Goal: Answer question/provide support: Share knowledge or assist other users

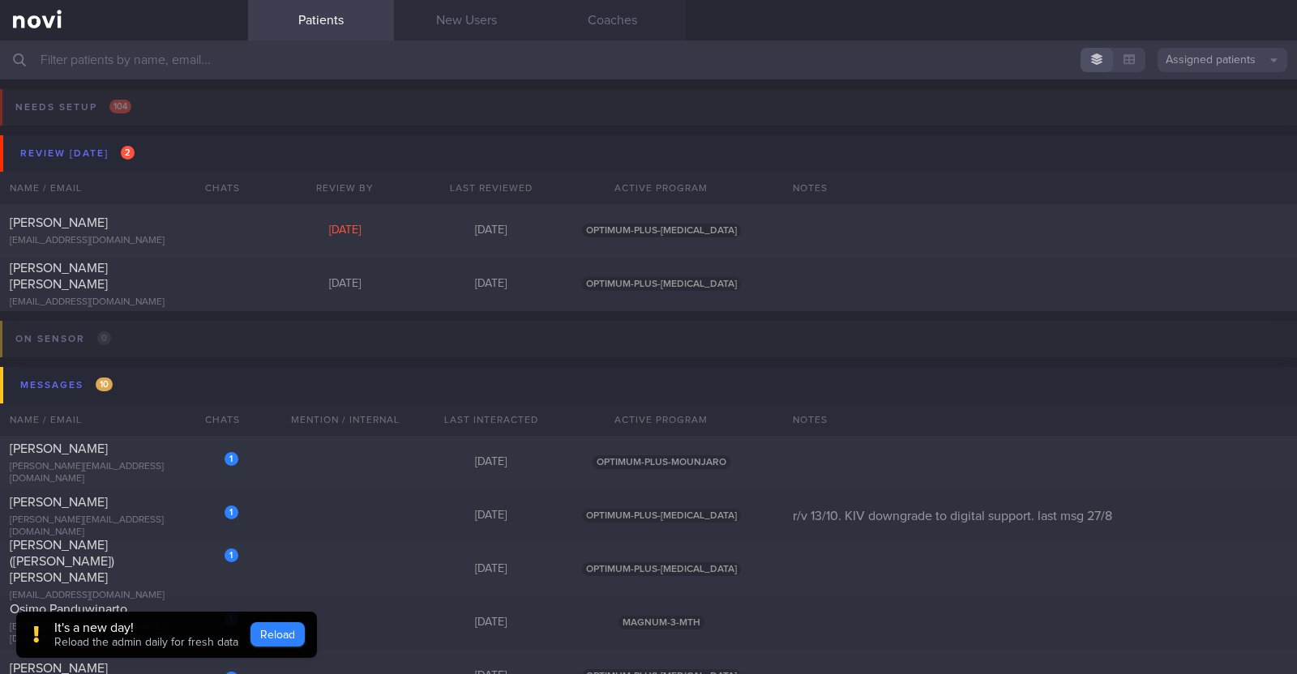
click at [285, 631] on button "Reload" at bounding box center [277, 635] width 54 height 24
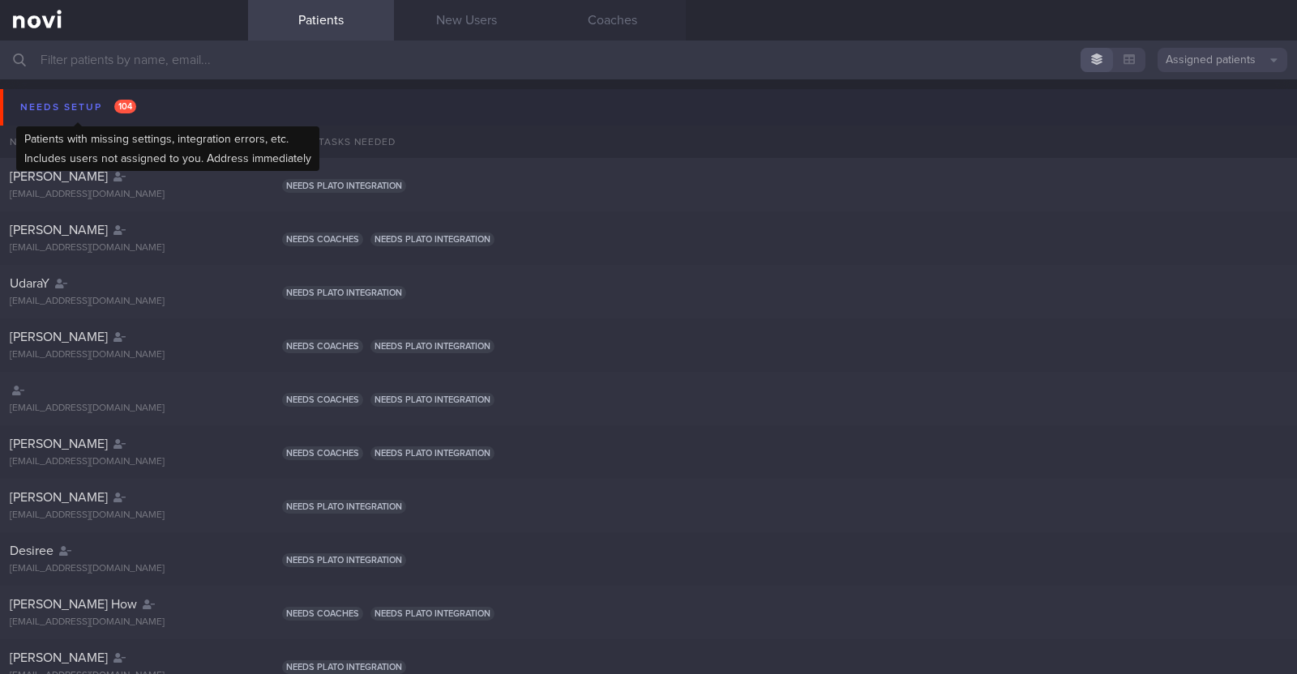
click at [45, 100] on div "Needs setup 104" at bounding box center [78, 107] width 124 height 22
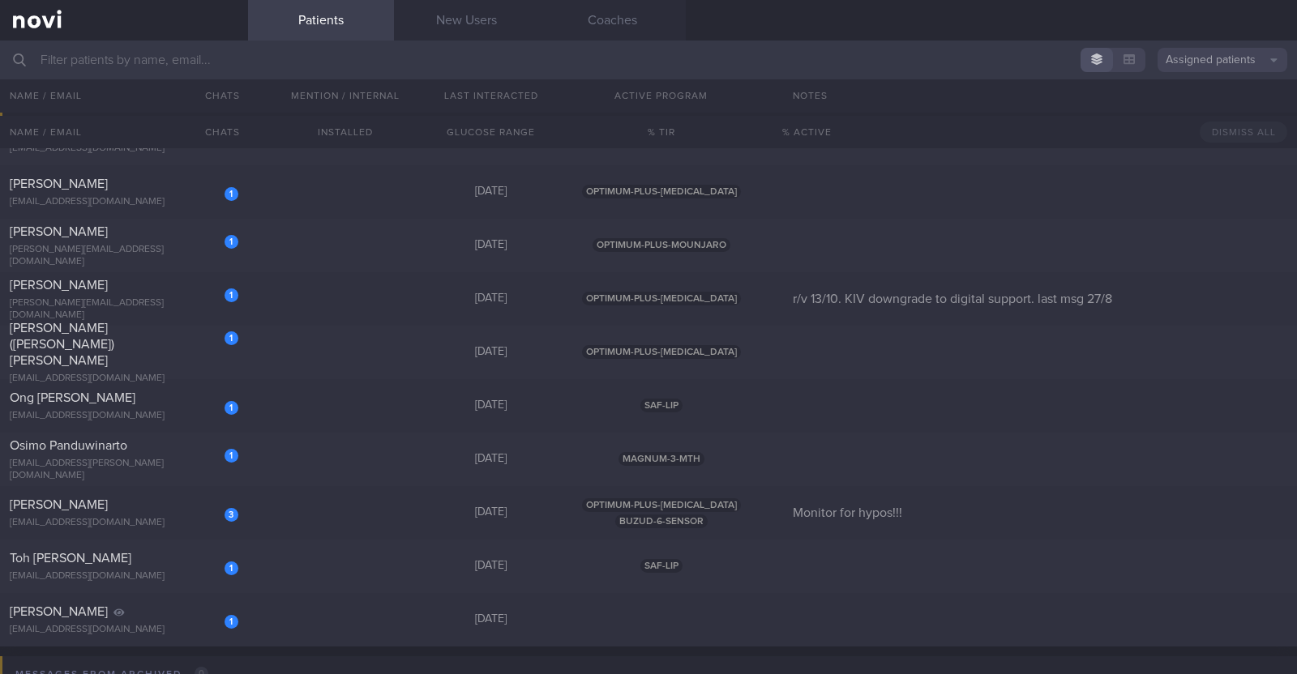
scroll to position [1723, 0]
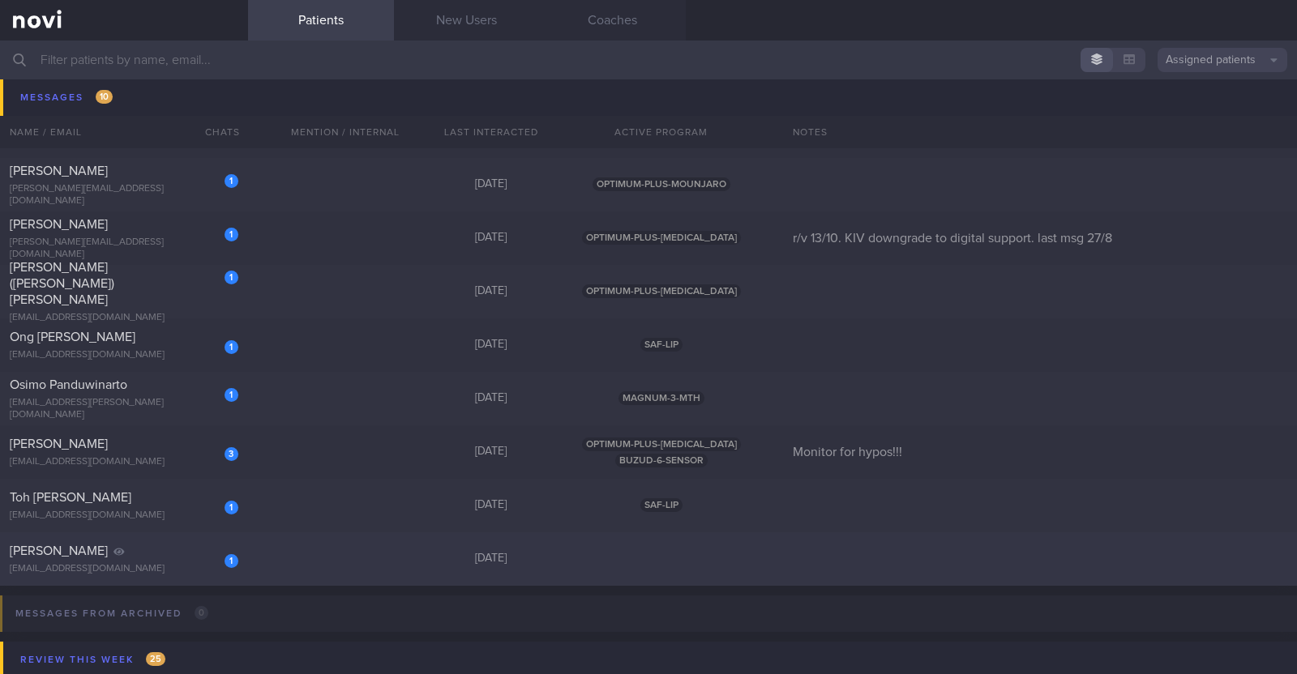
click at [348, 553] on div "1 Jeffrey Gou jeffreygou@gmail.com 2 months ago" at bounding box center [648, 560] width 1297 height 54
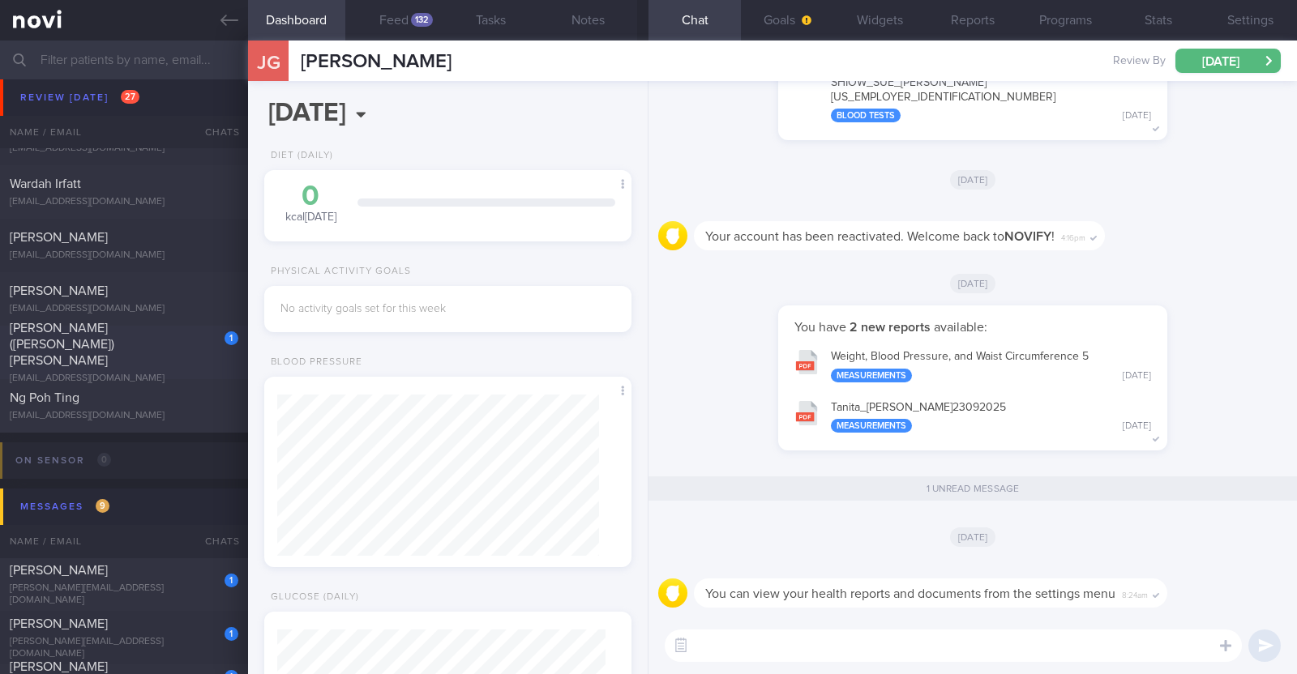
scroll to position [1216, 0]
click at [124, 573] on div "[PERSON_NAME]" at bounding box center [122, 571] width 225 height 16
select select "9"
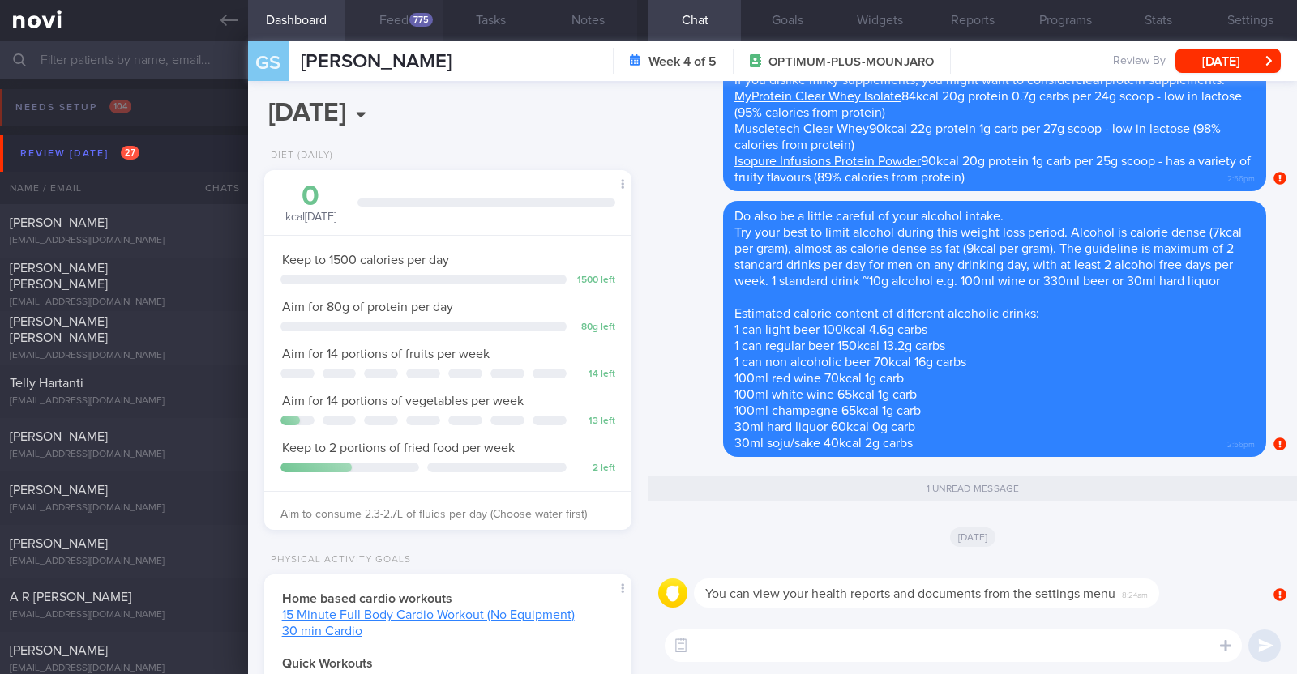
click at [411, 23] on div "775" at bounding box center [421, 20] width 24 height 14
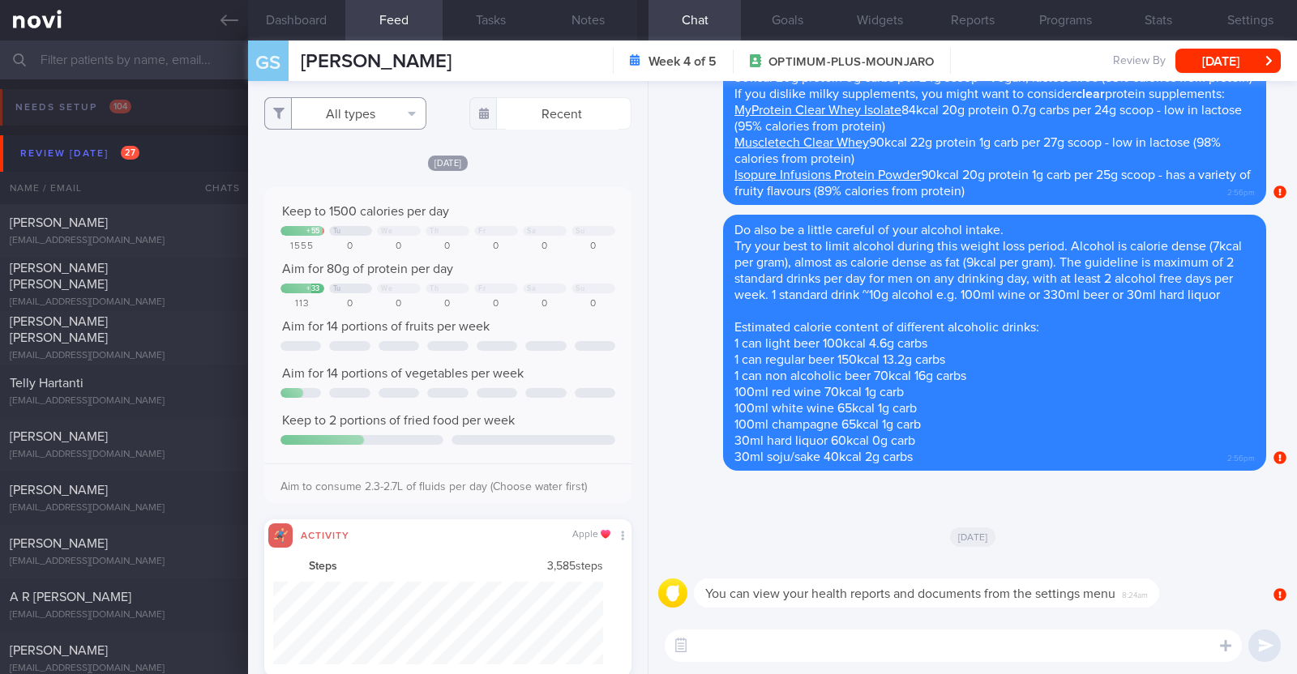
click at [375, 101] on button "All types" at bounding box center [345, 113] width 162 height 32
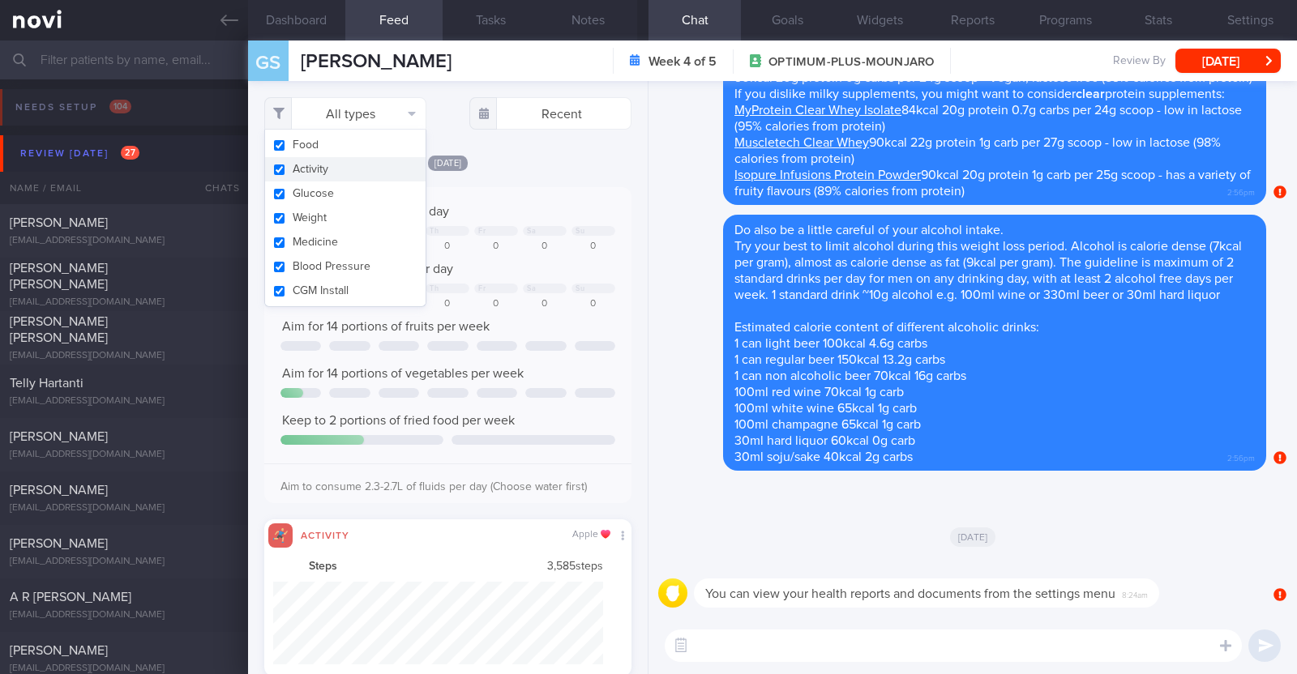
click at [353, 162] on button "Activity" at bounding box center [345, 169] width 161 height 24
checkbox input "false"
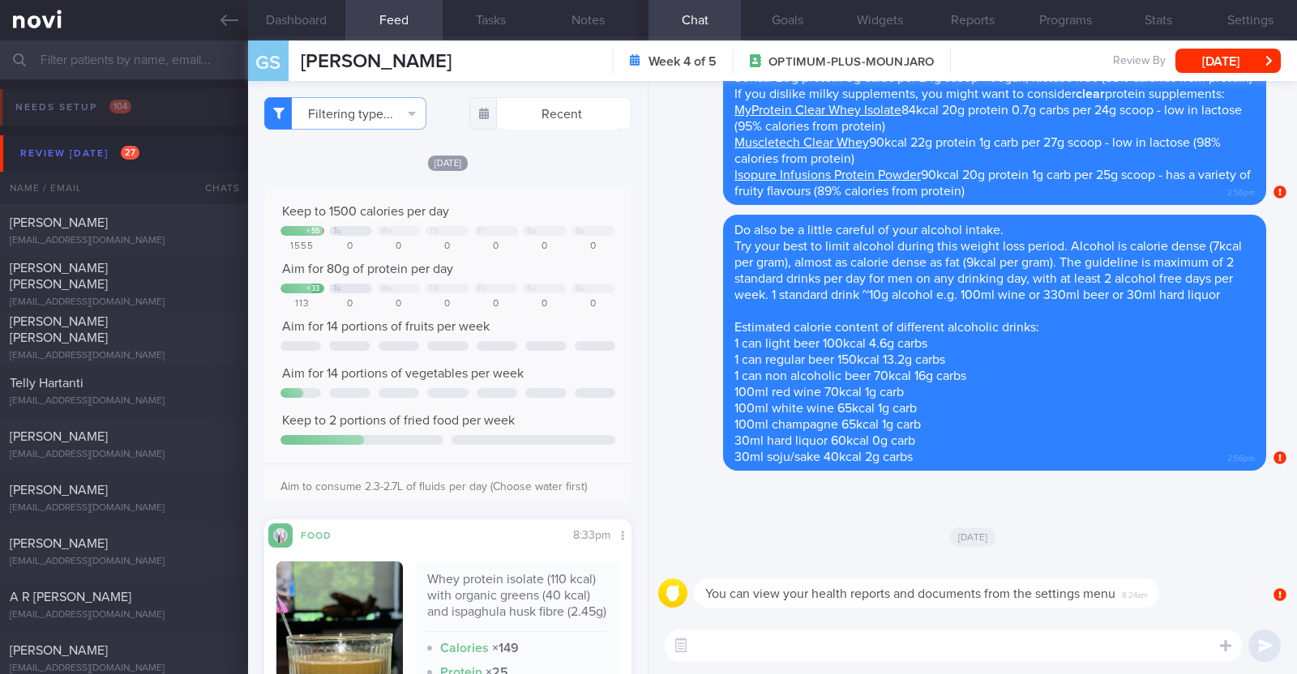
click at [598, 148] on div "Filtering type... Food Activity Glucose Weight Medicine Blood Pressure CGM Inst…" at bounding box center [448, 377] width 400 height 593
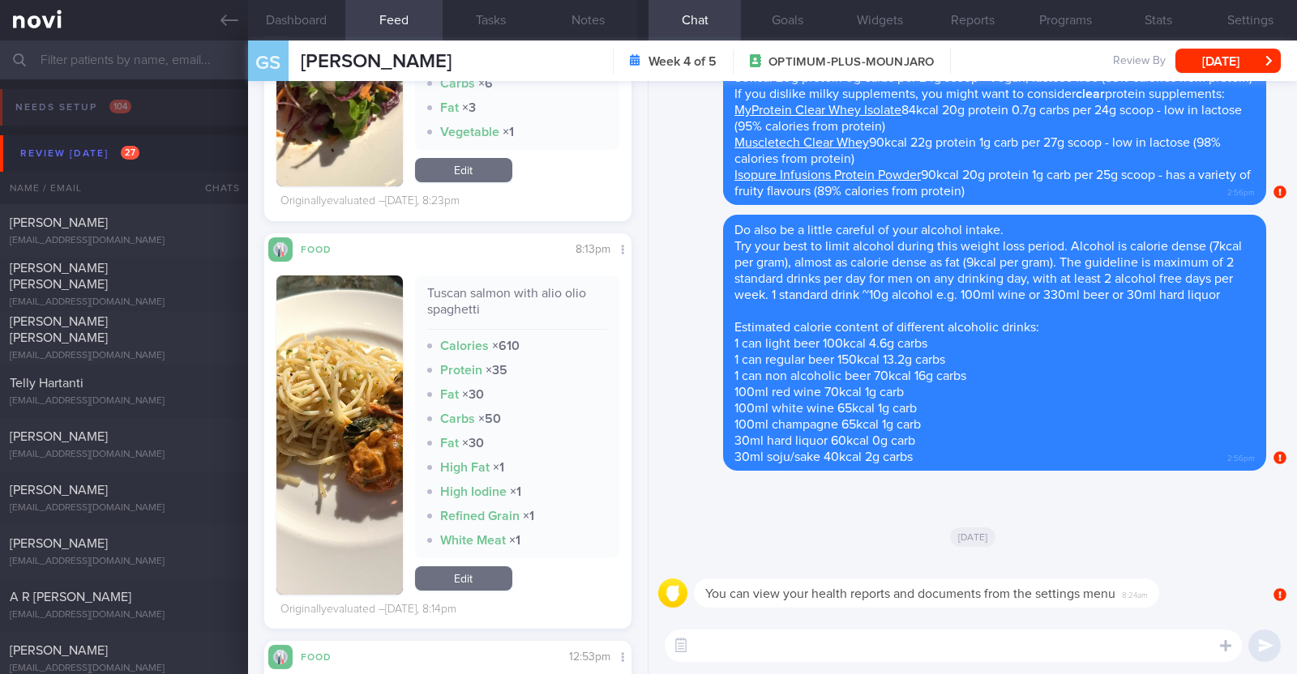
scroll to position [1013, 0]
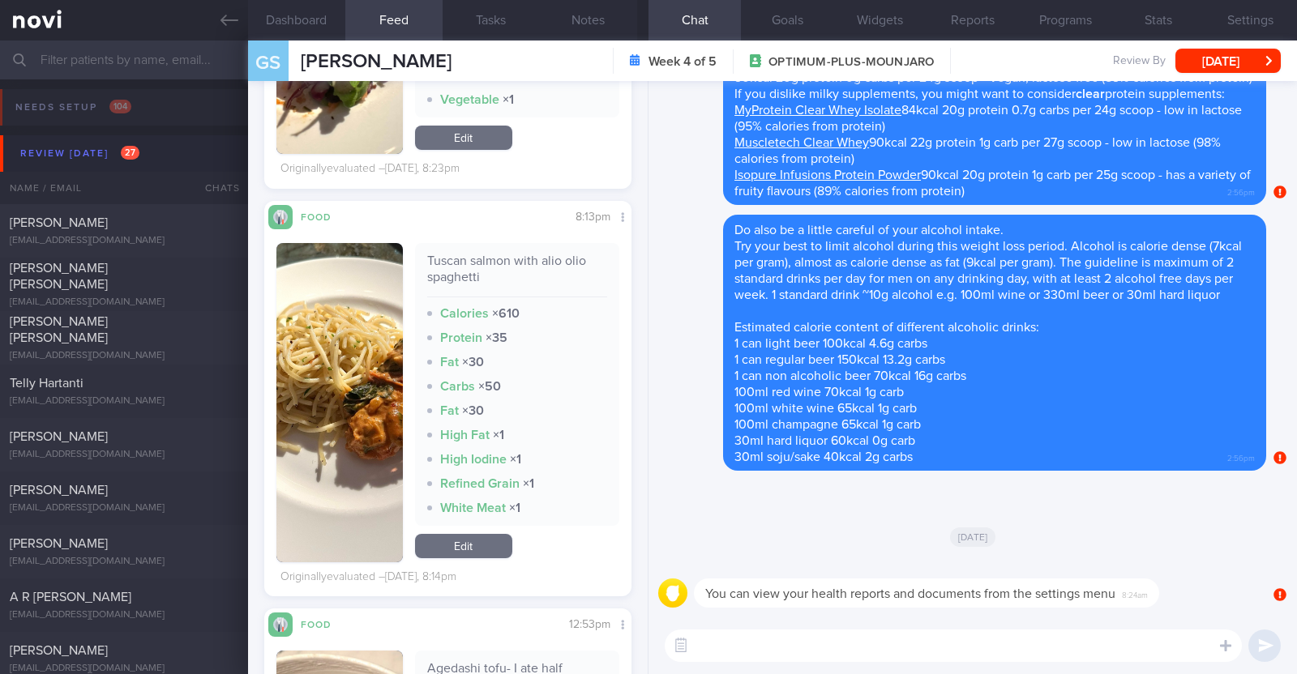
click at [332, 383] on button "button" at bounding box center [339, 402] width 126 height 319
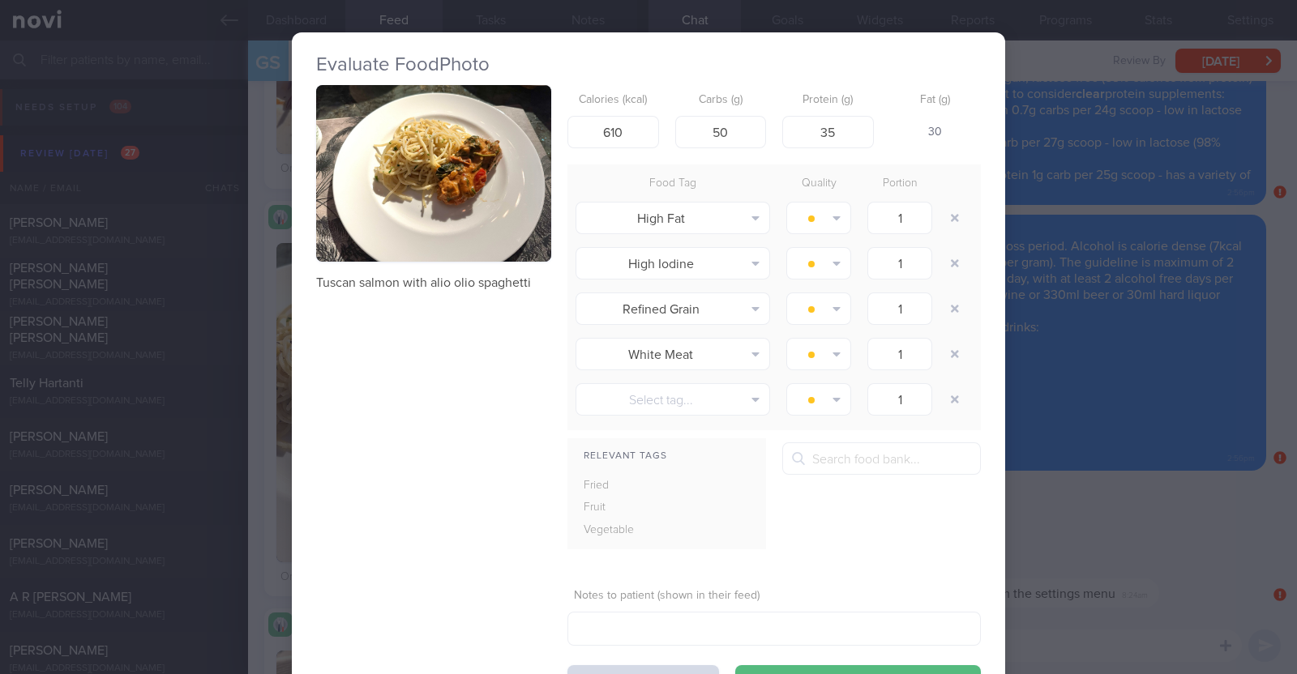
click at [483, 216] on button "button" at bounding box center [433, 173] width 235 height 177
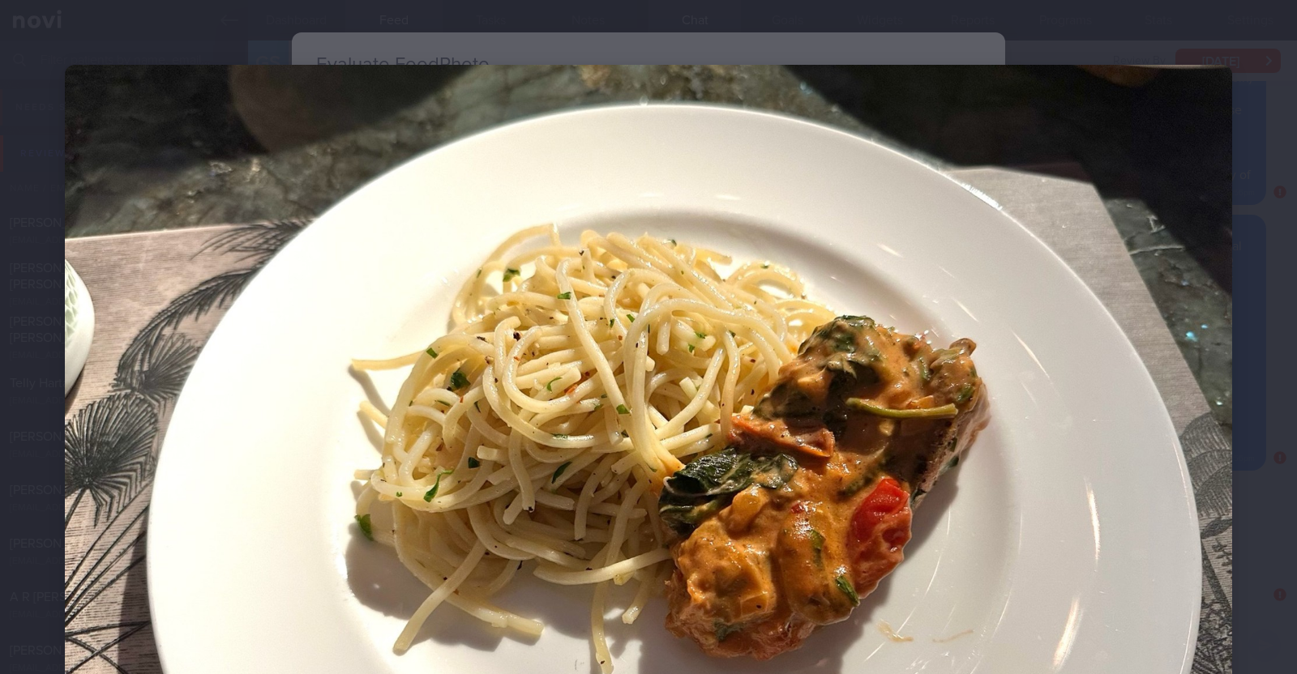
click at [1247, 222] on div at bounding box center [648, 502] width 1297 height 1005
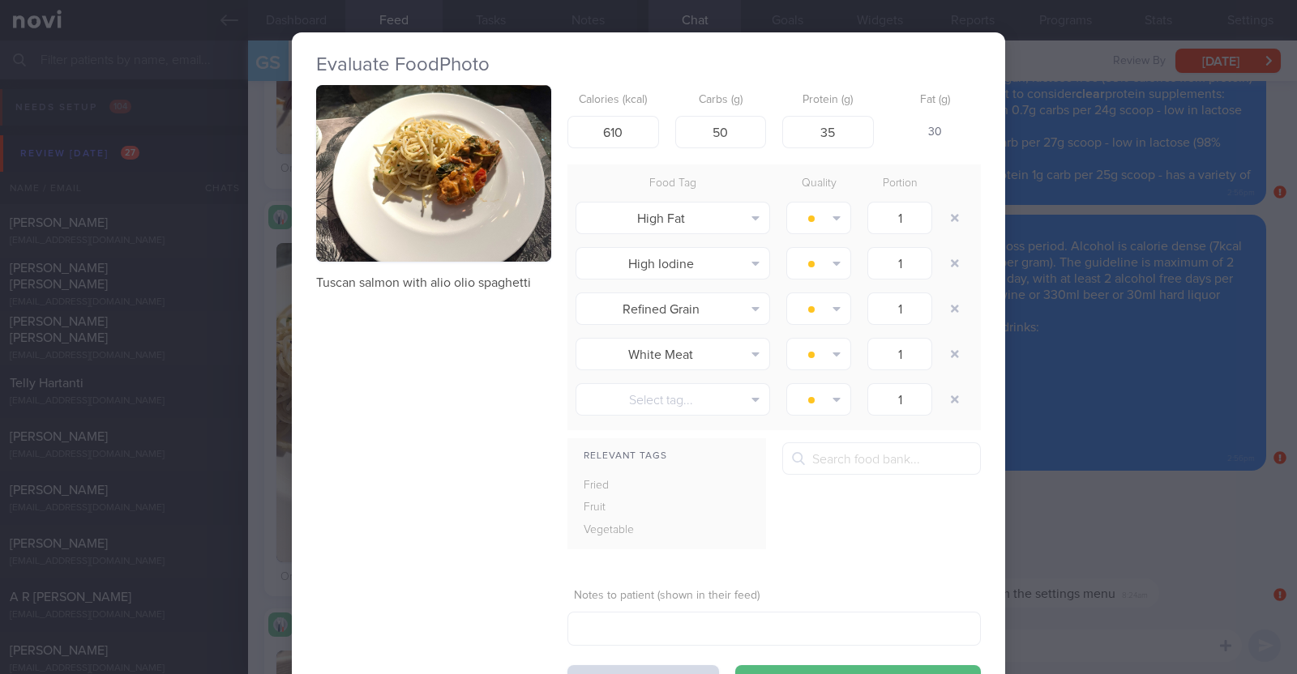
click at [1255, 320] on div "Evaluate Food Photo Tuscan salmon with alio olio spaghetti Calories (kcal) 610 …" at bounding box center [648, 337] width 1297 height 674
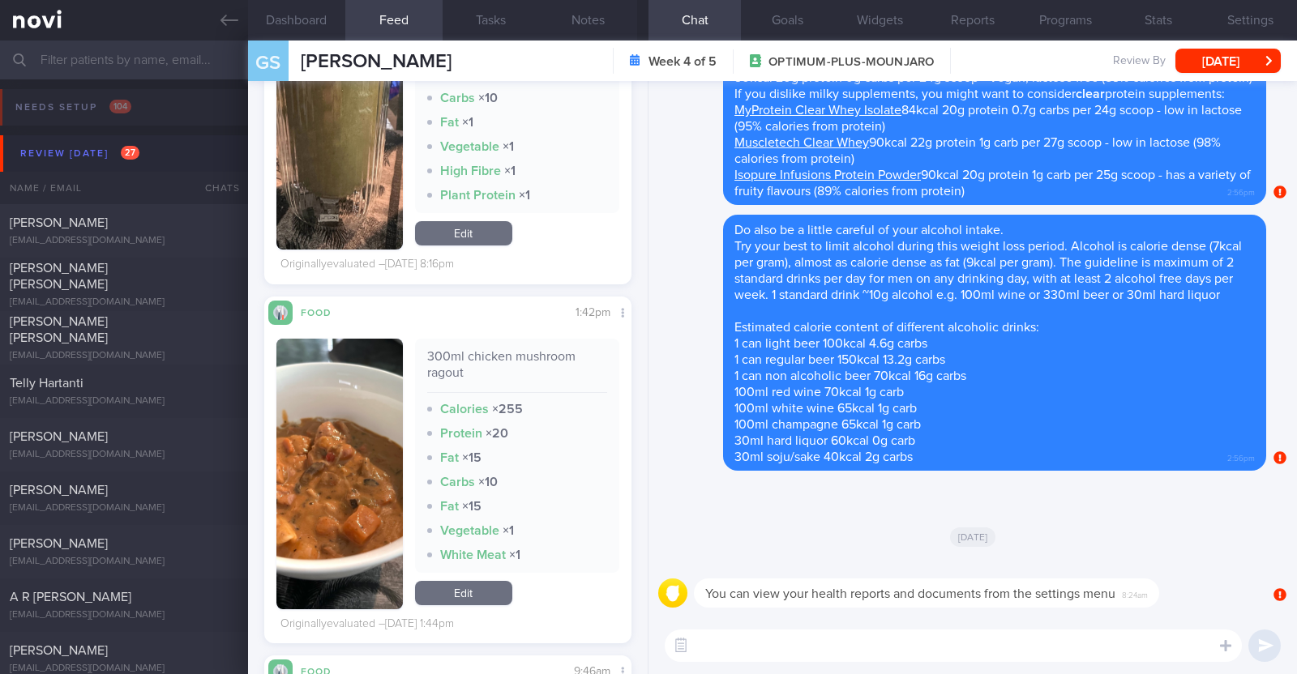
scroll to position [7061, 0]
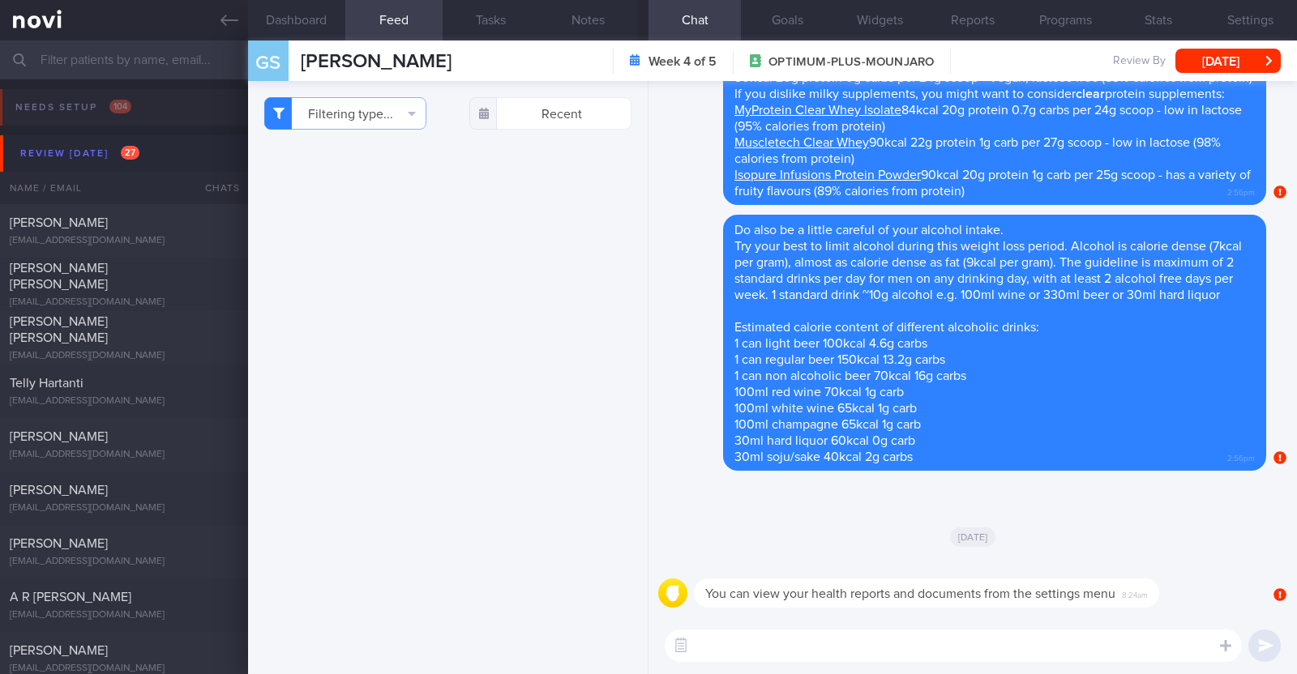
select select "9"
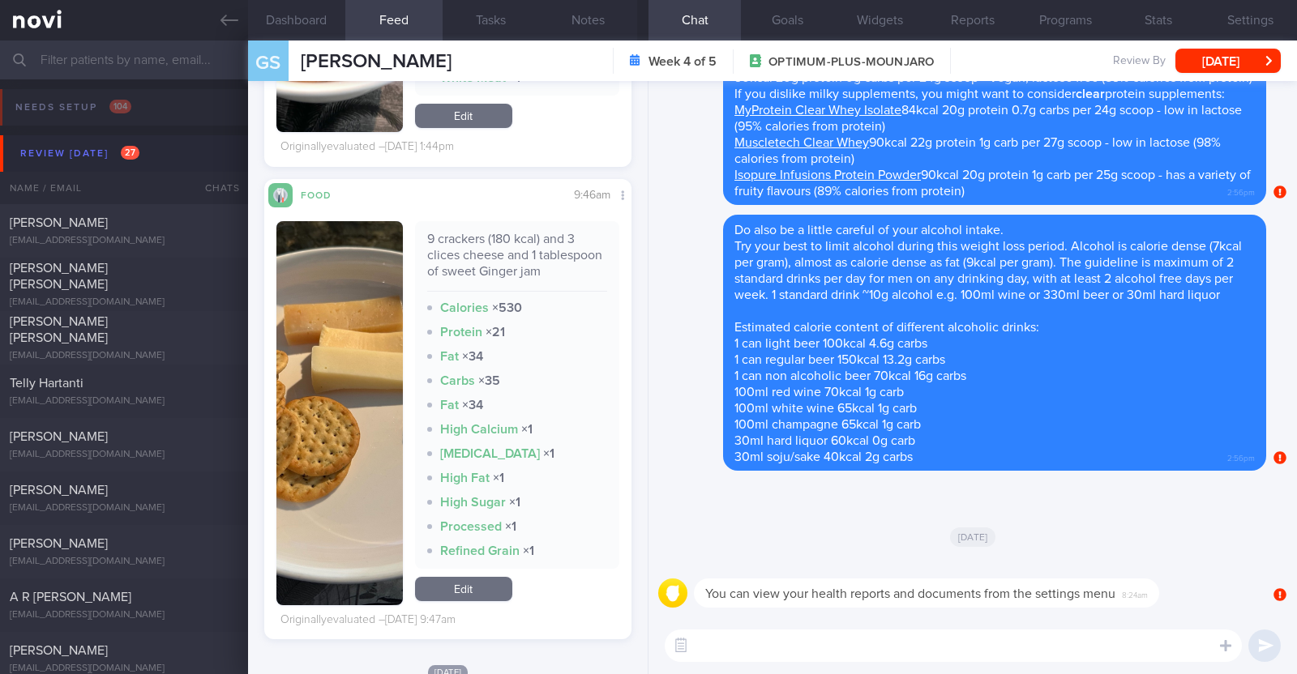
scroll to position [7600, 0]
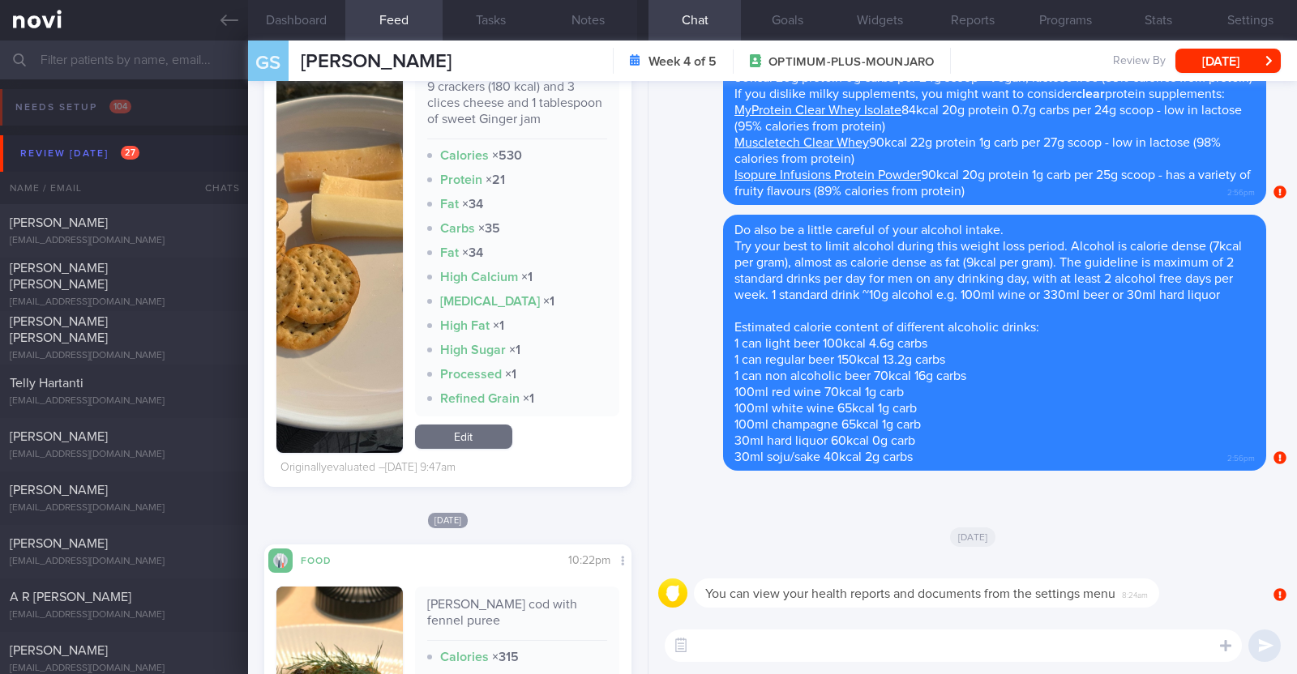
click at [360, 317] on button "button" at bounding box center [339, 261] width 126 height 384
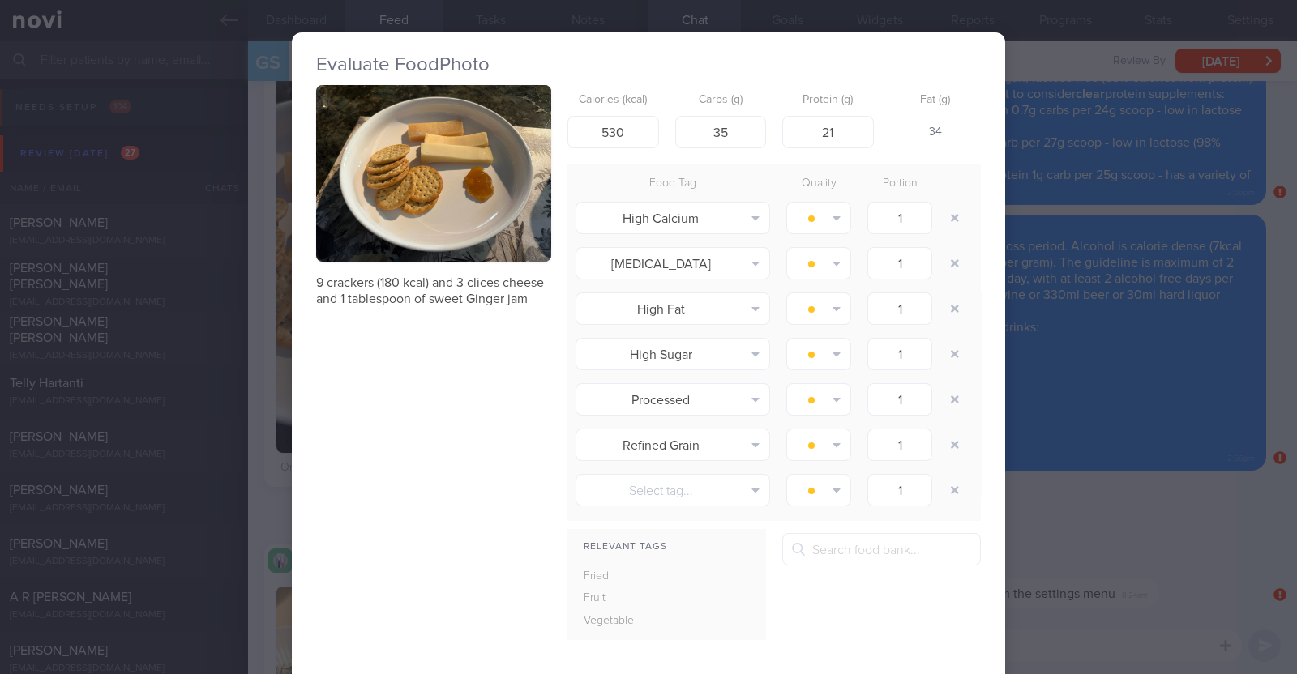
click at [254, 379] on div "Evaluate Food Photo 9 crackers (180 kcal) and 3 clices cheese and 1 tablespoon …" at bounding box center [648, 337] width 1297 height 674
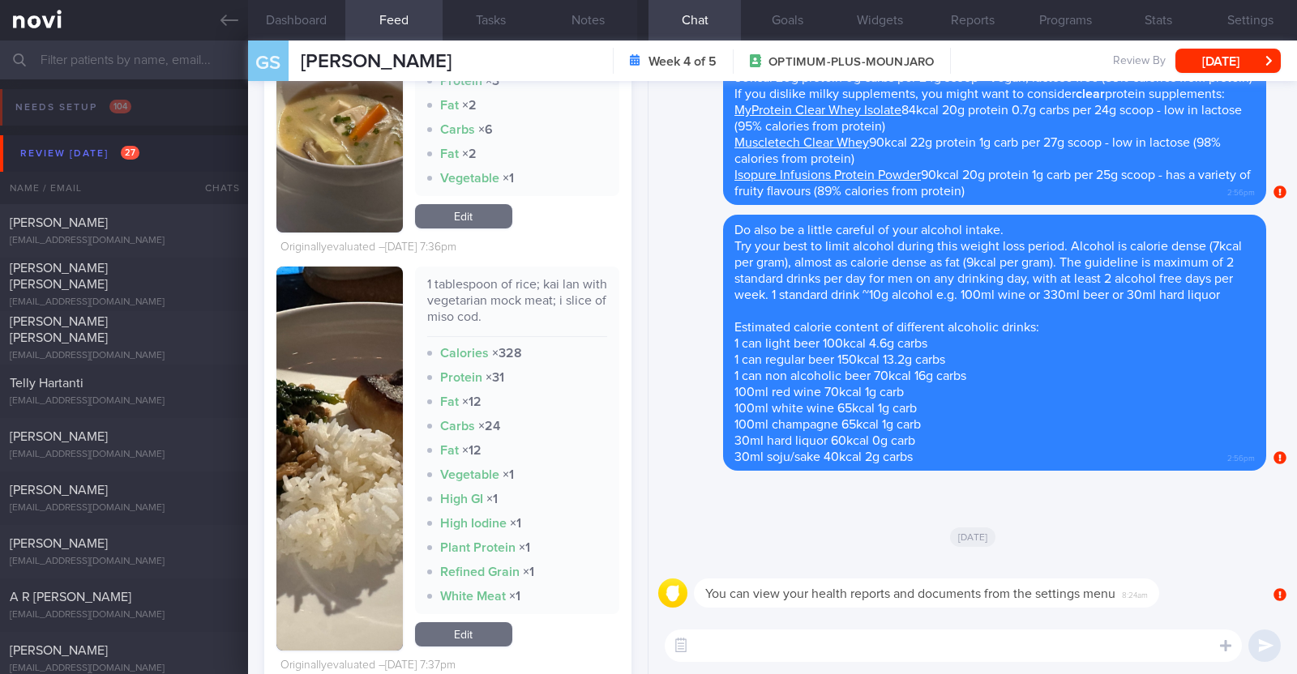
scroll to position [9829, 0]
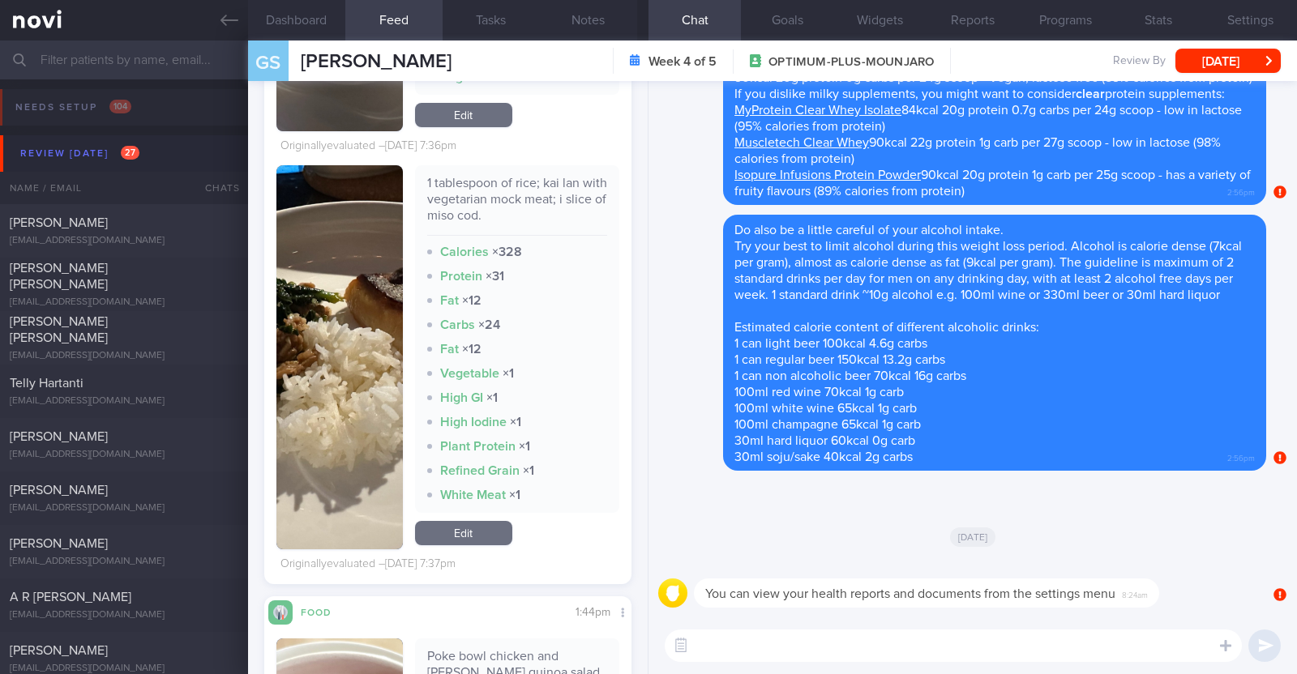
click at [325, 389] on button "button" at bounding box center [339, 357] width 126 height 384
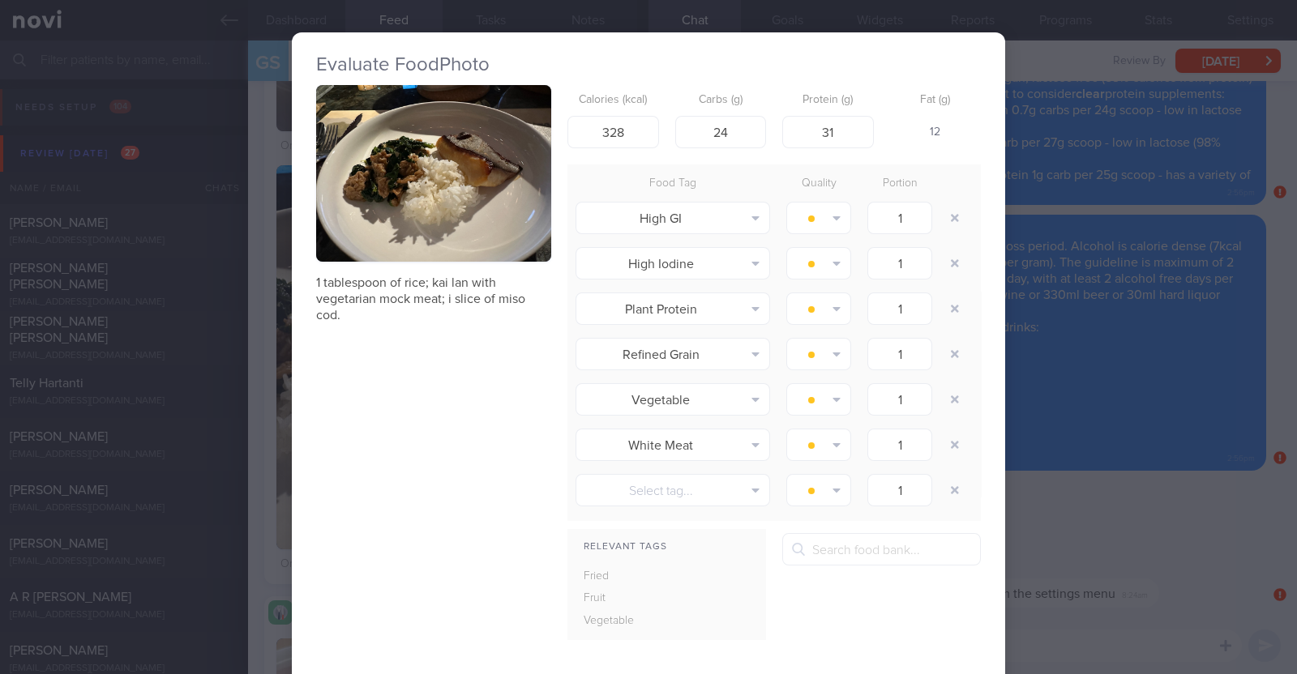
click at [261, 371] on div "Evaluate Food Photo 1 tablespoon of rice; kai lan with vegetarian mock meat; i …" at bounding box center [648, 337] width 1297 height 674
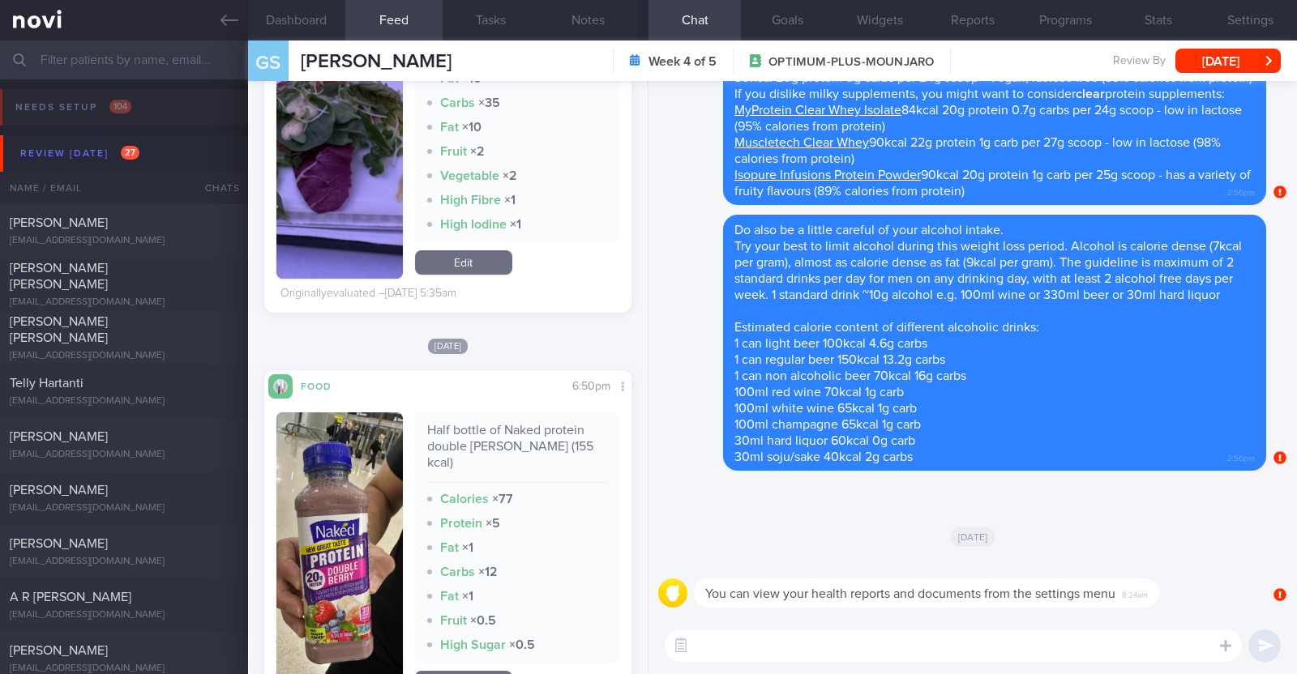
scroll to position [13477, 0]
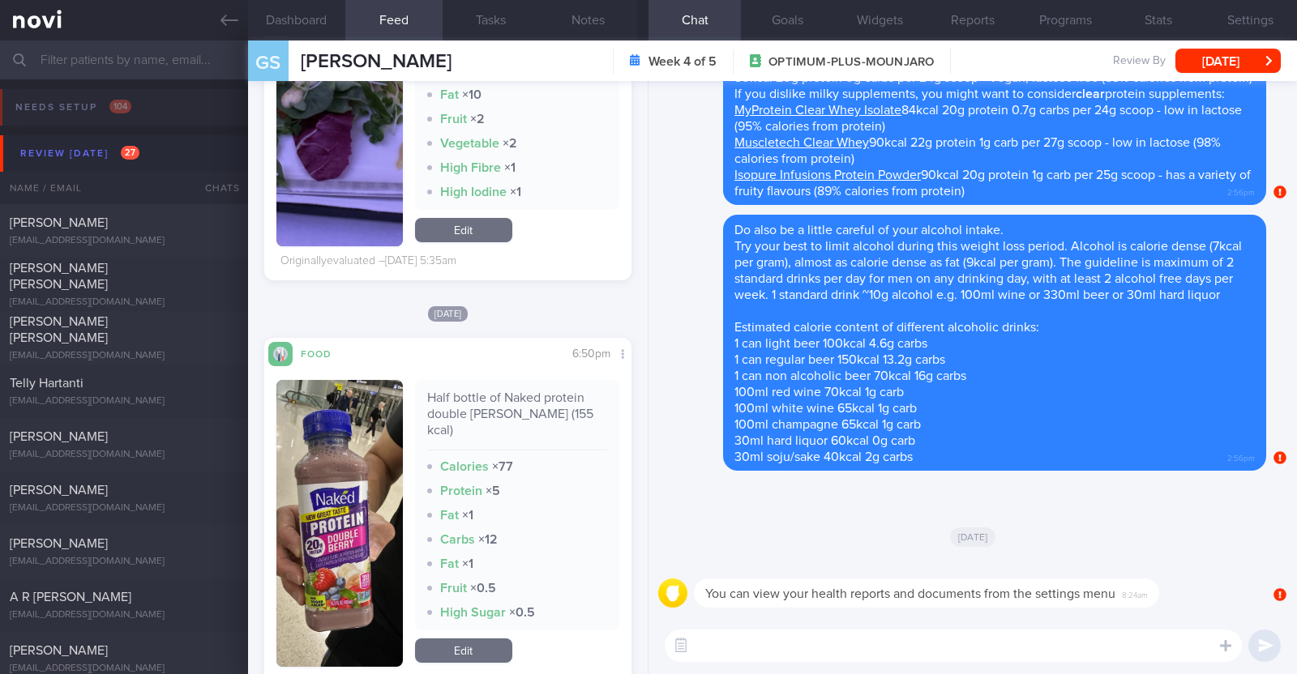
click at [859, 634] on textarea at bounding box center [953, 646] width 577 height 32
type textarea "Hi [PERSON_NAME], happy [DATE]:)"
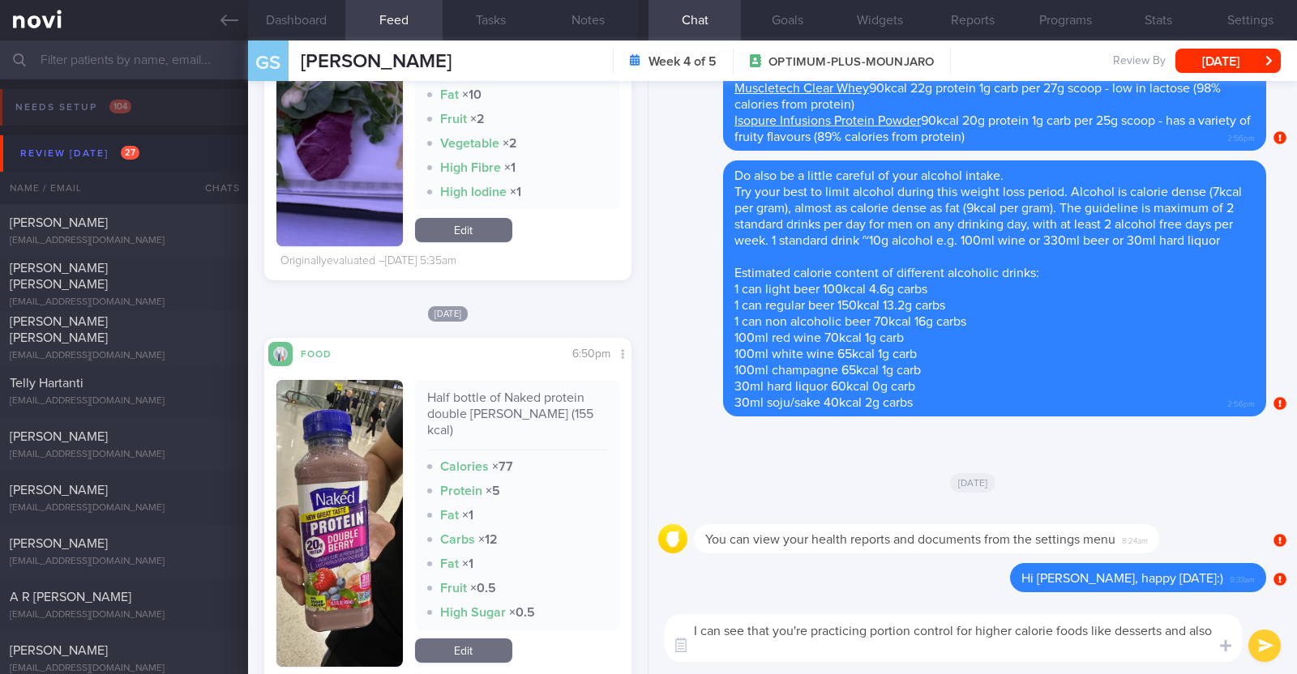
scroll to position [0, 0]
type textarea "I can see that you're practicing portion control for higher calorie foods like …"
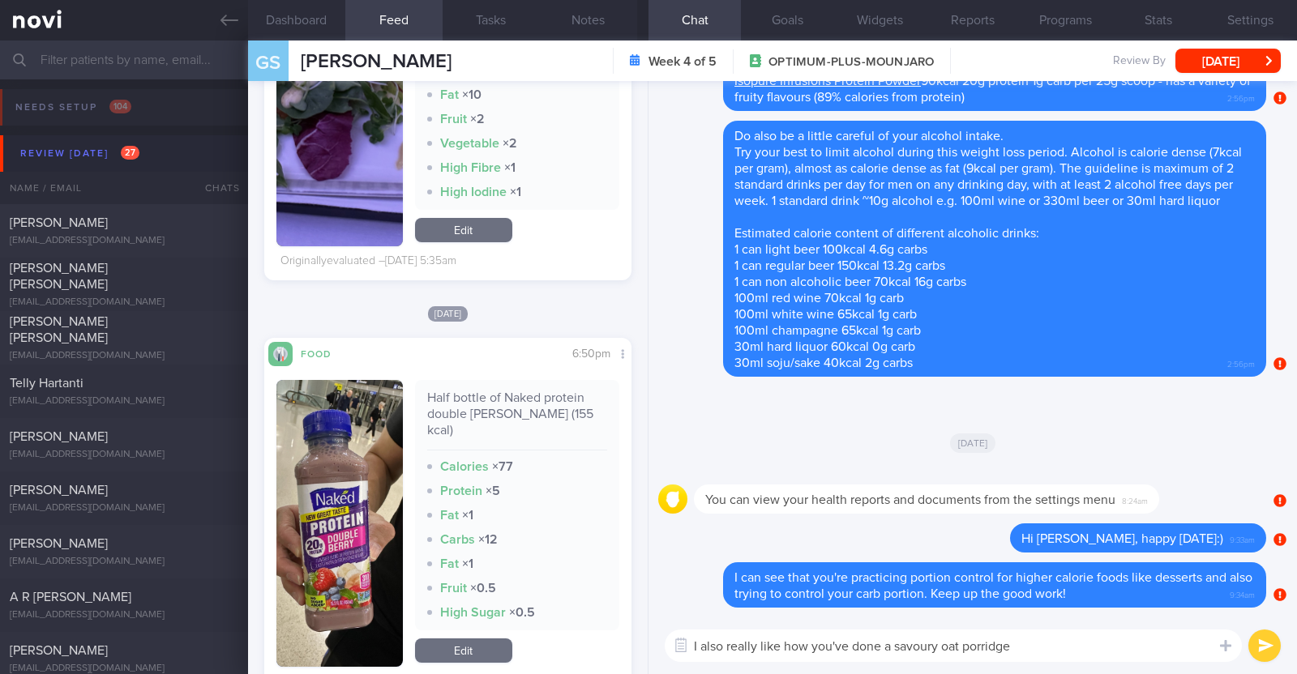
click at [1027, 654] on textarea "I also really like how you've done a savoury oat porridge" at bounding box center [953, 646] width 577 height 32
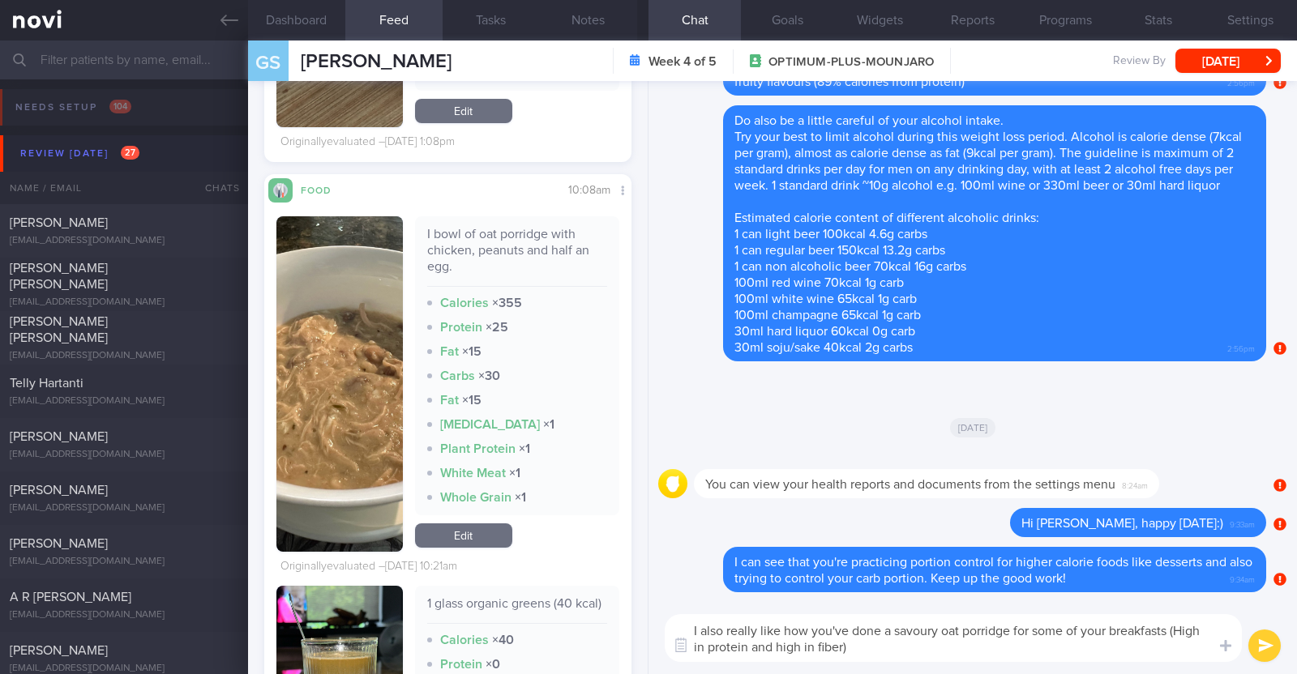
paste textarea "👍"
type textarea "I also really like how you've done a savoury oat porridge for some of your brea…"
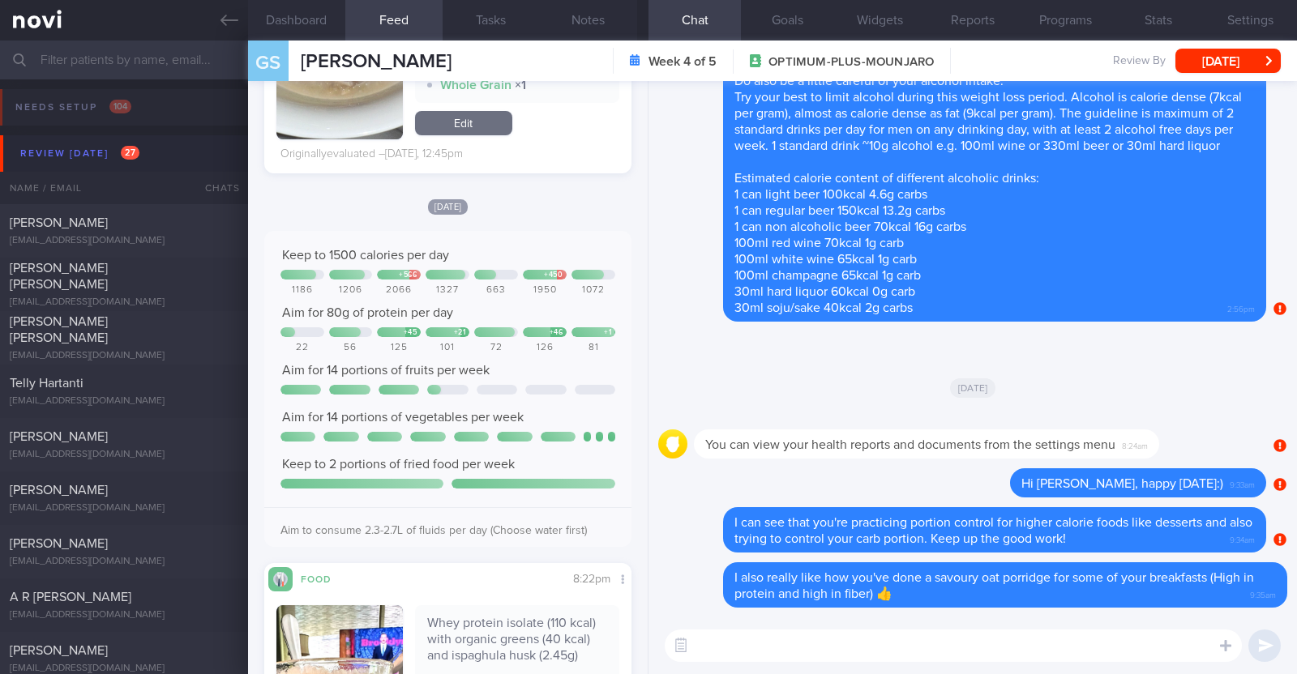
scroll to position [2634, 0]
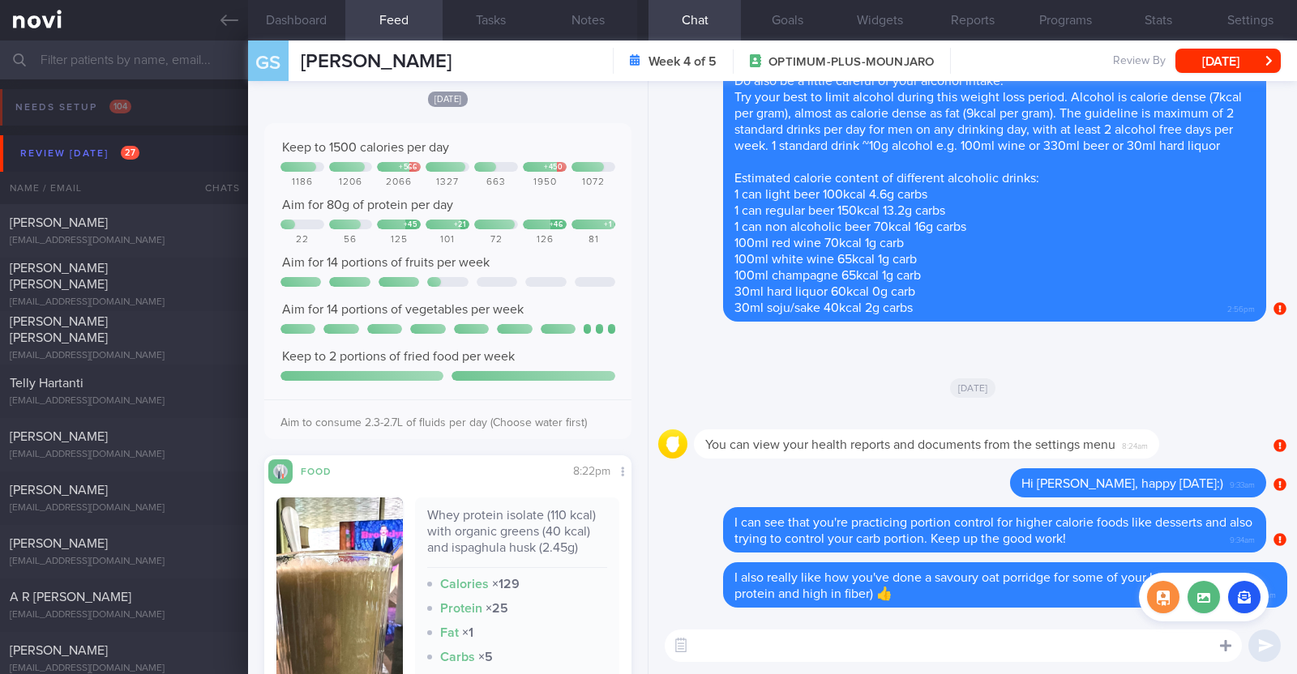
click at [1224, 642] on icon at bounding box center [1225, 646] width 11 height 15
click at [1203, 608] on label at bounding box center [1204, 597] width 32 height 32
click at [0, 0] on input "file" at bounding box center [0, 0] width 0 height 0
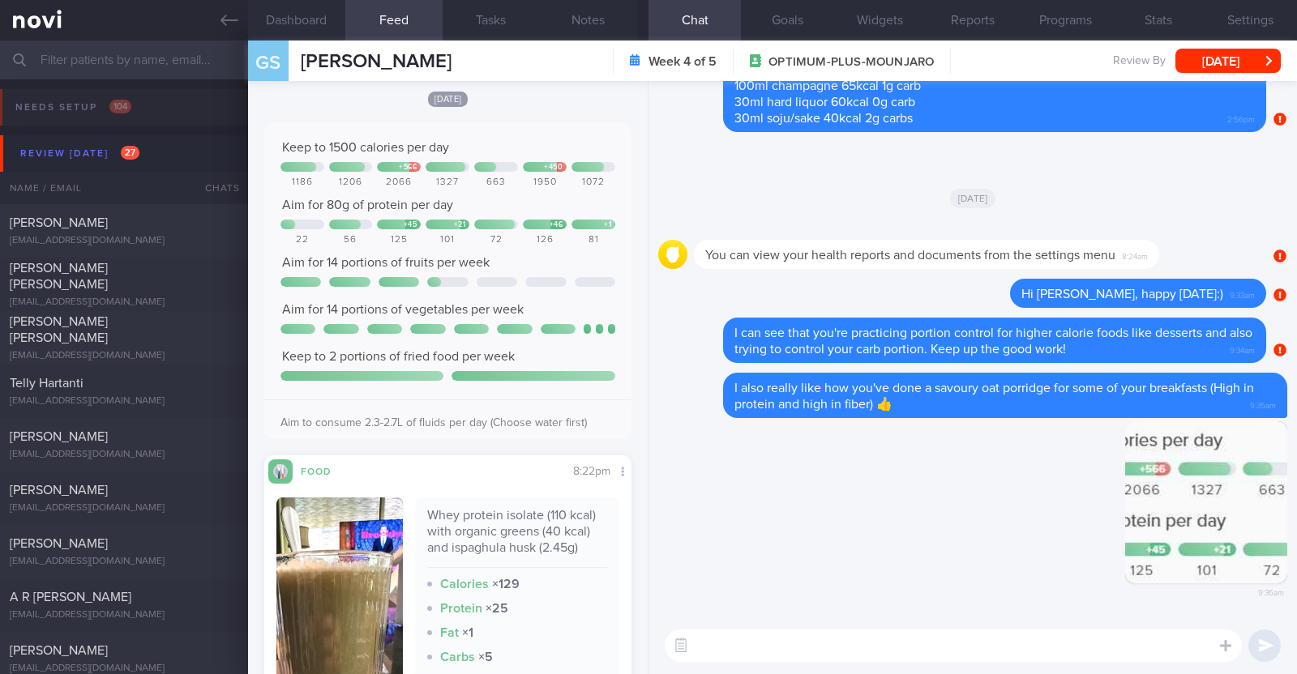
click at [729, 639] on textarea at bounding box center [953, 646] width 577 height 32
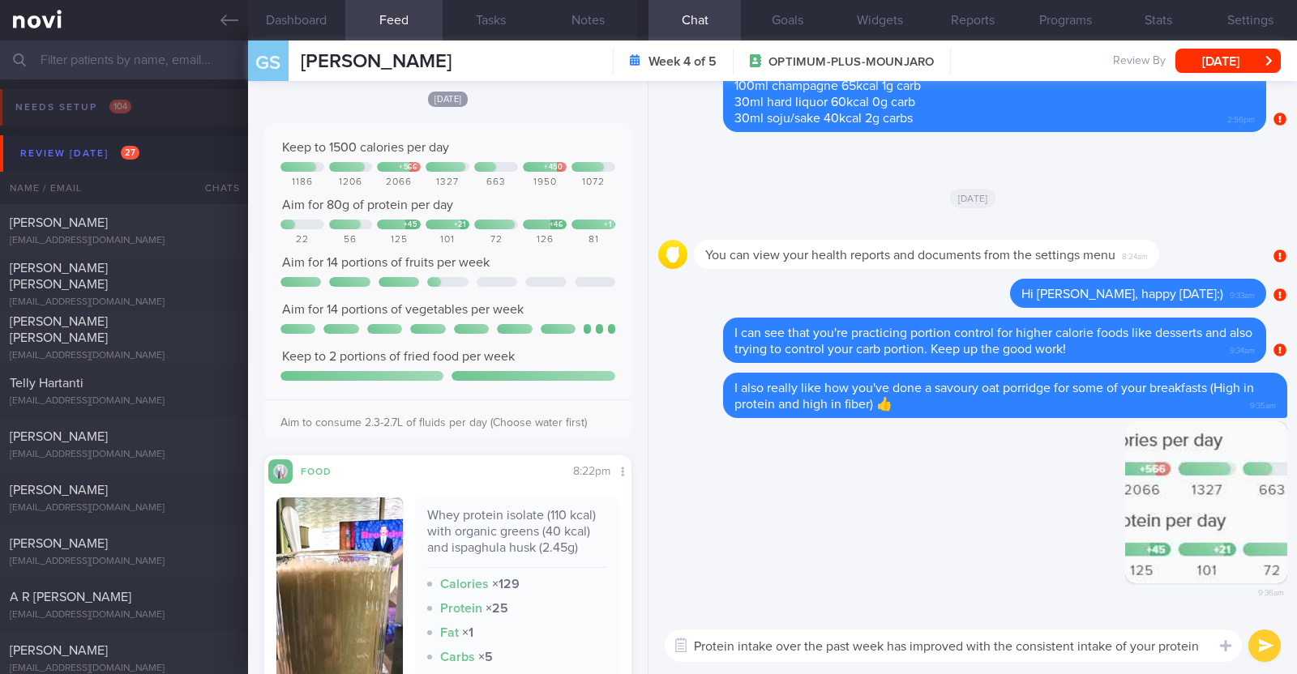
scroll to position [0, 0]
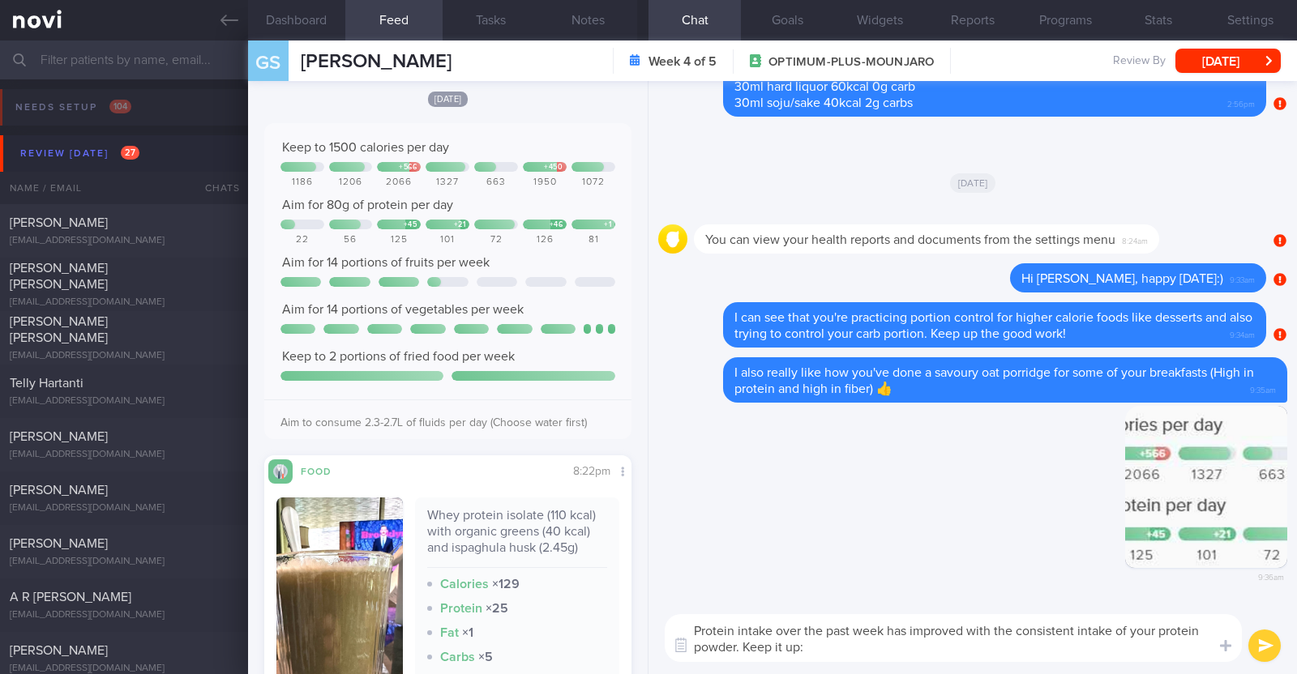
type textarea "Protein intake over the past week has improved with the consistent intake of yo…"
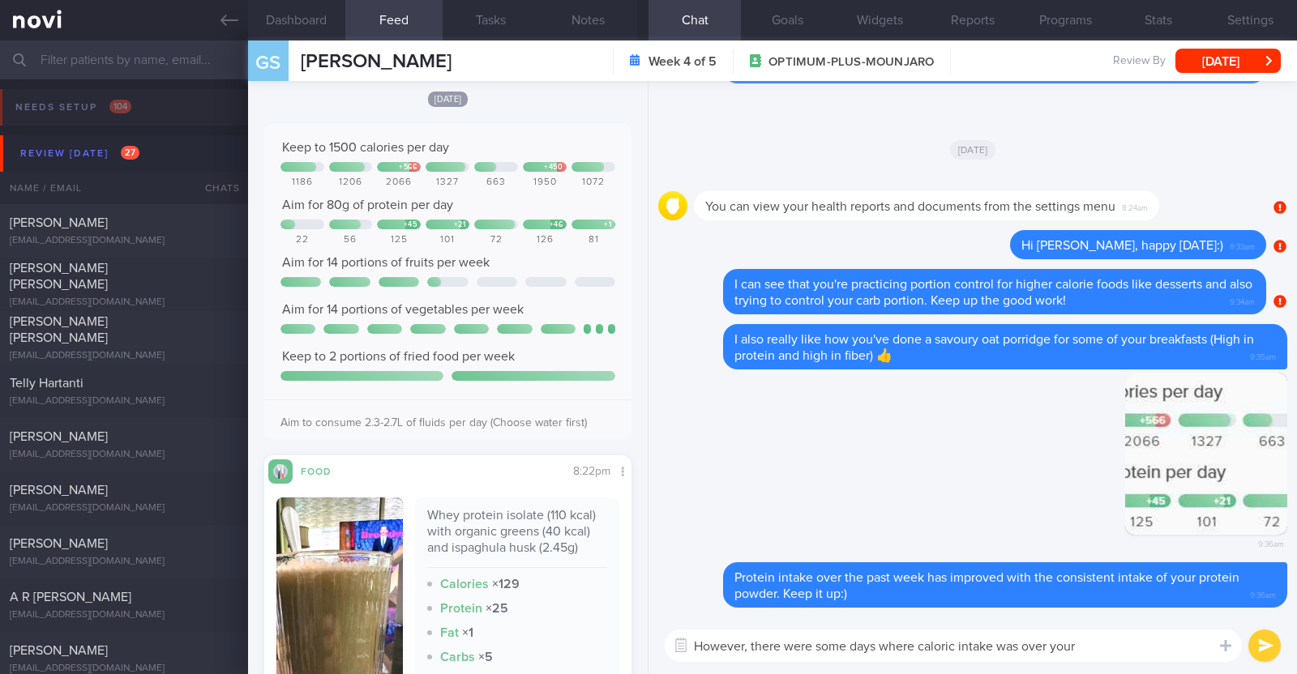
type textarea "However, there were some days where caloric intake was over your"
drag, startPoint x: 1106, startPoint y: 648, endPoint x: 553, endPoint y: 666, distance: 553.9
click at [553, 666] on div "Dashboard Feed 775 Tasks Notes Chat Goals Widgets Reports Programs Stats Settin…" at bounding box center [772, 358] width 1049 height 634
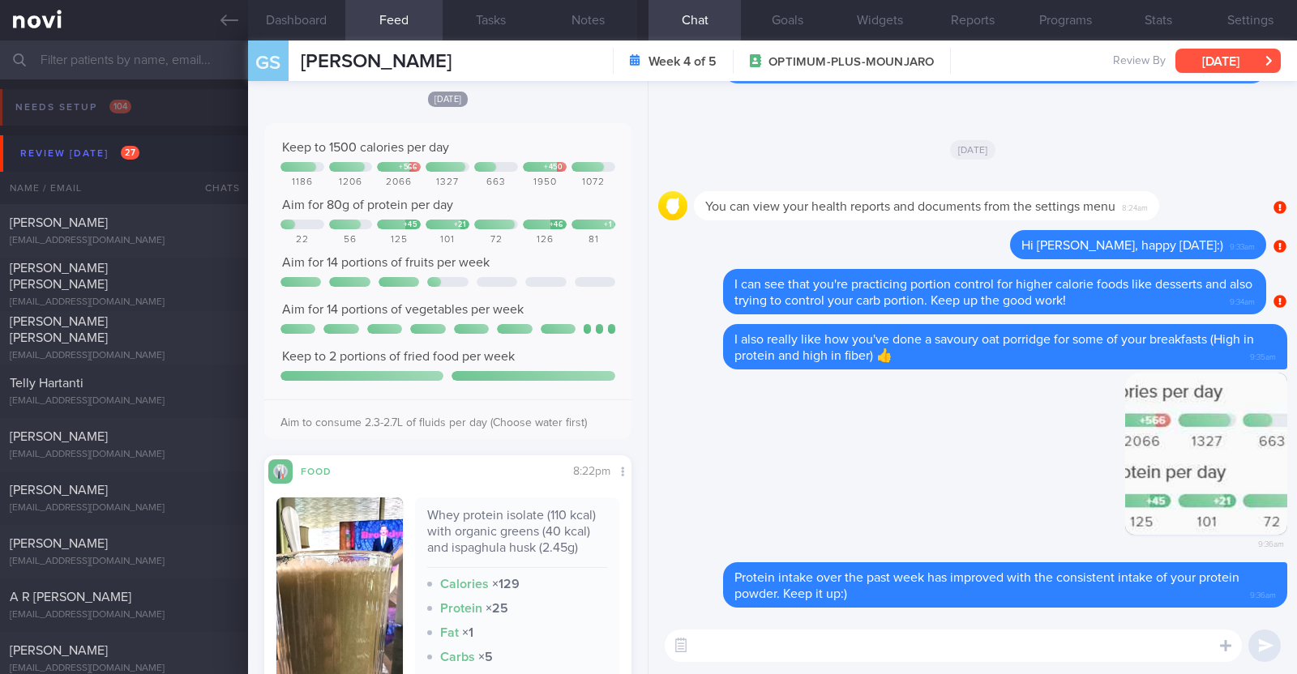
click at [1218, 63] on button "[DATE]" at bounding box center [1227, 61] width 105 height 24
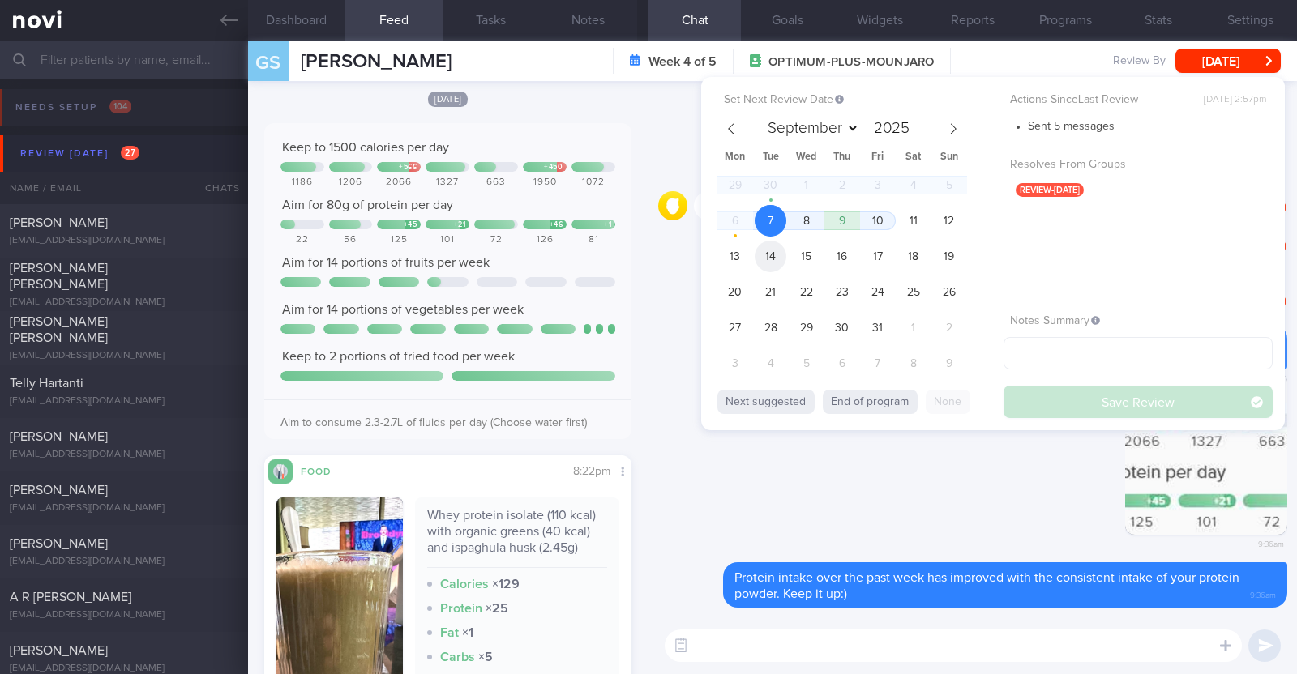
click at [766, 257] on span "14" at bounding box center [771, 257] width 32 height 32
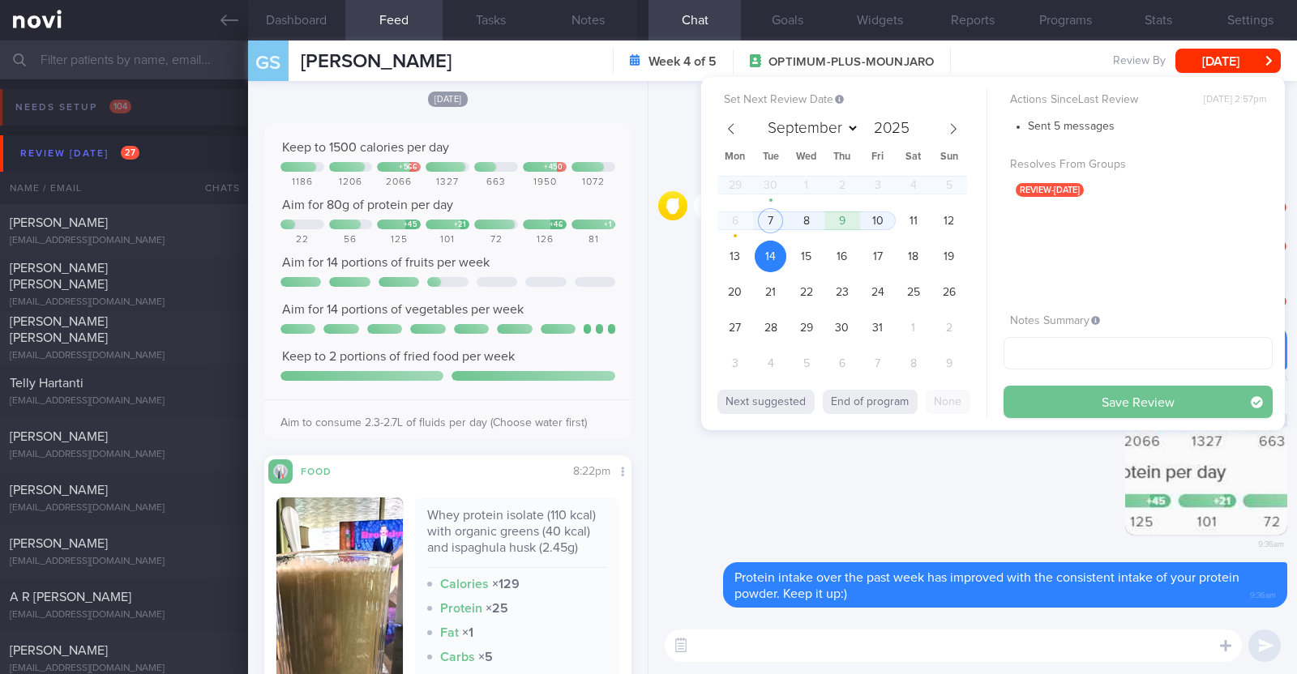
click at [1057, 398] on button "Save Review" at bounding box center [1138, 402] width 269 height 32
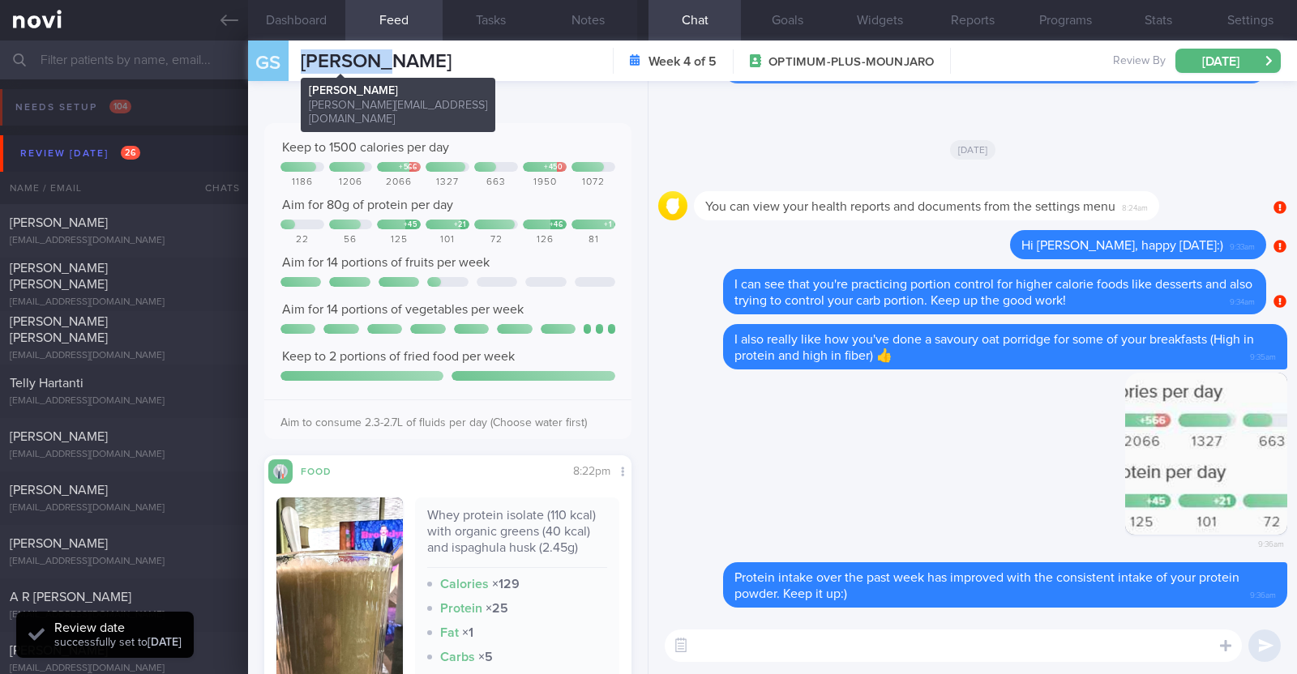
drag, startPoint x: 384, startPoint y: 63, endPoint x: 301, endPoint y: 60, distance: 83.6
click at [301, 60] on div "GS Gary Sng Gary Sng gary@collectors.com.sg Week 4 of 5 OPTIMUM-PLUS-MOUNJARO R…" at bounding box center [772, 61] width 1049 height 41
copy span "[PERSON_NAME]"
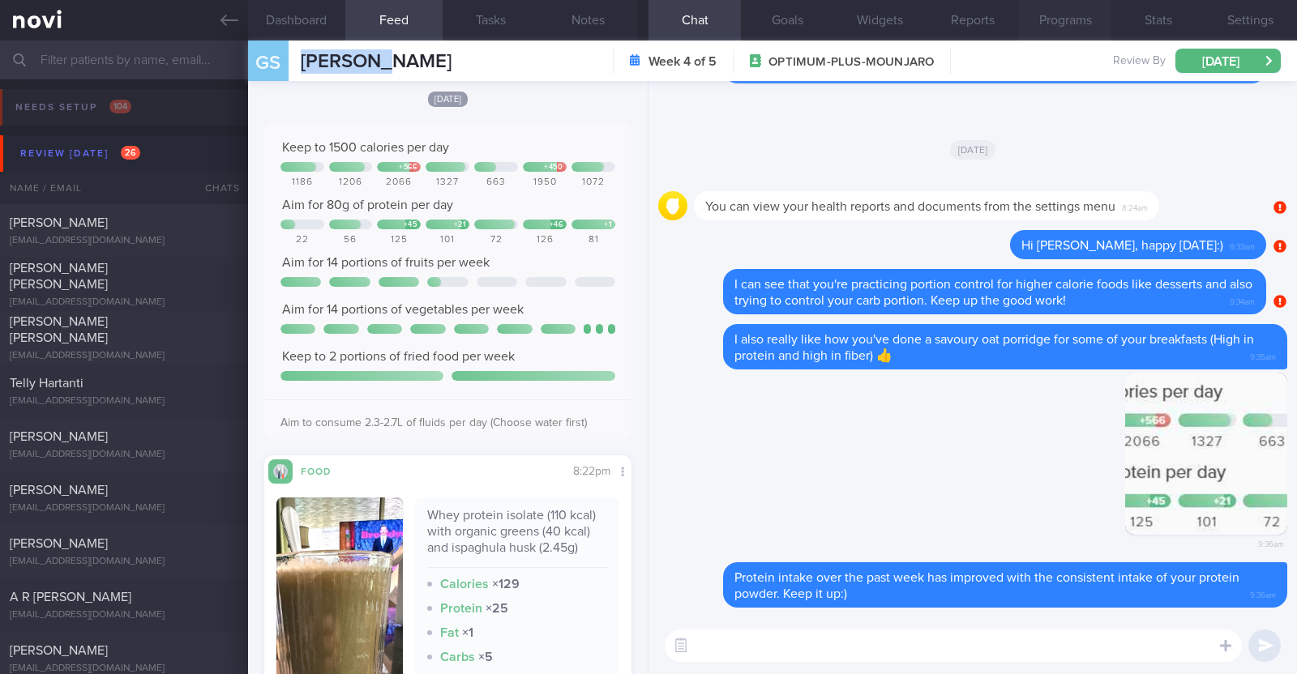
click at [1043, 22] on button "Programs" at bounding box center [1065, 20] width 92 height 41
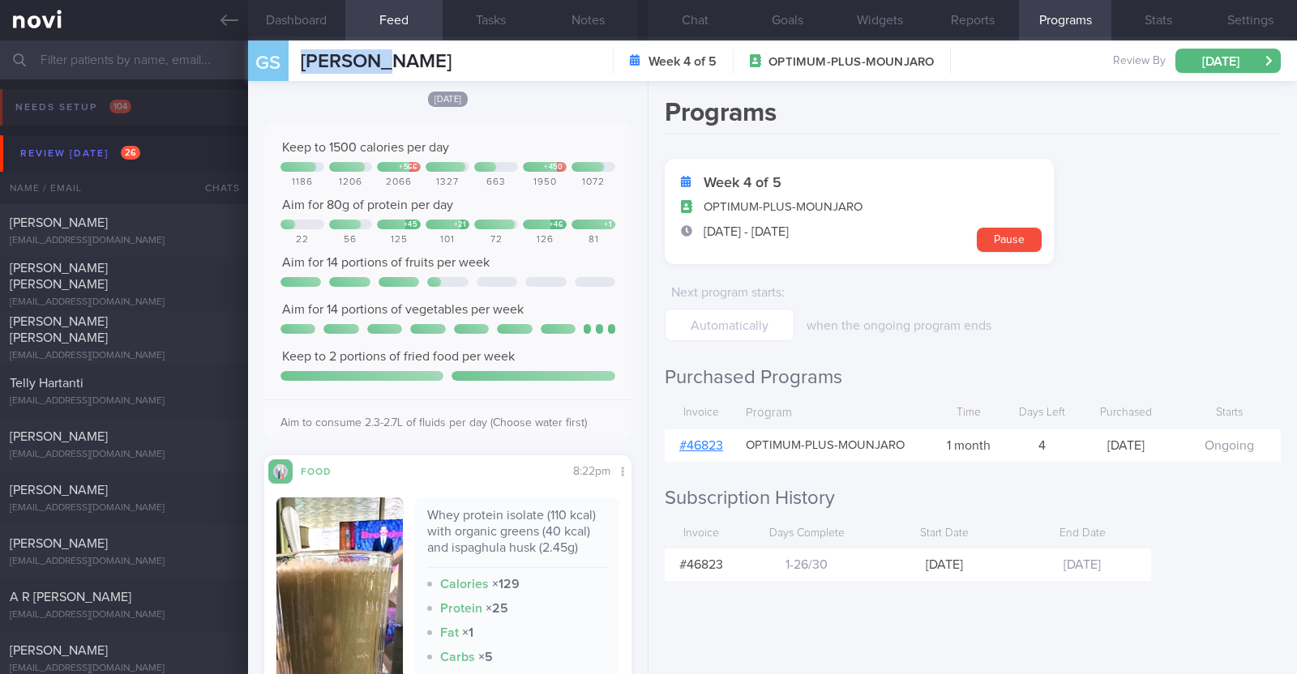
click at [706, 447] on link "# 46823" at bounding box center [701, 445] width 44 height 13
click at [577, 20] on button "Notes" at bounding box center [588, 20] width 97 height 41
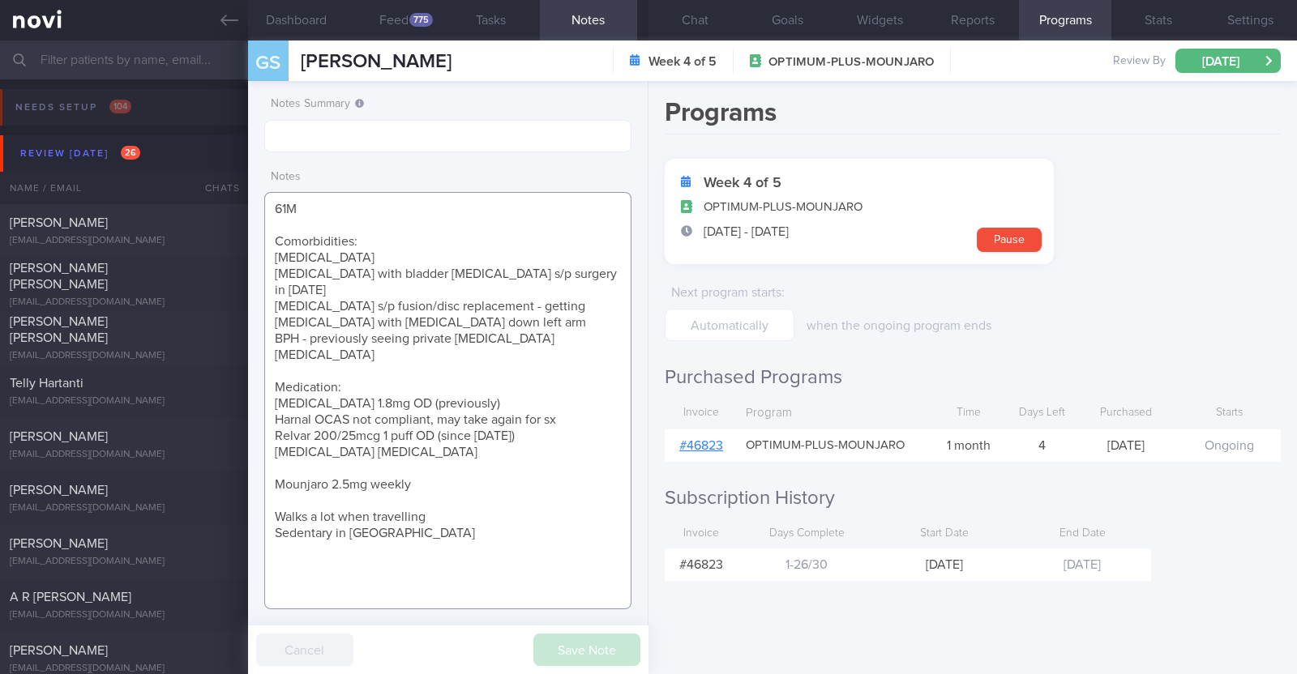
click at [343, 471] on textarea "61M Comorbidities: Asthma Diverticulitis with bladder fistula s/p surgery in Fe…" at bounding box center [447, 400] width 367 height 417
type textarea "61M Comorbidities: [MEDICAL_DATA] [MEDICAL_DATA] with bladder [MEDICAL_DATA] s/…"
click at [621, 658] on button "Save Note" at bounding box center [586, 650] width 107 height 32
click at [534, 143] on input "text" at bounding box center [447, 136] width 367 height 32
click at [276, 138] on input "r/v 14/10" at bounding box center [447, 136] width 367 height 32
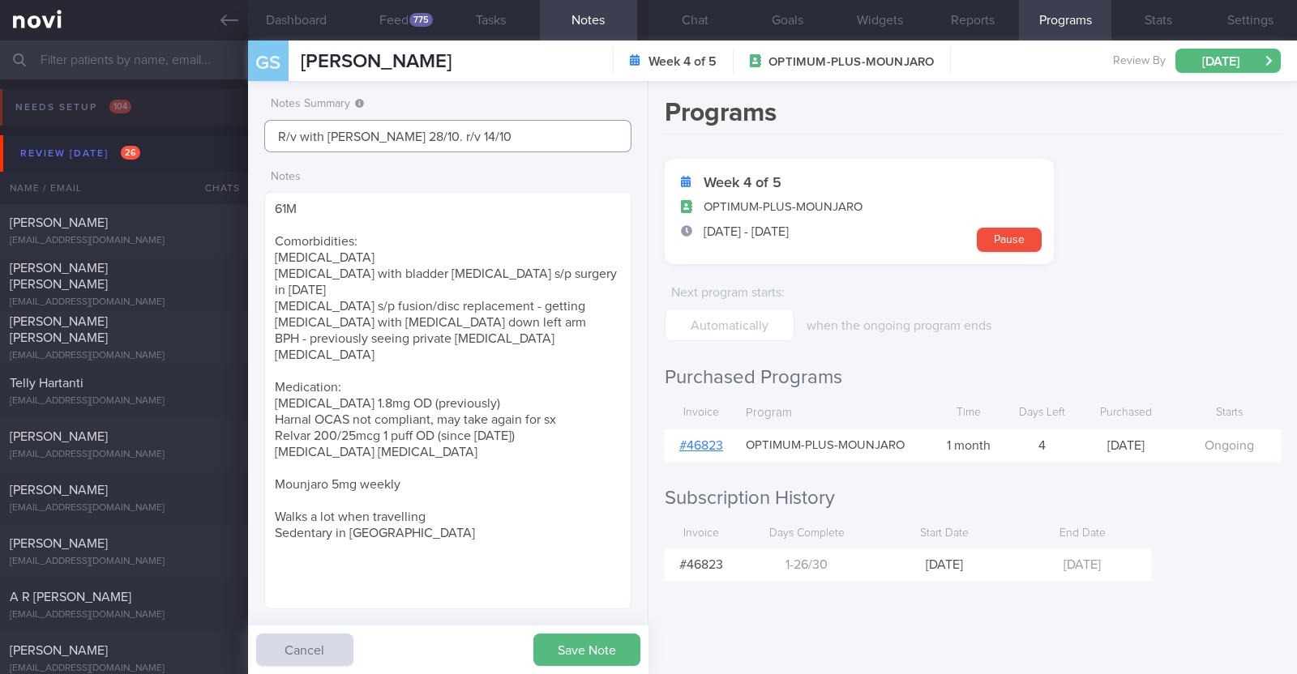
type input "R/v with [PERSON_NAME] 28/10. r/v 14/10"
click at [596, 664] on button "Save Note" at bounding box center [586, 650] width 107 height 32
type input "R/v with [PERSON_NAME] 28/10. r/v 14/10"
click at [1181, 184] on form "Week 4 of 5 OPTIMUM-PLUS-MOUNJARO 11 Sep - 10 Oct Pause Next program starts : w…" at bounding box center [973, 250] width 616 height 182
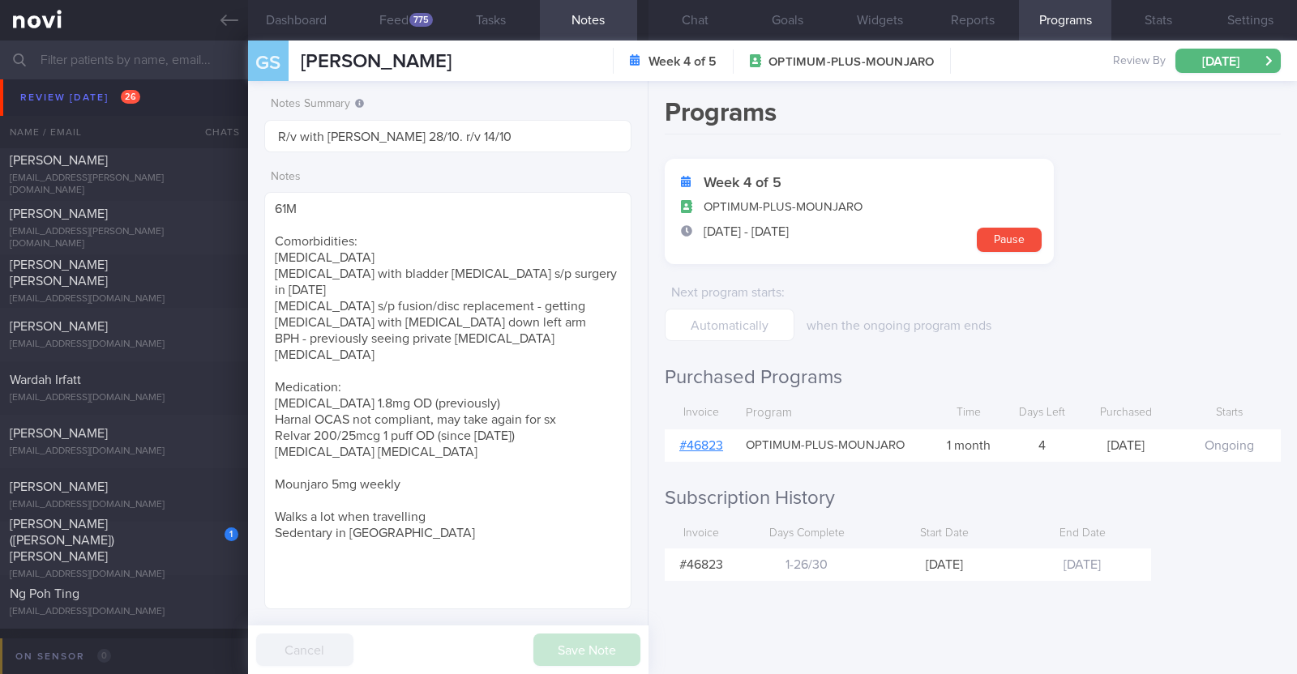
scroll to position [1013, 0]
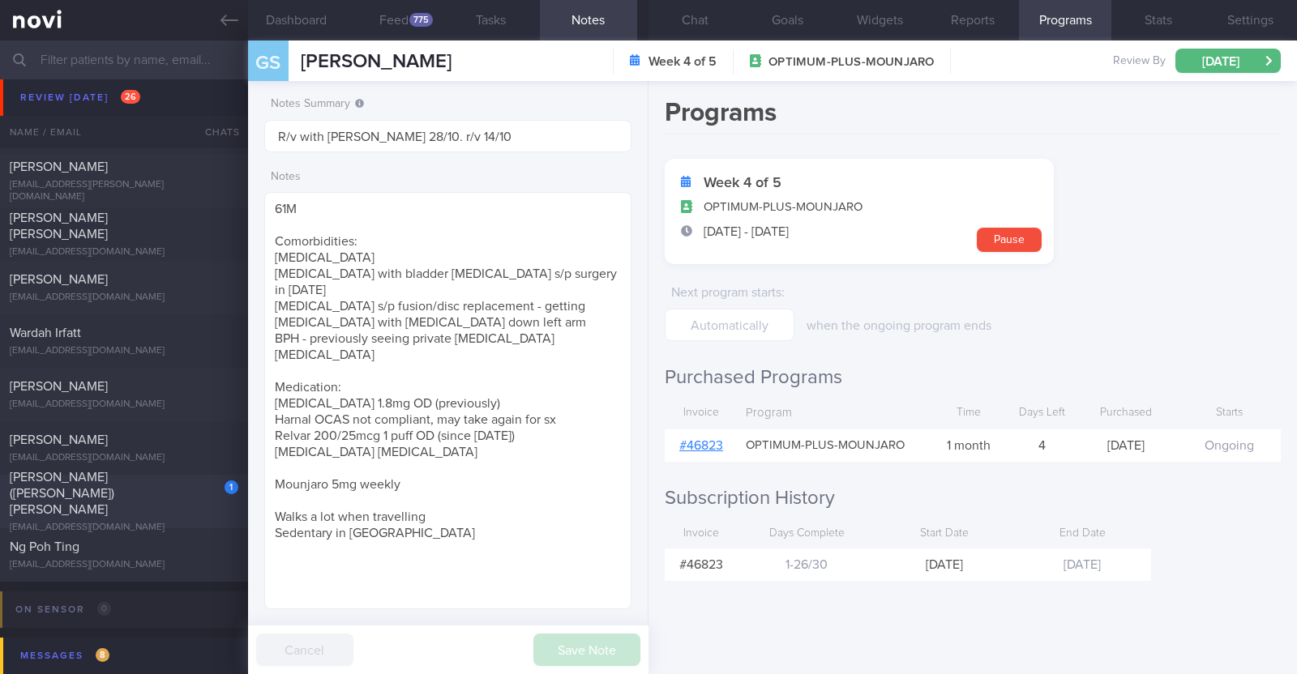
click at [181, 486] on div "Kian Lee (Desmond) Yeo" at bounding box center [122, 493] width 225 height 49
type textarea "47M Comorbidities: Dyspepsia - s/p OGD 2024: NAD Right shoulder with SLAP tear …"
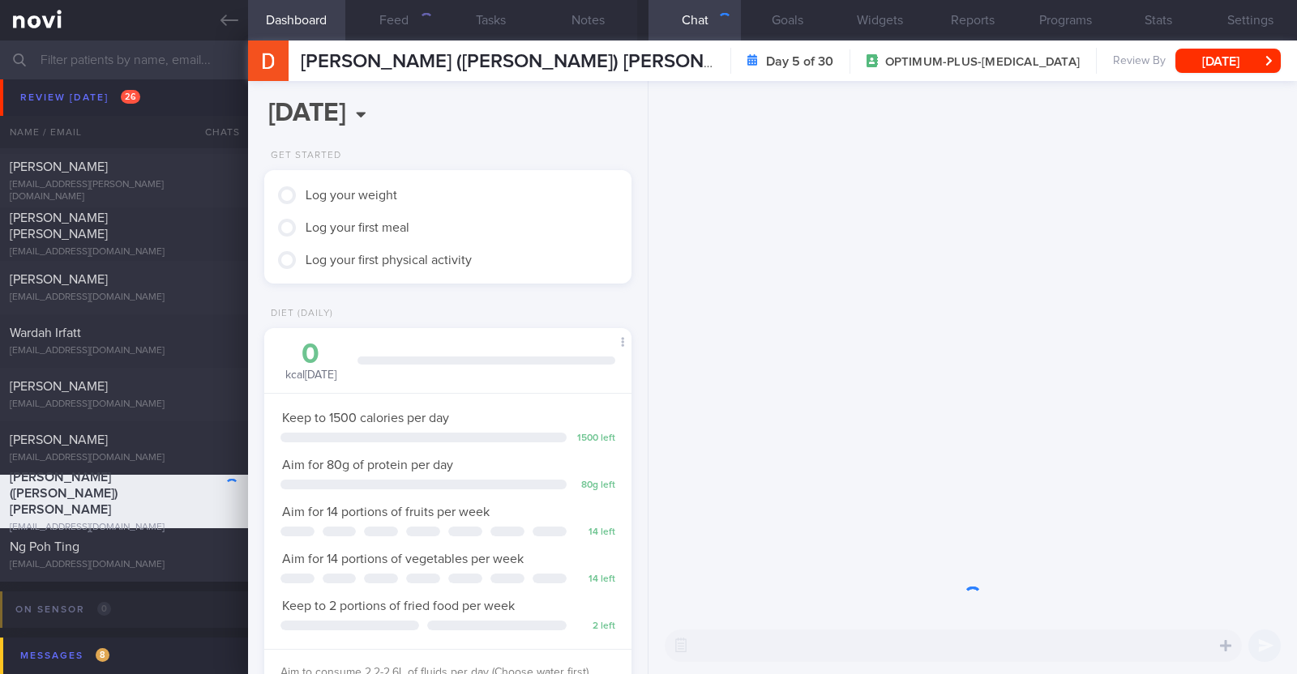
scroll to position [184, 323]
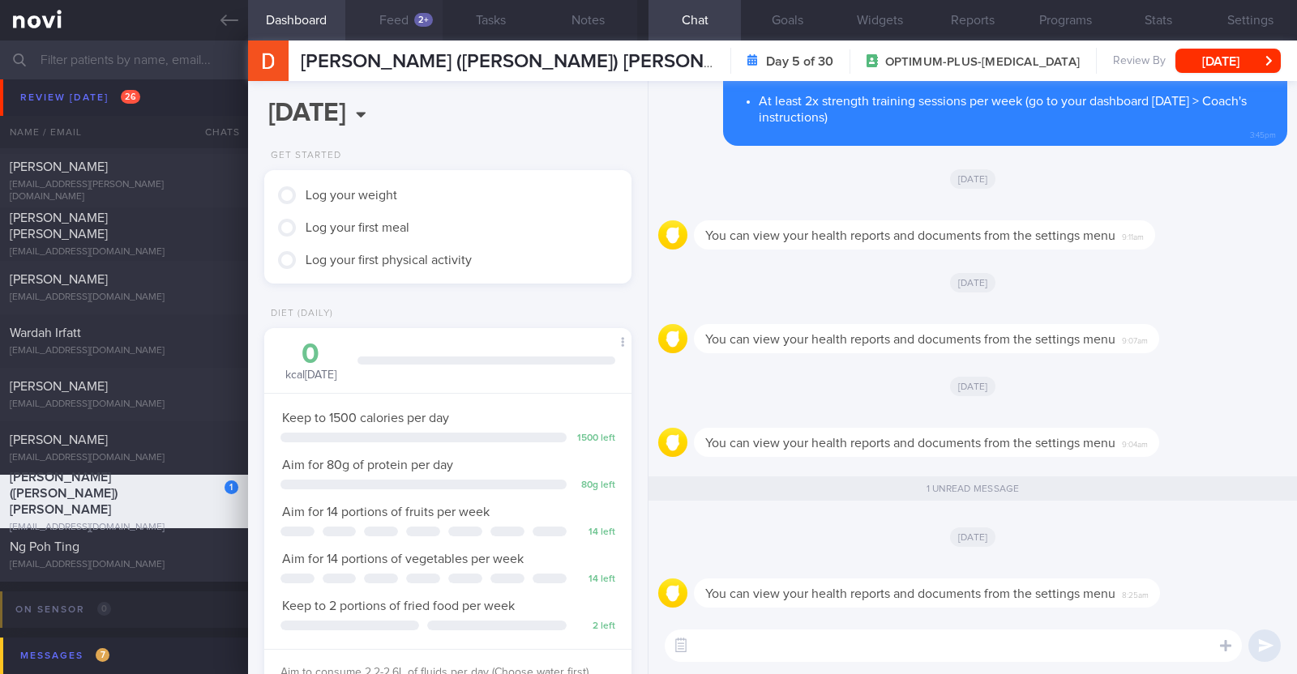
click at [383, 11] on button "Feed 2+" at bounding box center [393, 20] width 97 height 41
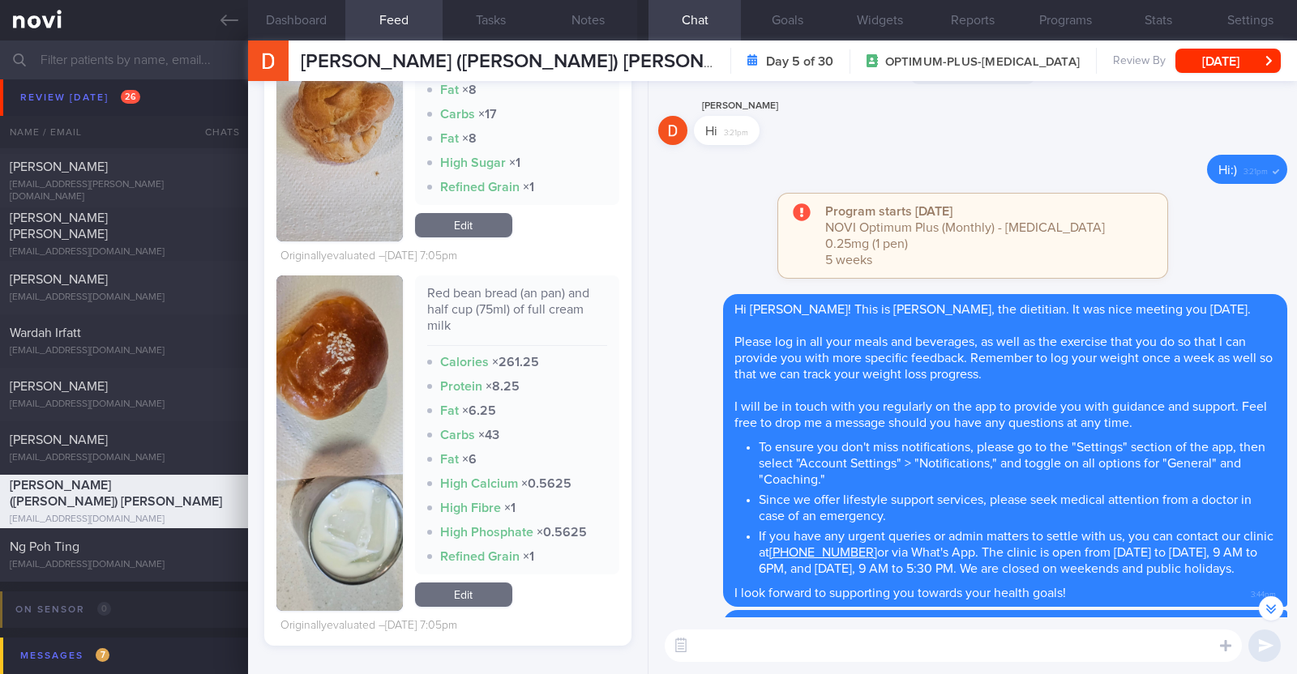
scroll to position [-912, 0]
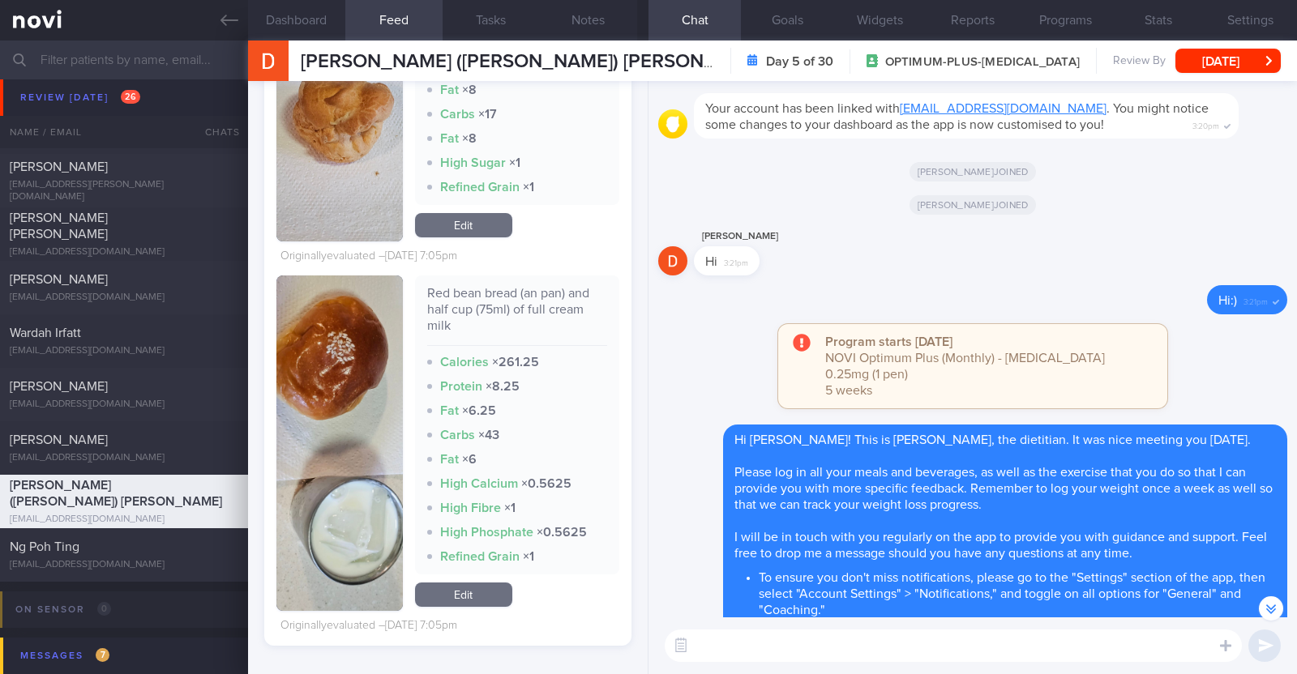
click at [823, 652] on textarea at bounding box center [953, 646] width 577 height 32
type textarea "Hi Desmond, thank you for logging your meals!"
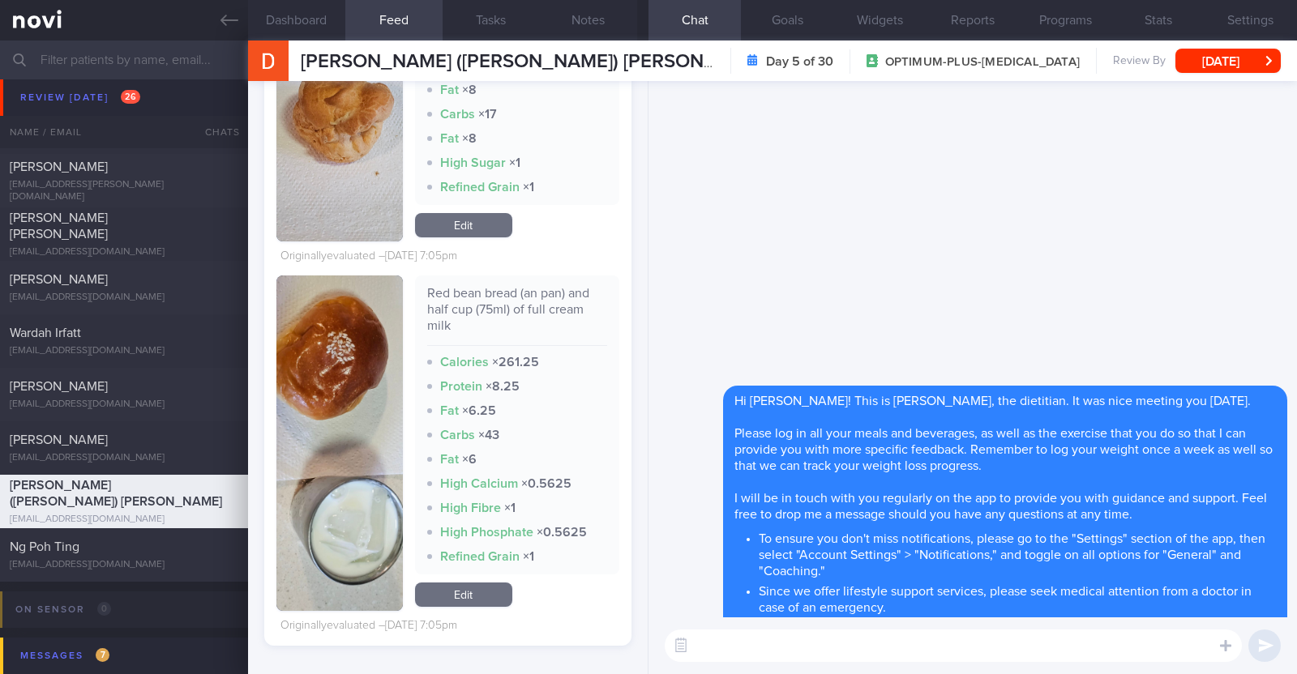
scroll to position [0, 0]
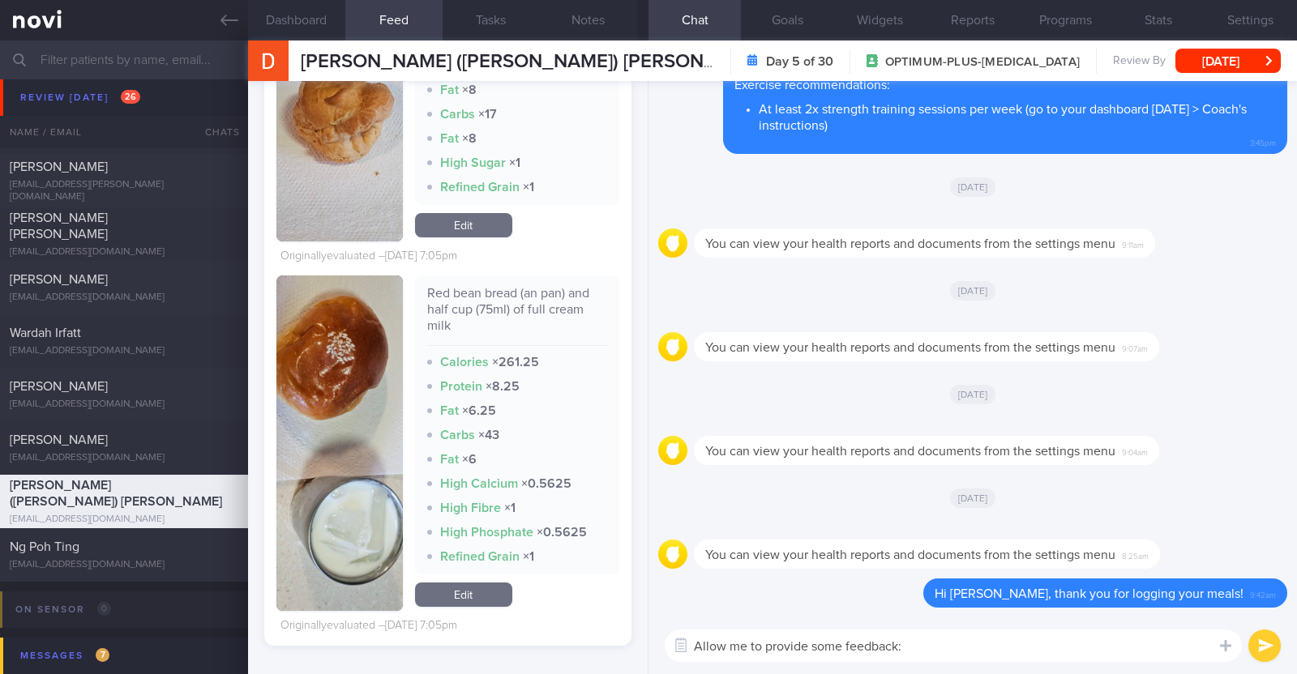
type textarea "Allow me to provide some feedback:)"
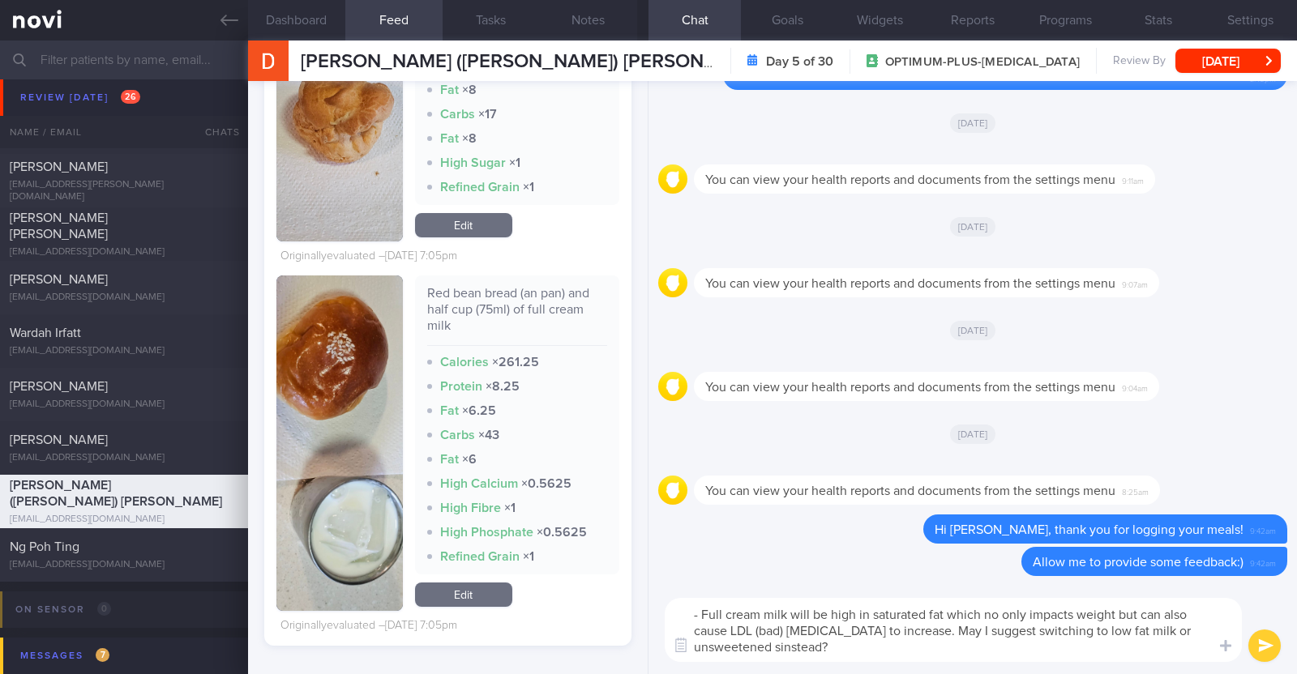
type textarea "- Full cream milk will be high in saturated fat which no only impacts weight bu…"
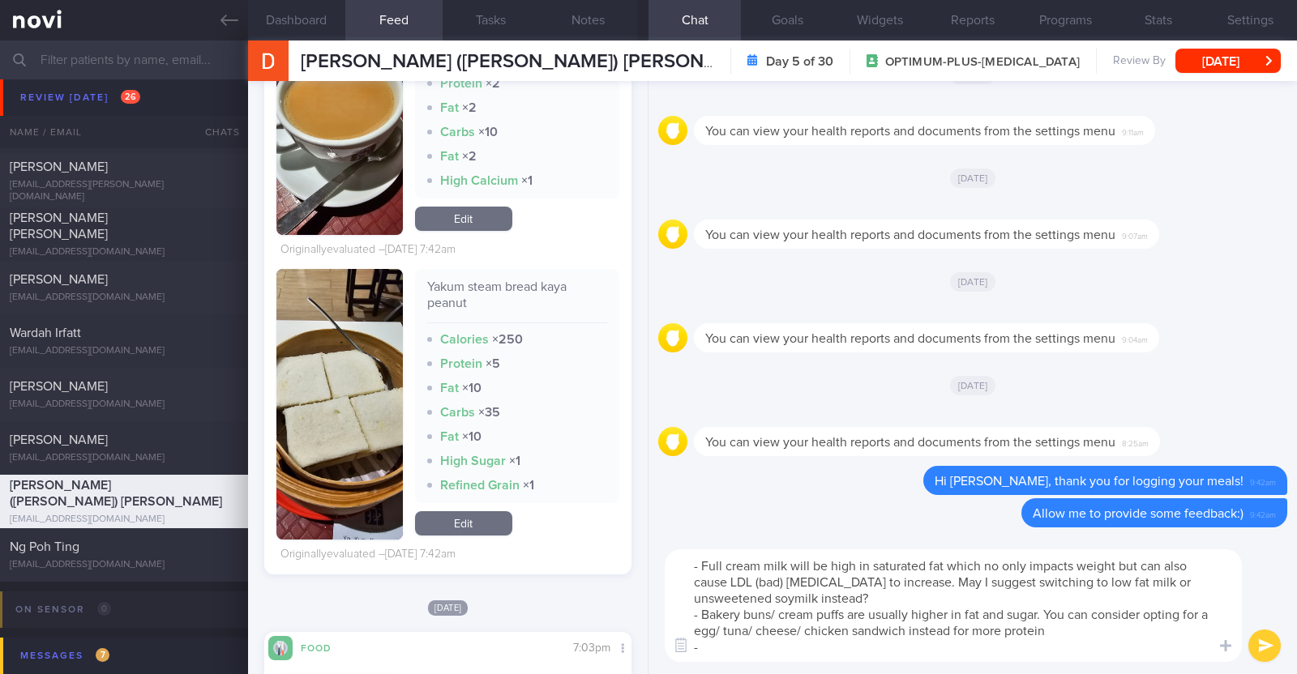
scroll to position [311, 0]
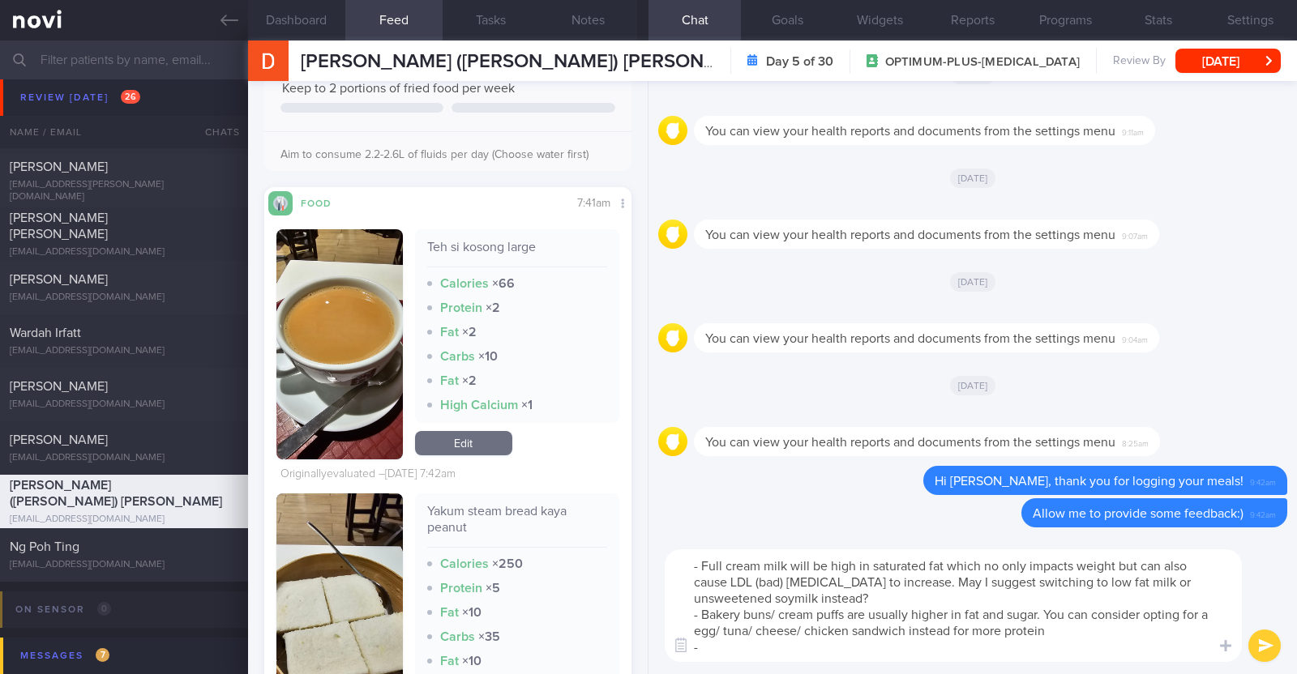
type textarea "- Full cream milk will be high in saturated fat which no only impacts weight bu…"
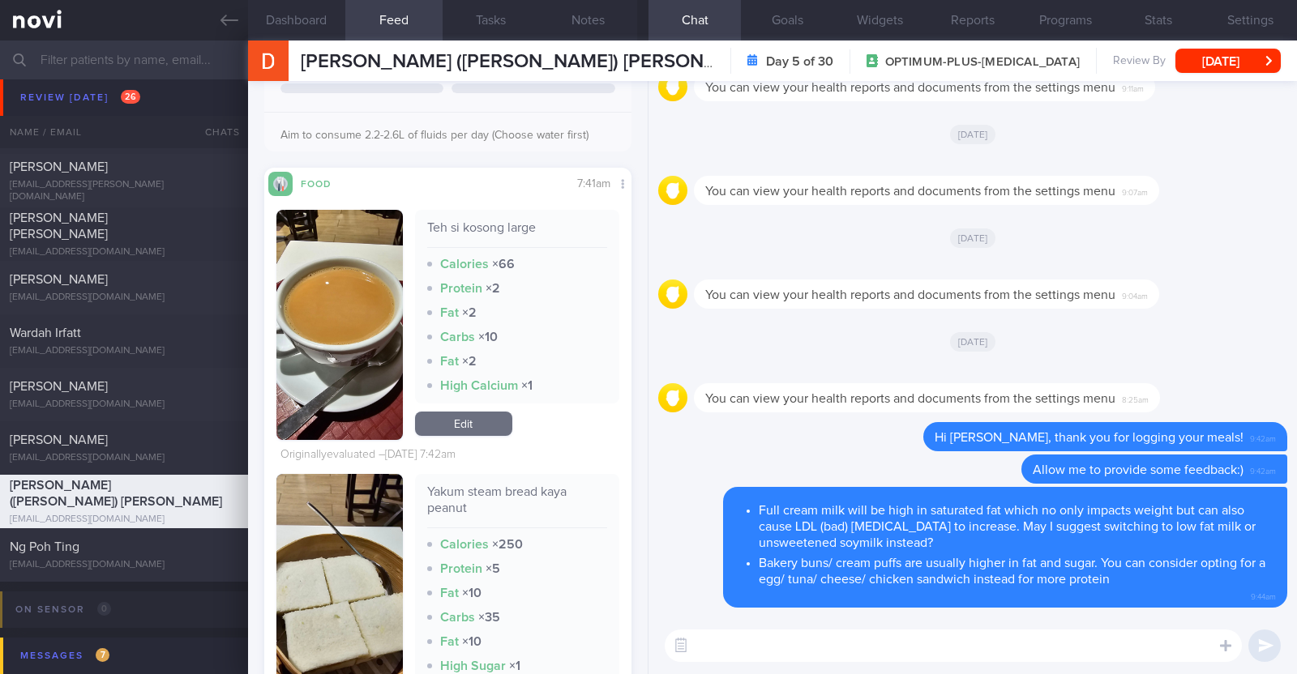
scroll to position [405, 0]
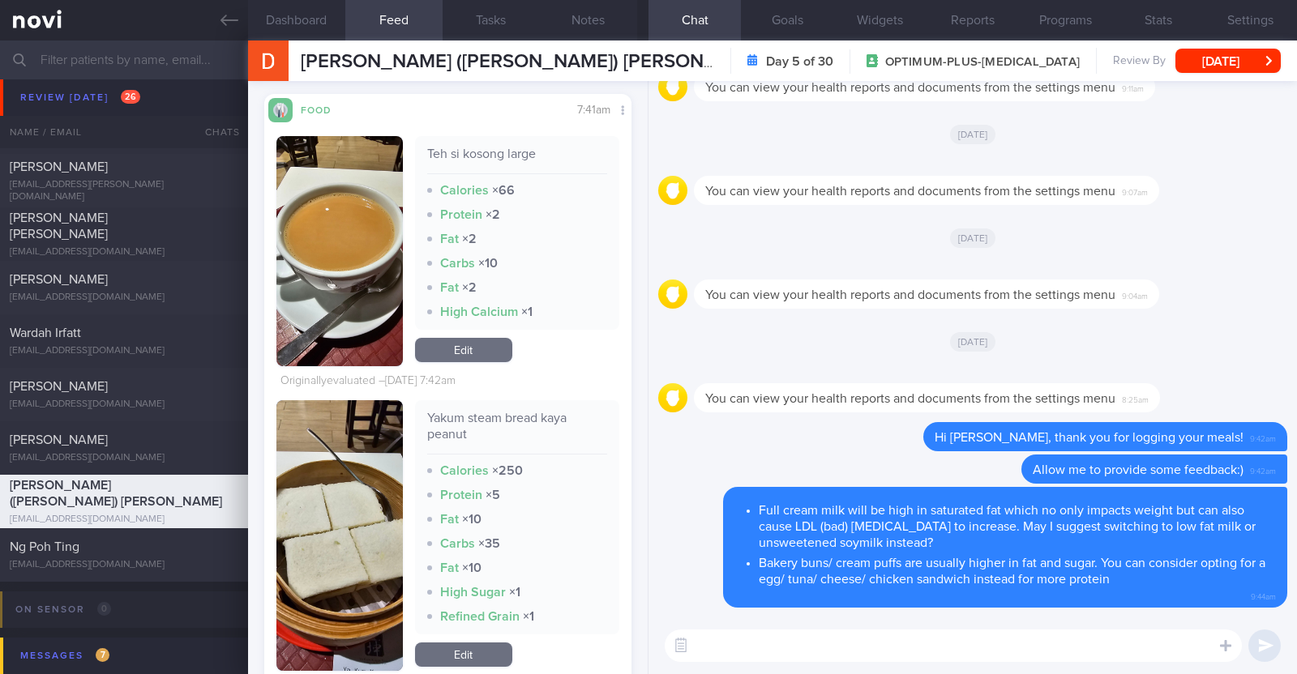
click at [479, 342] on link "Edit" at bounding box center [463, 350] width 97 height 24
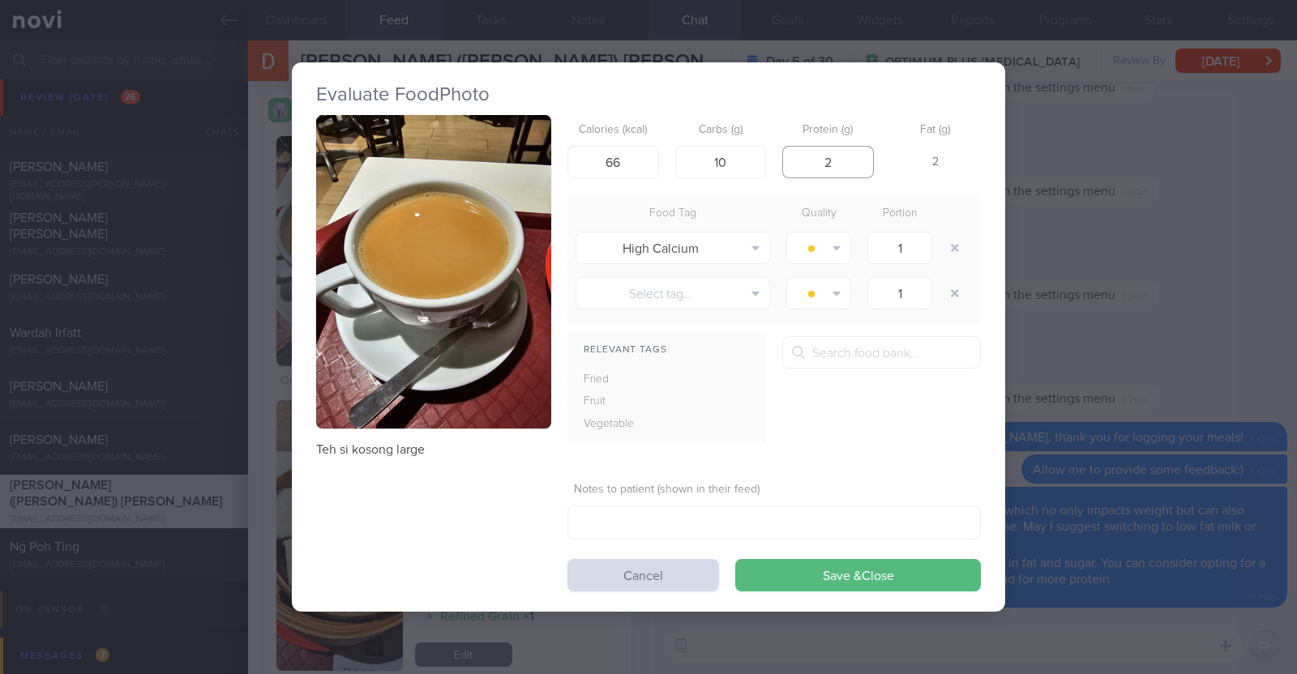
click at [835, 164] on input "2" at bounding box center [828, 162] width 92 height 32
type input "2"
click at [735, 559] on button "Save & Close" at bounding box center [858, 575] width 246 height 32
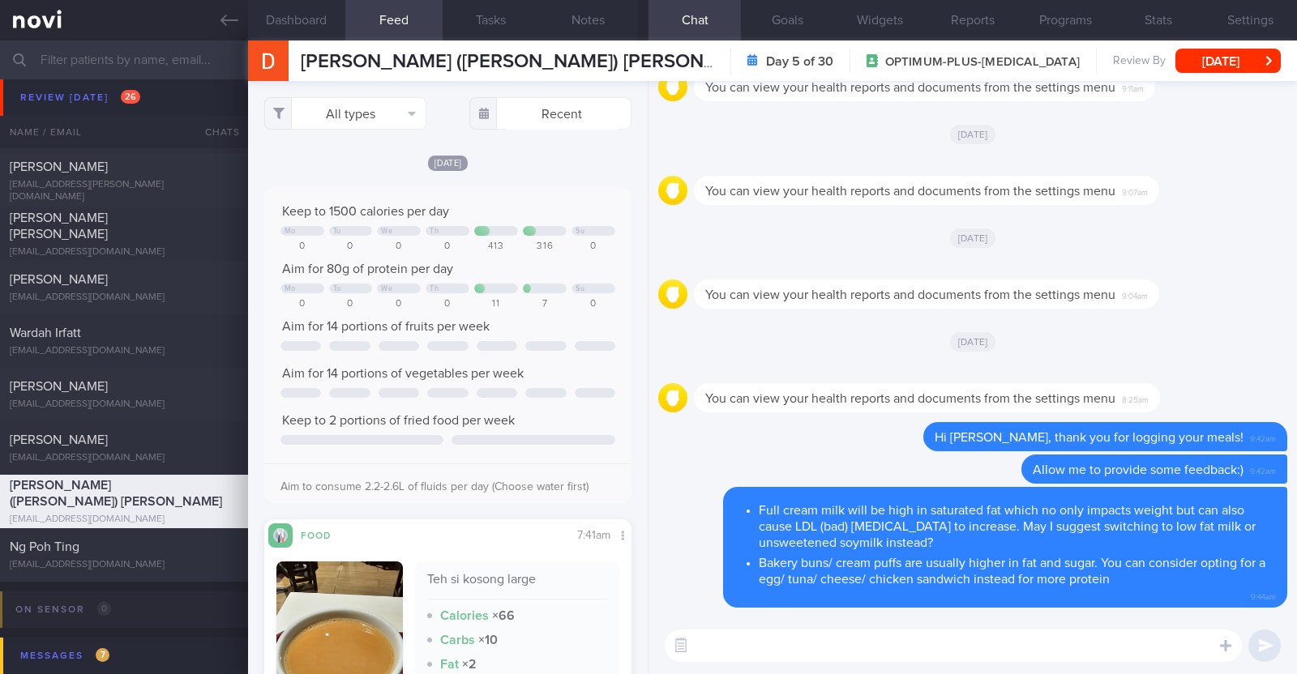
click at [721, 637] on textarea at bounding box center [953, 646] width 577 height 32
type textarea "Protein intake also seems under your target of 80g per day"
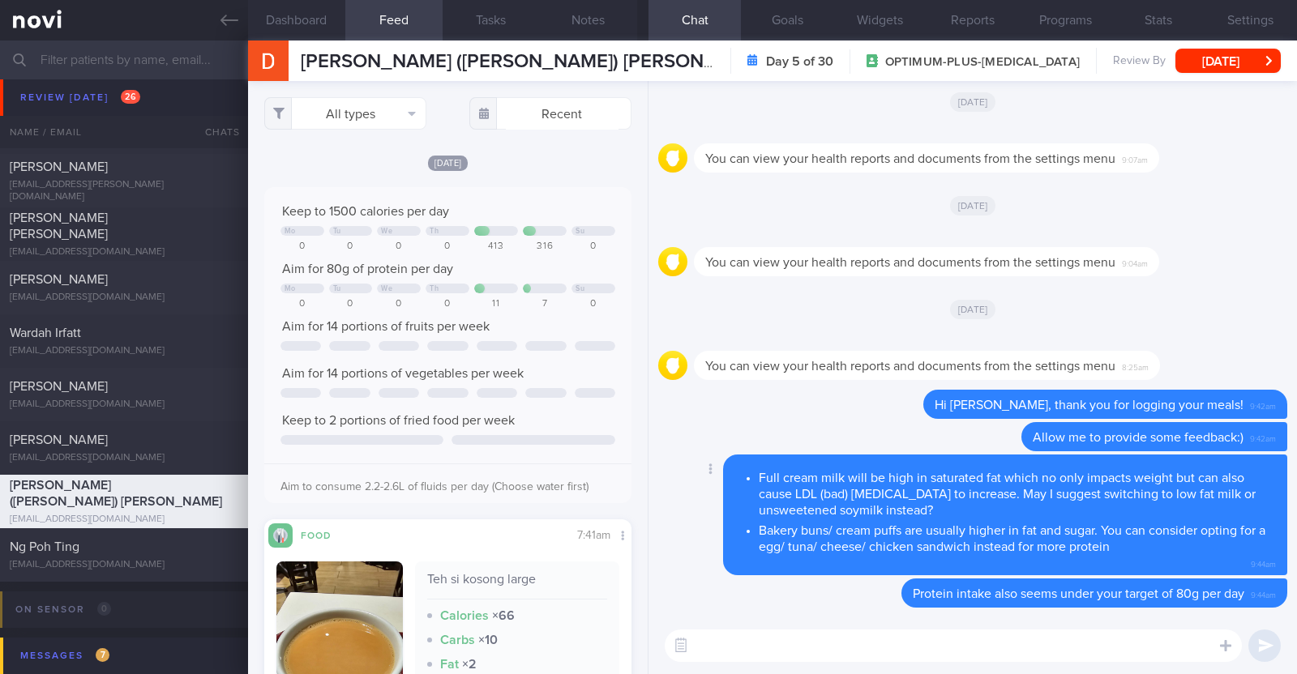
paste textarea "Here are some examples of how much protein is contained in various foods: - 150…"
type textarea "Here are some examples of how much protein is contained in various foods: - 150…"
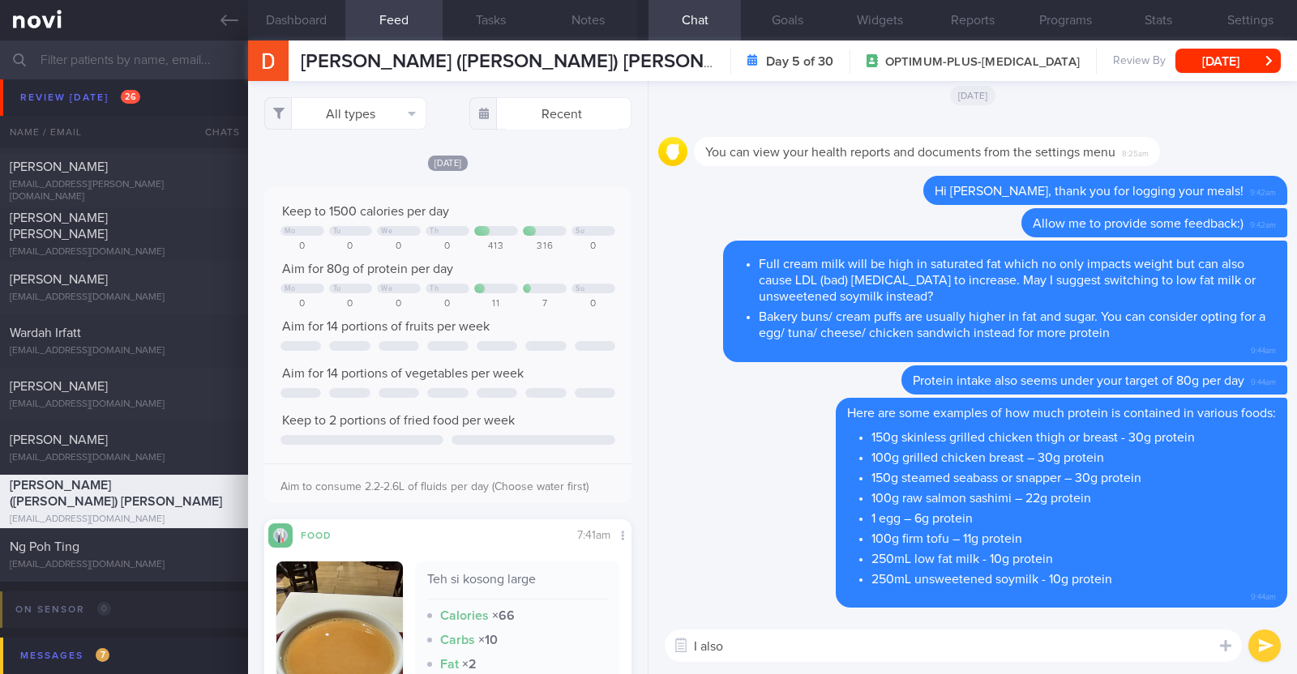
paste textarea "just want to let you know that I will be on leave from 9-10 Oct 2025. During th…"
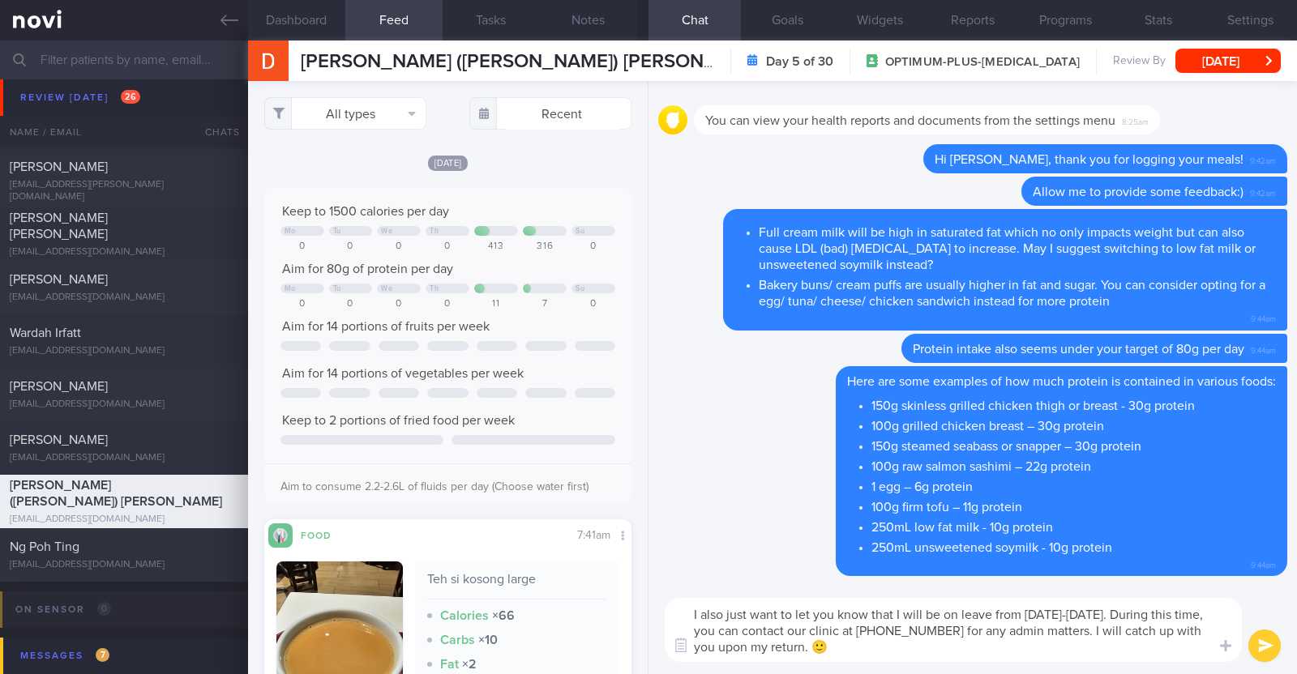
type textarea "I also just want to let you know that I will be on leave from 9-10 Oct 2025. Du…"
click at [1267, 654] on button "submit" at bounding box center [1264, 646] width 32 height 32
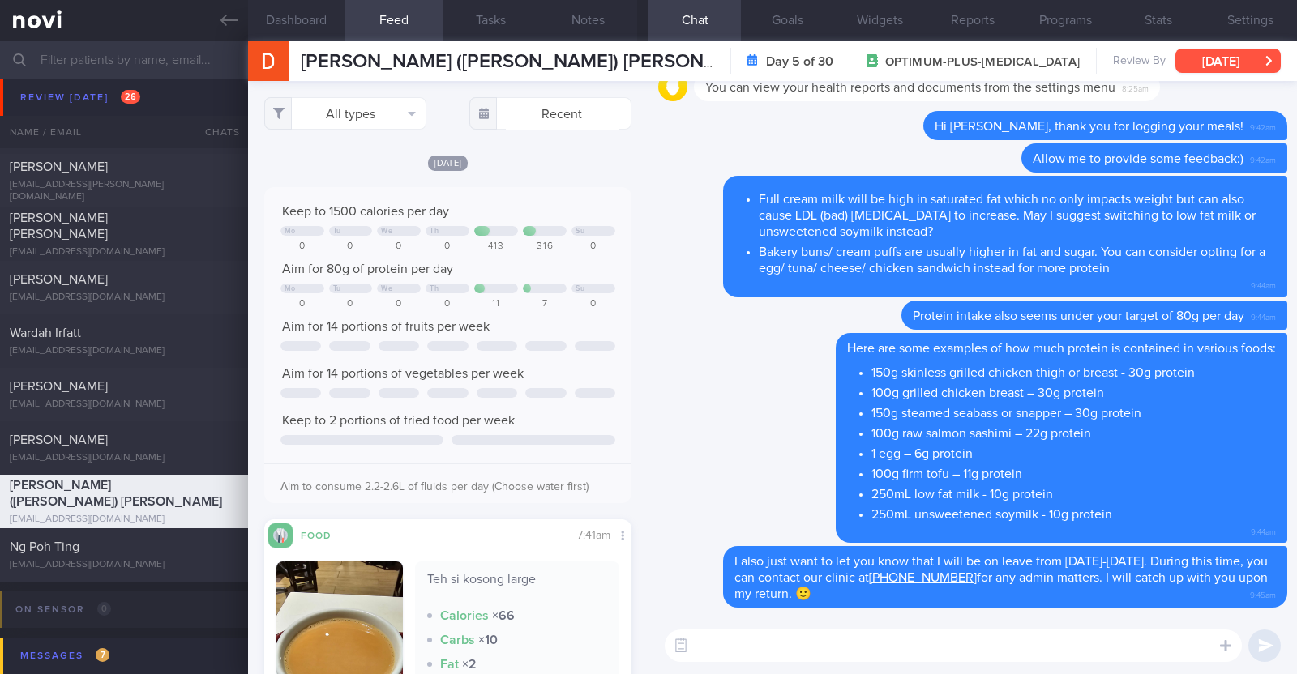
click at [1241, 58] on button "[DATE]" at bounding box center [1227, 61] width 105 height 24
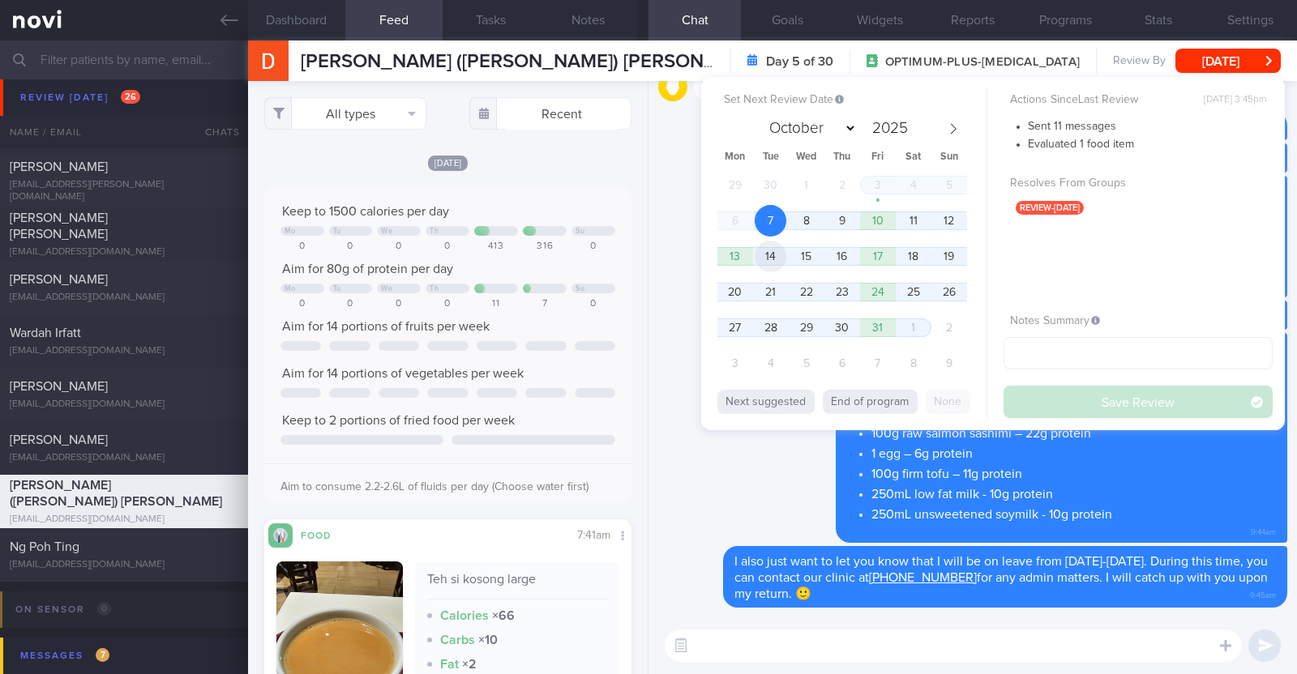
click at [771, 255] on span "14" at bounding box center [771, 257] width 32 height 32
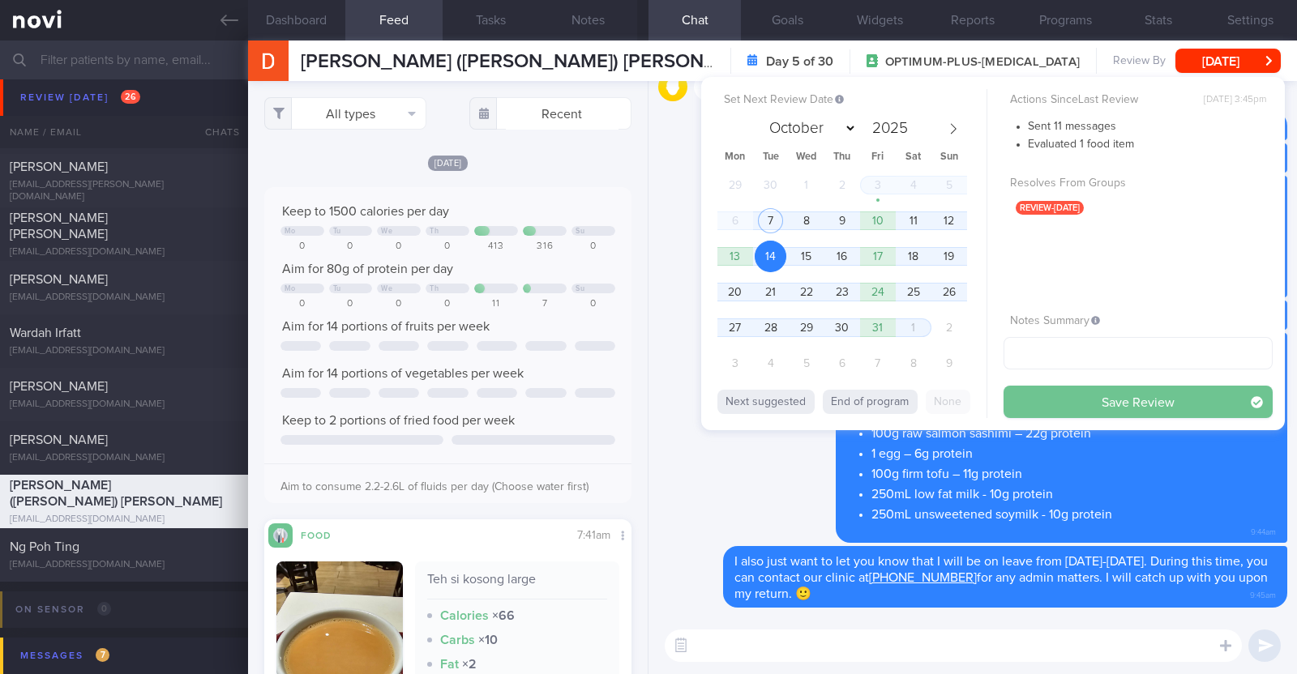
click at [1064, 407] on button "Save Review" at bounding box center [1138, 402] width 269 height 32
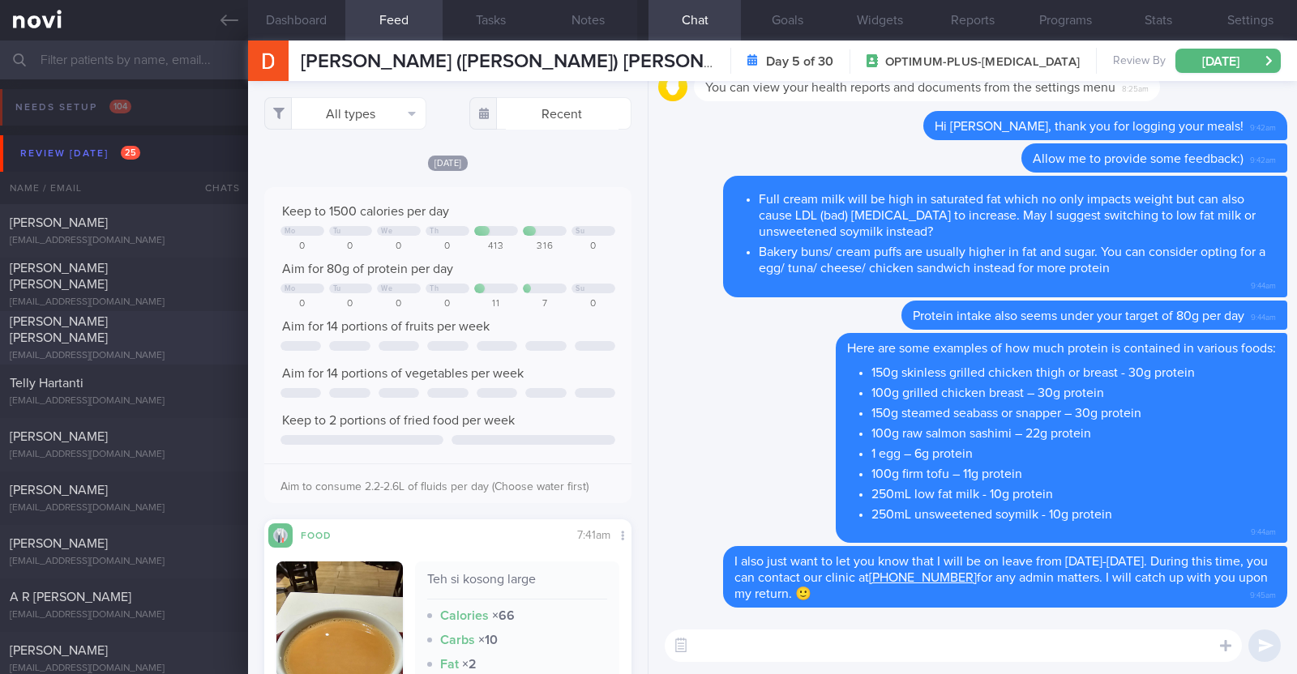
click at [152, 340] on div "Bernice Tan Ting Ling bernicettl@gmail.com" at bounding box center [124, 338] width 248 height 49
type input "r/v 7/10"
type textarea "63F Comorbidities: Asthma Hypertension Hyperlipidaemia Lumbar spondylosis IBS M…"
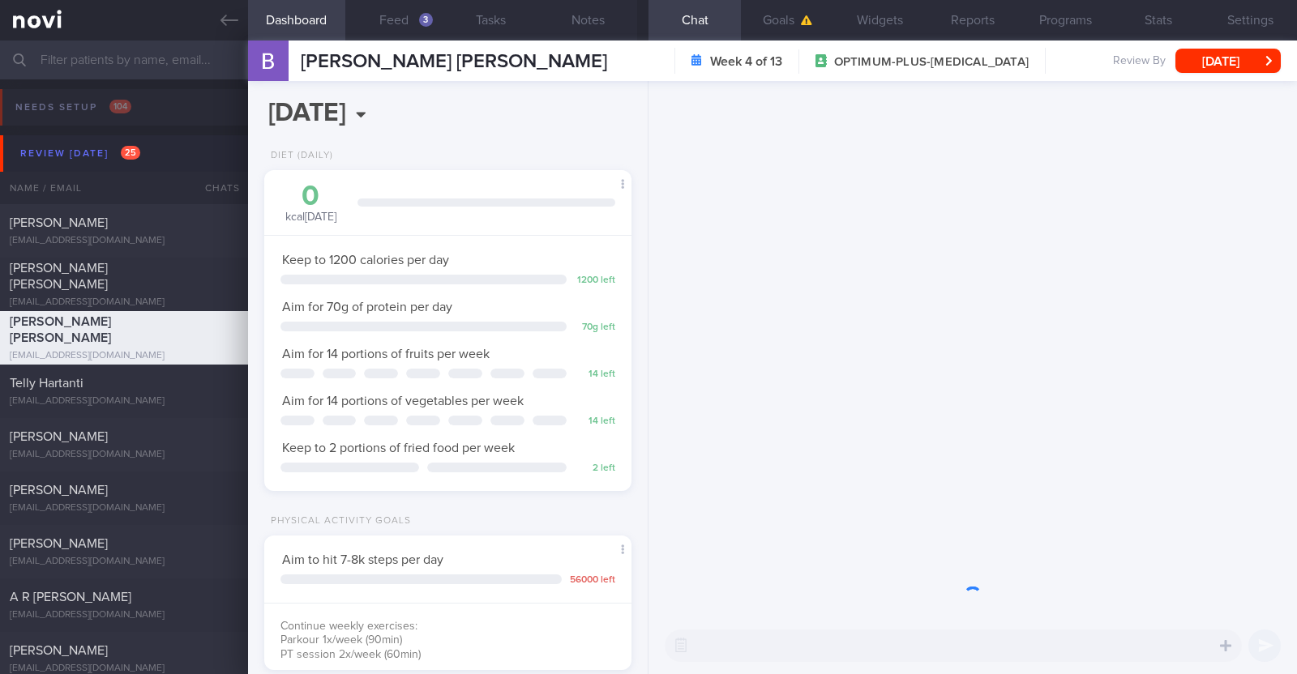
scroll to position [184, 323]
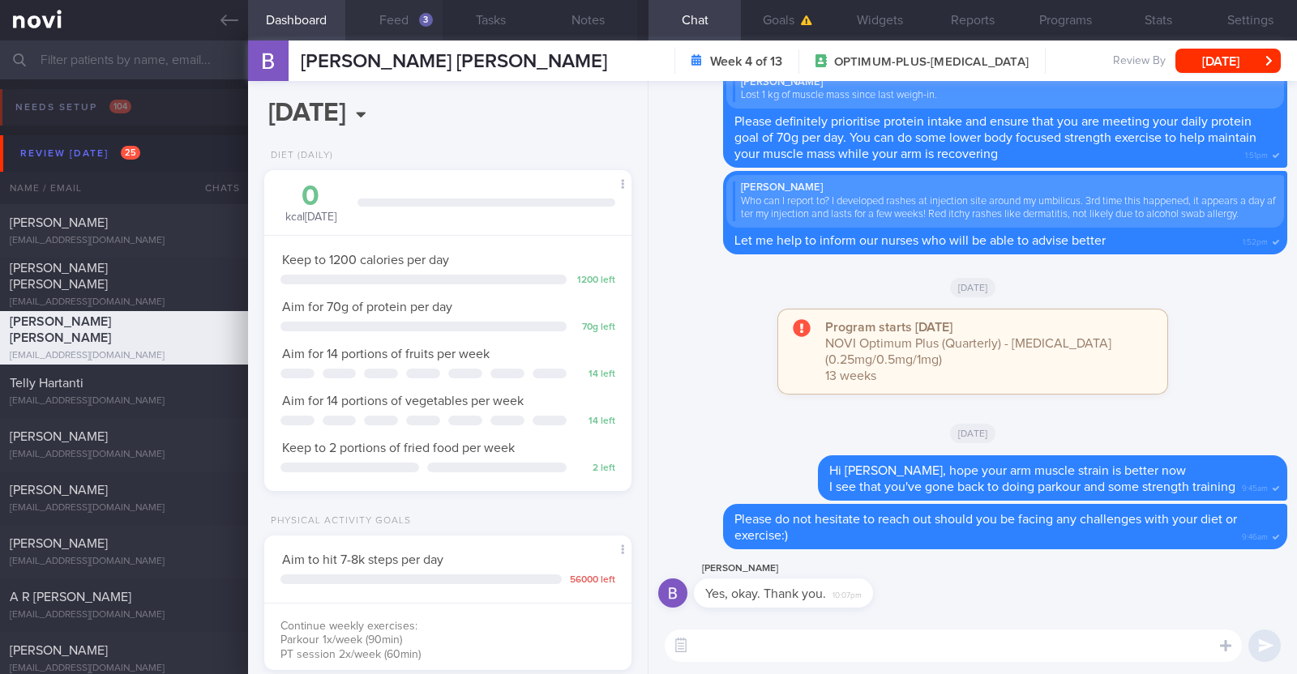
click at [398, 26] on button "Feed 3" at bounding box center [393, 20] width 97 height 41
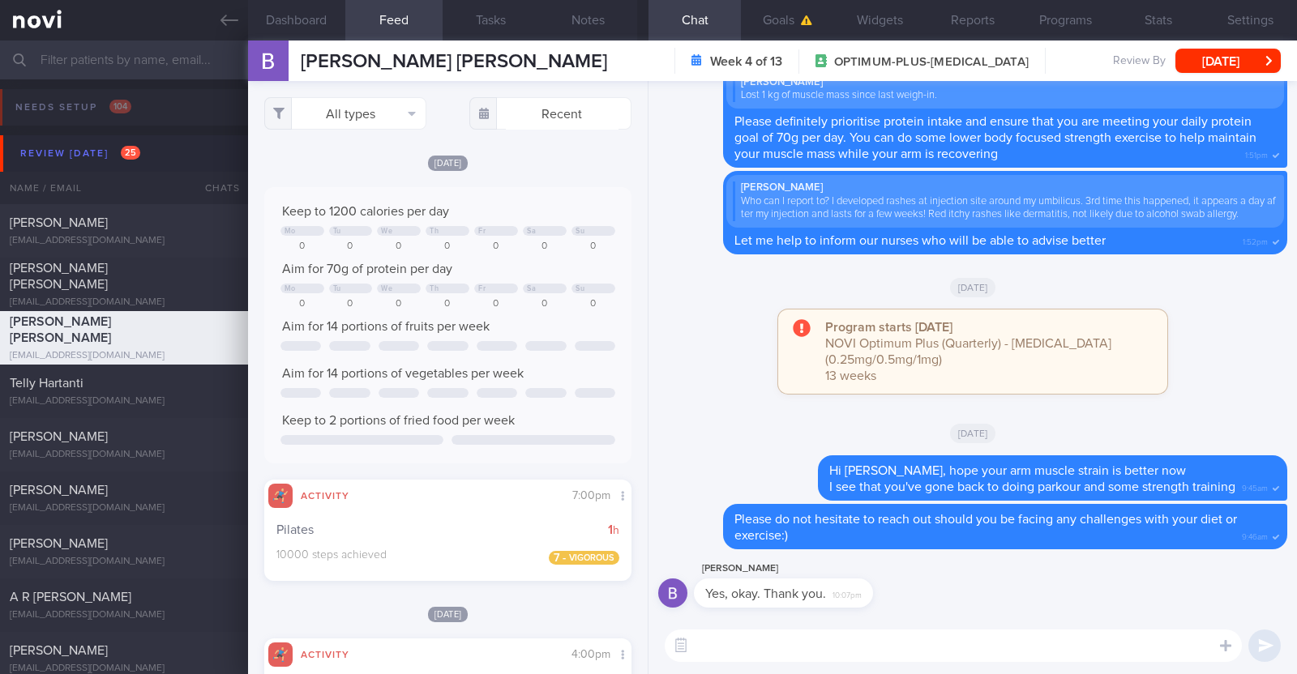
click at [878, 651] on textarea at bounding box center [953, 646] width 577 height 32
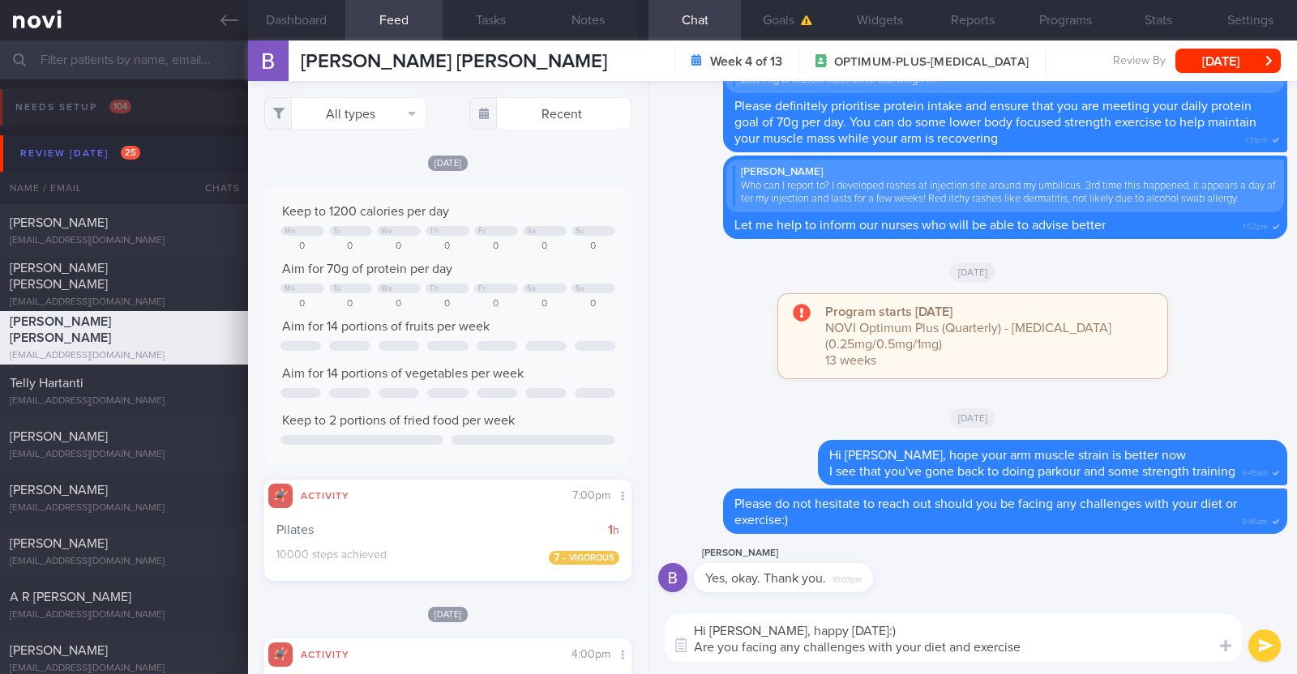
type textarea "Hi Bernice, happy Tuesday:) Are you facing any challenges with your diet and ex…"
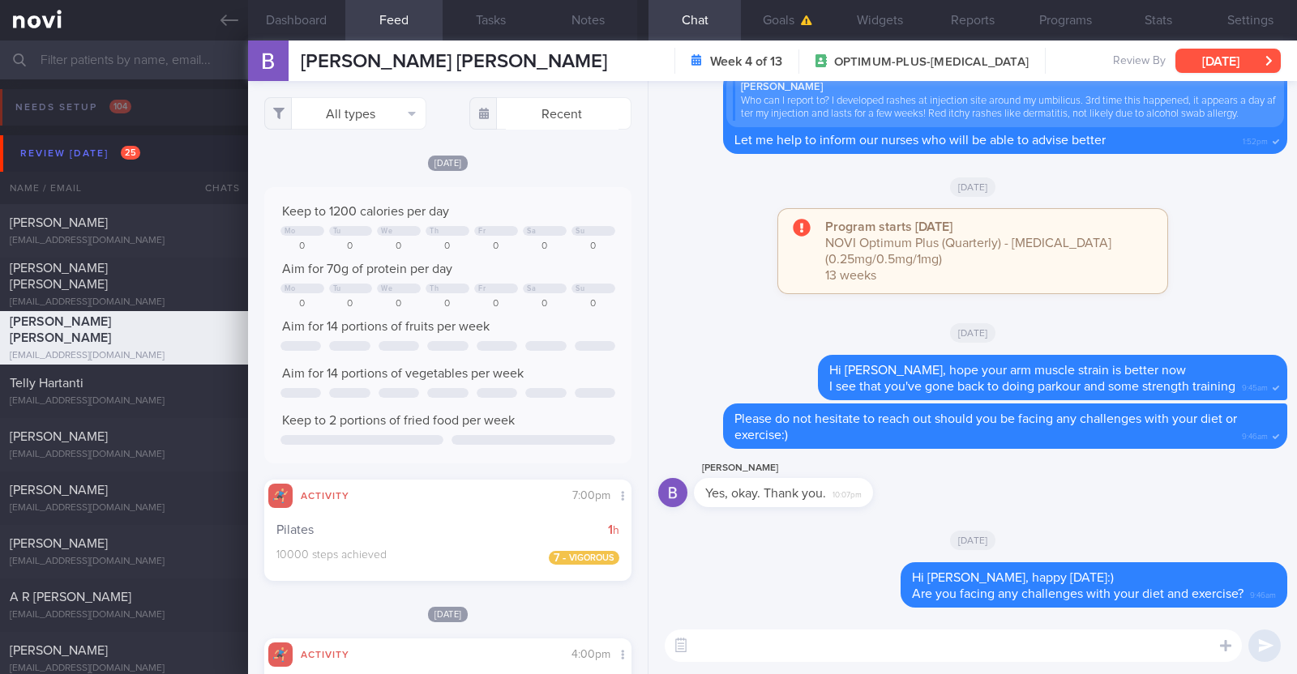
click at [1224, 58] on button "[DATE]" at bounding box center [1227, 61] width 105 height 24
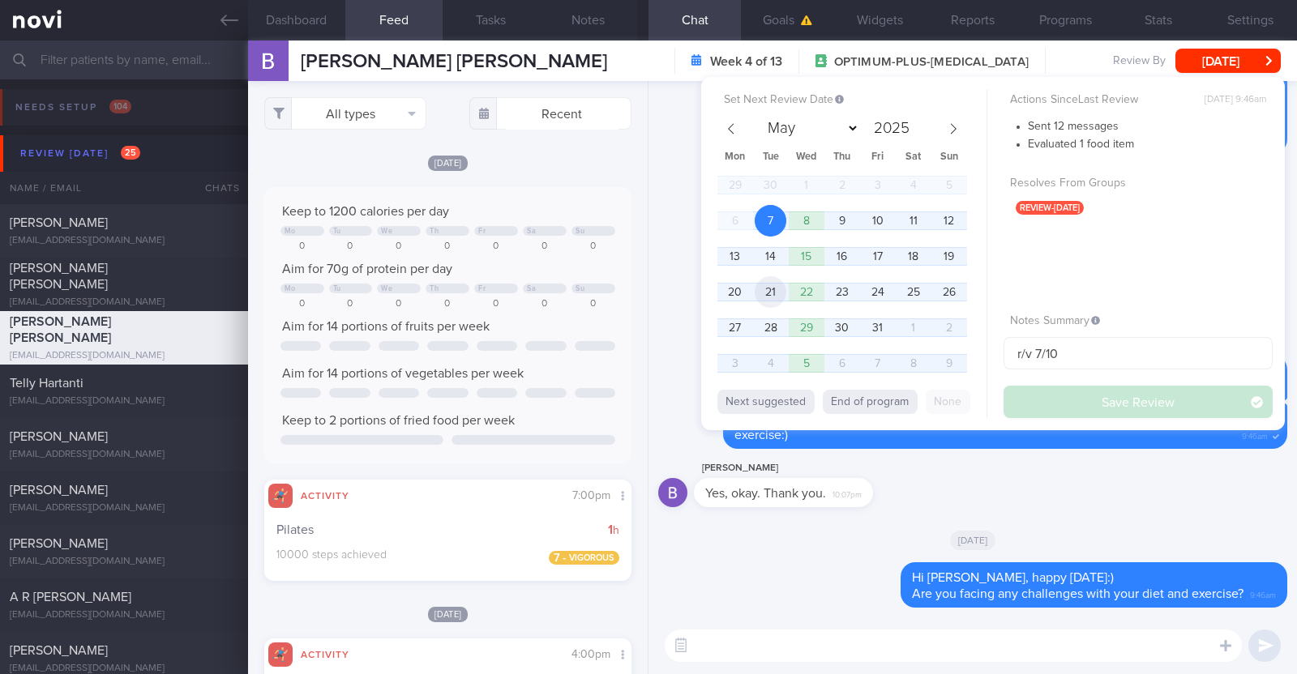
click at [773, 290] on span "21" at bounding box center [771, 292] width 32 height 32
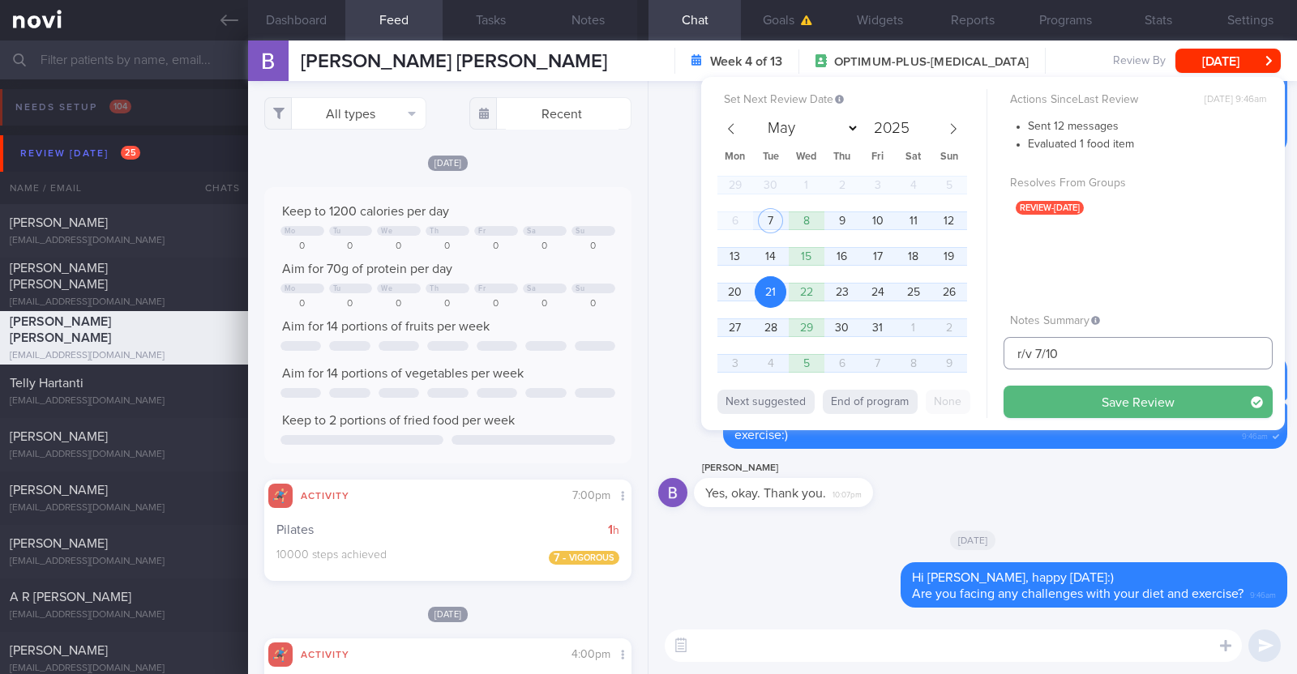
click at [1041, 353] on input "r/v 7/10" at bounding box center [1138, 353] width 269 height 32
type input "r/v 21/10"
click at [1125, 407] on button "Save Review" at bounding box center [1138, 402] width 269 height 32
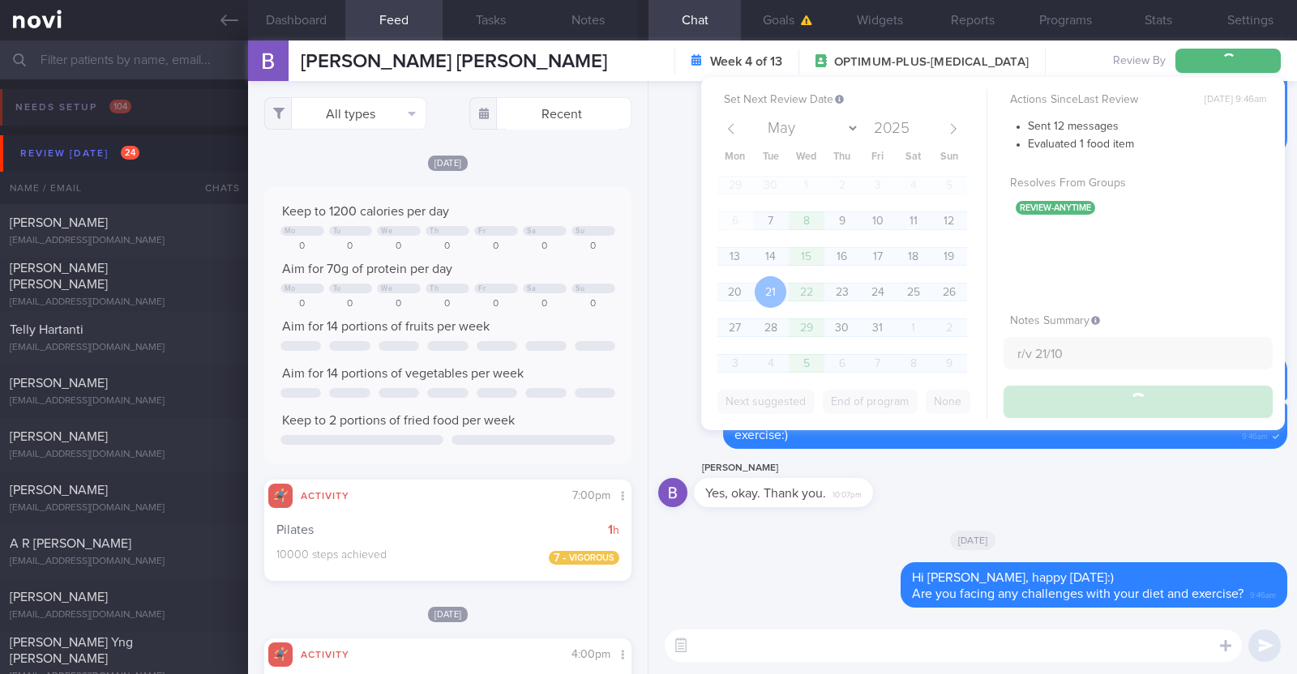
type input "r/v 21/10"
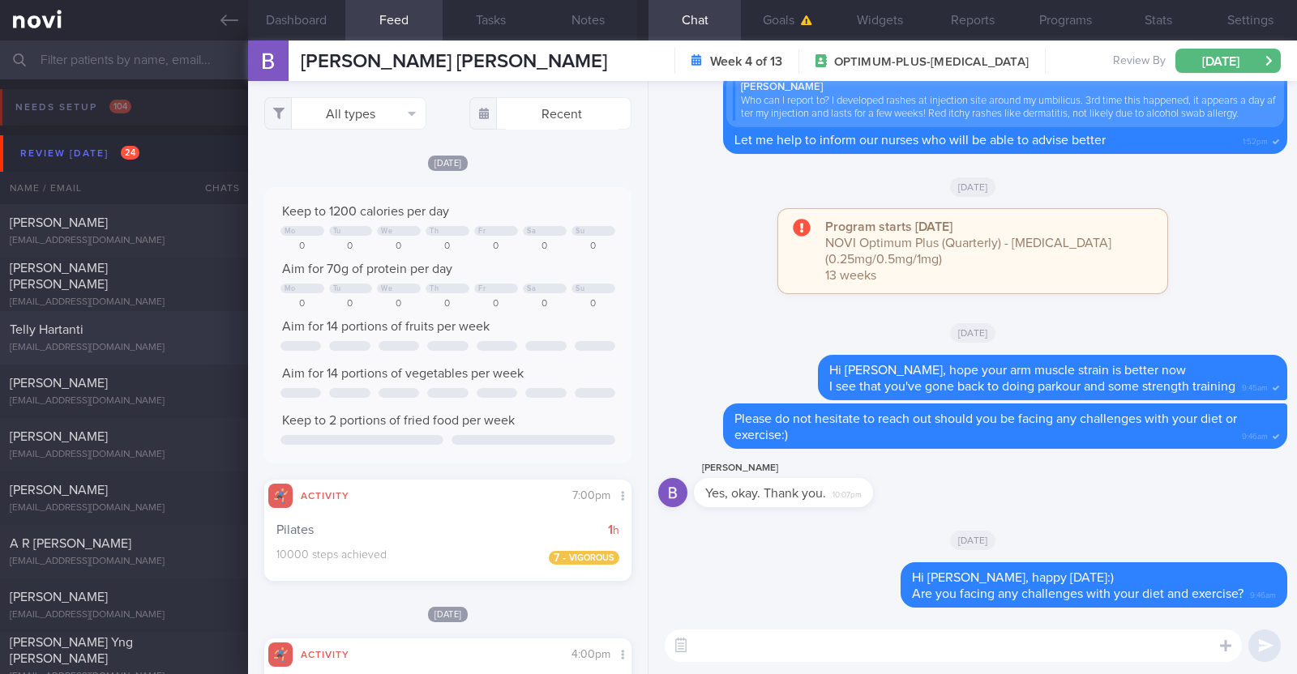
click at [116, 335] on div "Telly Hartanti" at bounding box center [122, 330] width 225 height 16
type input "Travelling to US from 26/9-12/10"
type textarea "54F Co-morbidities: Insulin resistance Rybelsus 7mg OM Gym (has PT) x2/week (60…"
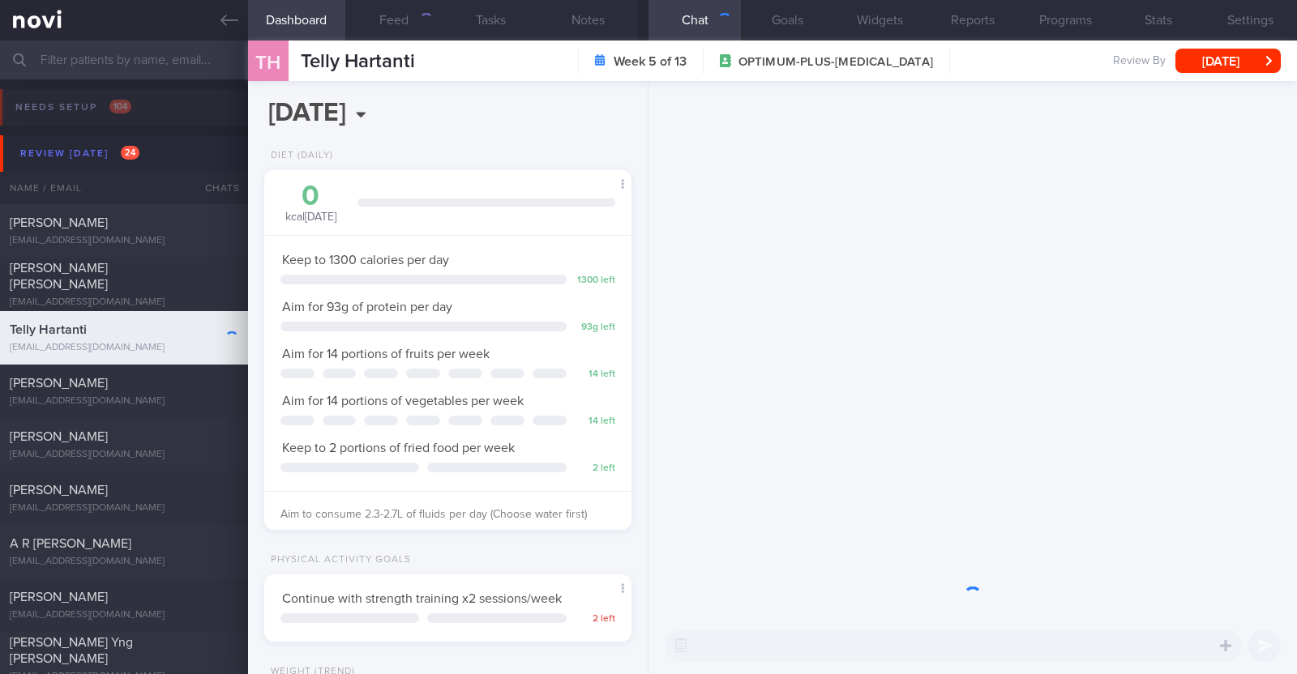
scroll to position [184, 323]
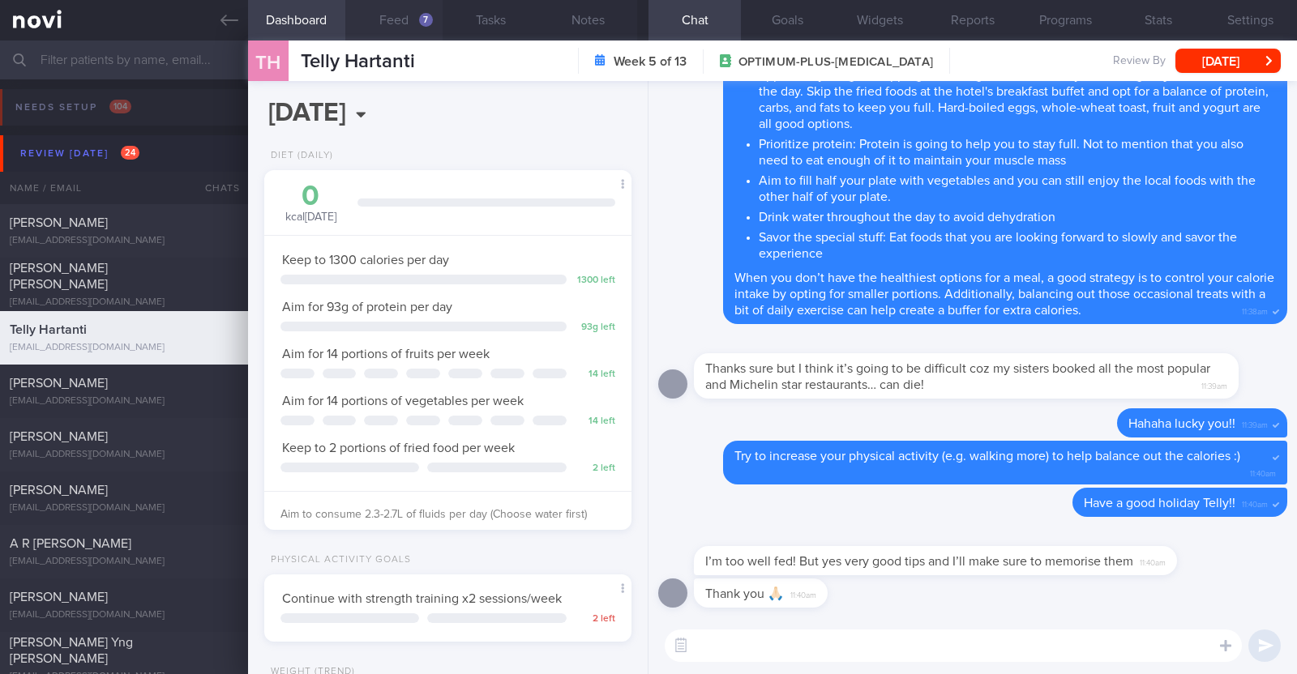
click at [422, 7] on button "Feed 7" at bounding box center [393, 20] width 97 height 41
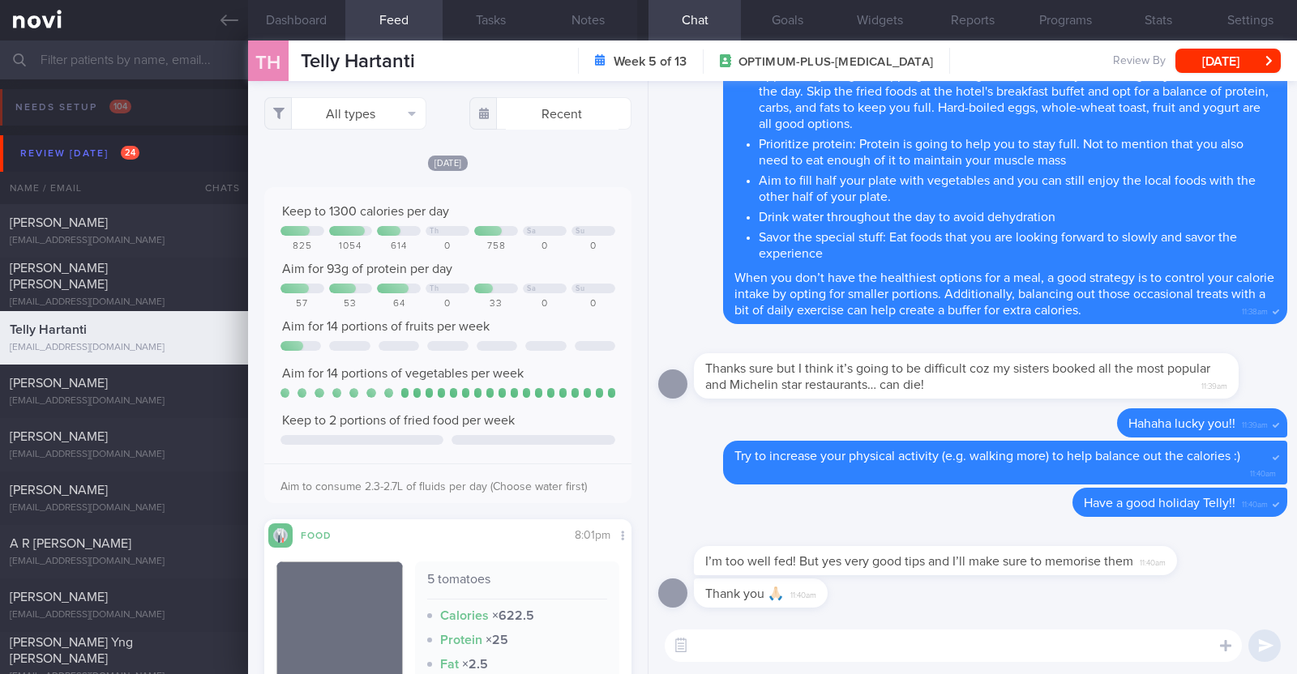
click at [676, 312] on div "Delete Focus on your overall intake while you are traveling instead of individu…" at bounding box center [972, 107] width 629 height 434
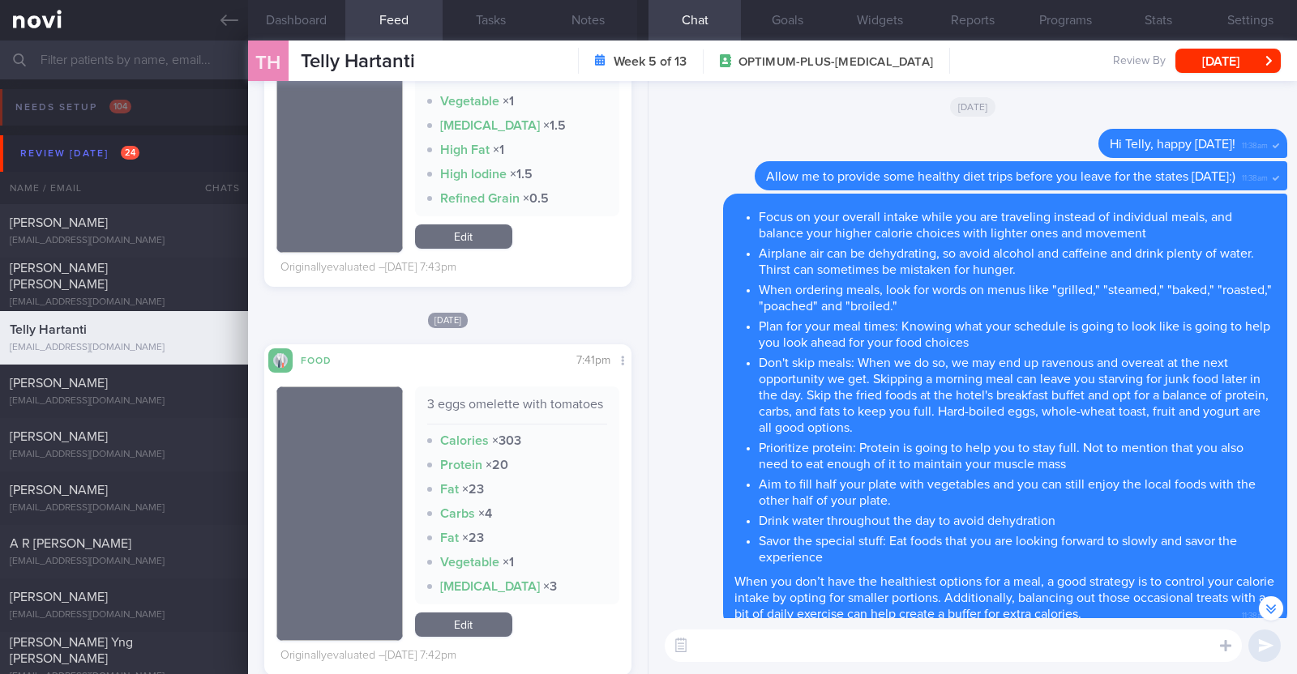
scroll to position [-304, 0]
click at [681, 341] on div "Delete Focus on your overall intake while you are traveling instead of individu…" at bounding box center [972, 411] width 629 height 434
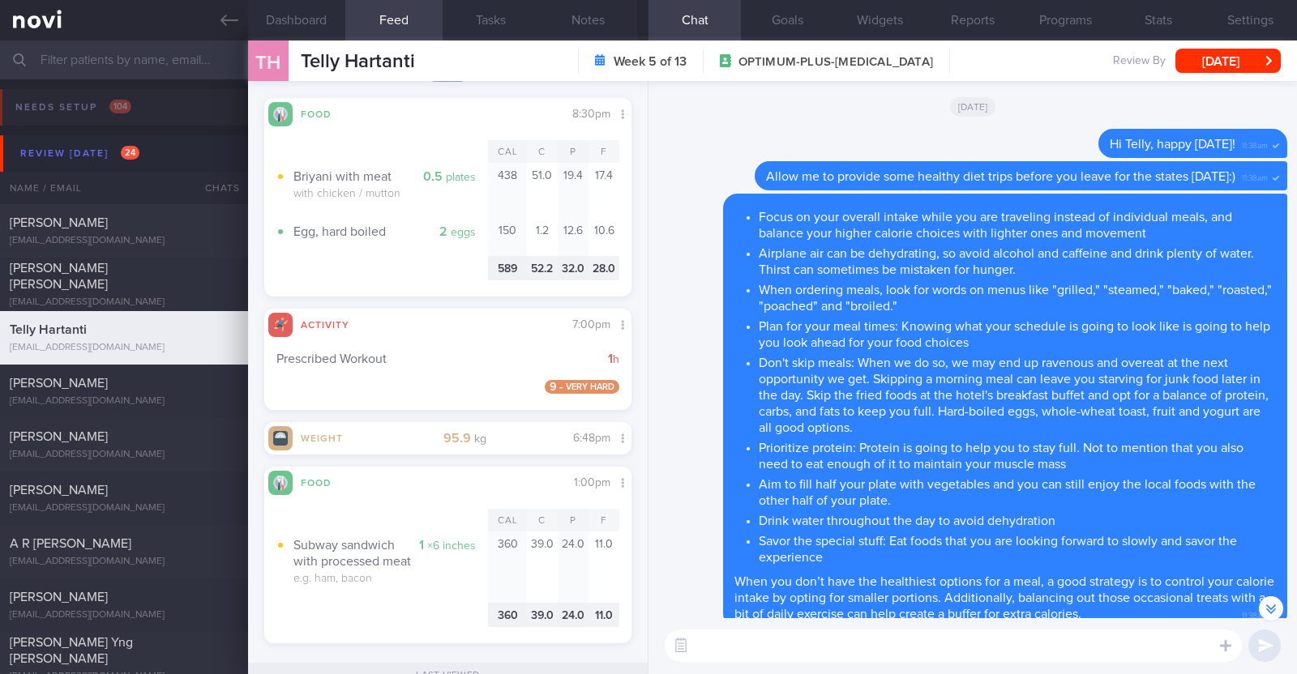
scroll to position [5572, 0]
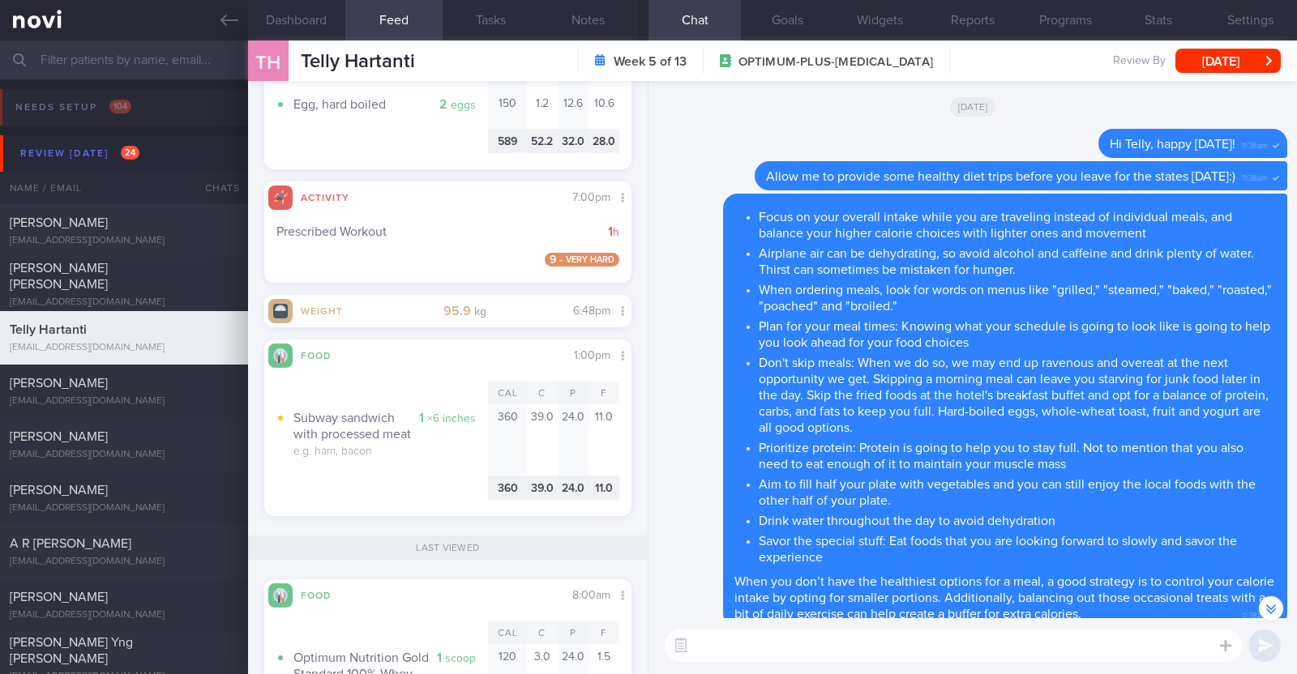
click at [789, 660] on textarea at bounding box center [953, 646] width 577 height 32
click at [602, 18] on button "Notes" at bounding box center [588, 20] width 97 height 41
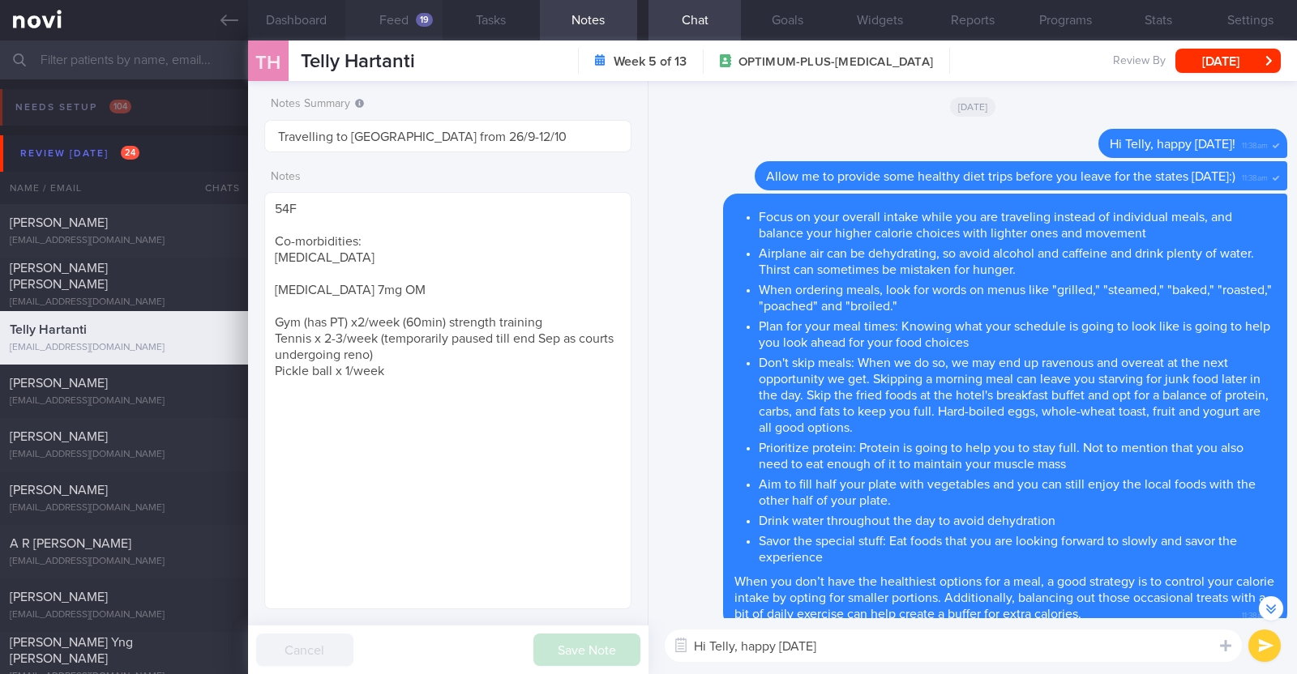
click at [384, 14] on button "Feed 19" at bounding box center [393, 20] width 97 height 41
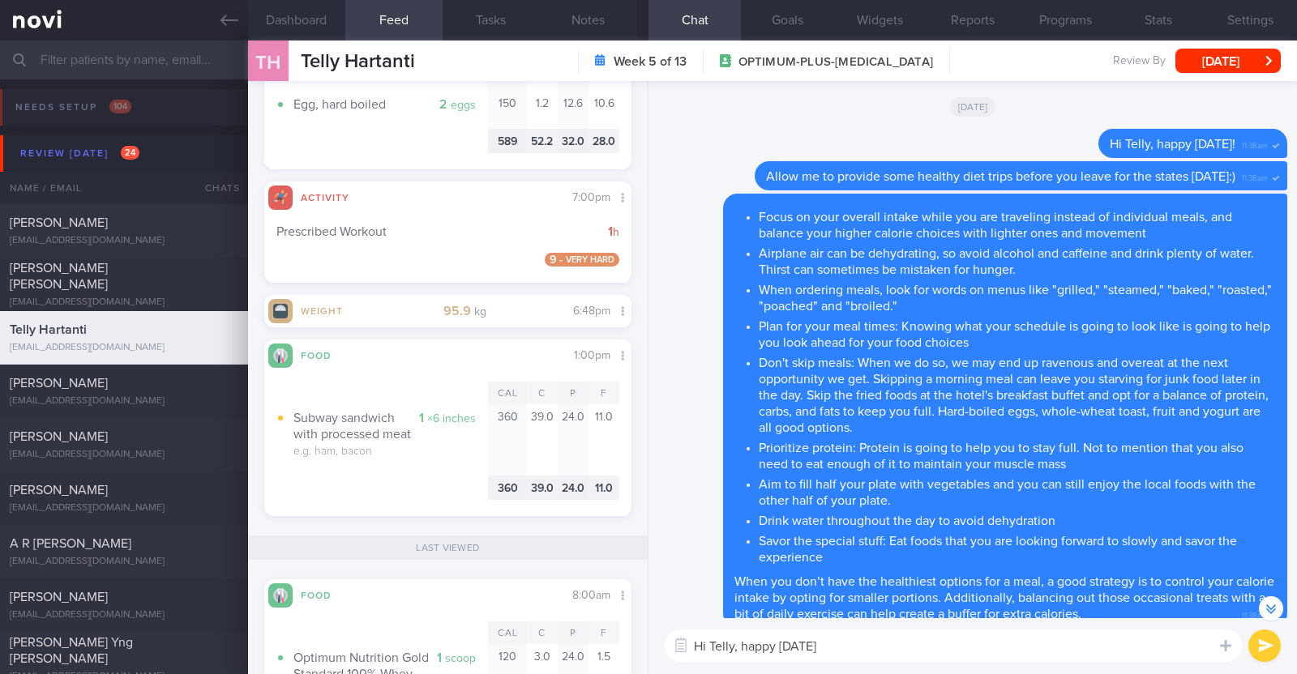
click at [865, 648] on textarea "Hi Telly, happy Tuesday" at bounding box center [953, 646] width 577 height 32
type textarea "Hi Telly, happy Tuesday:)"
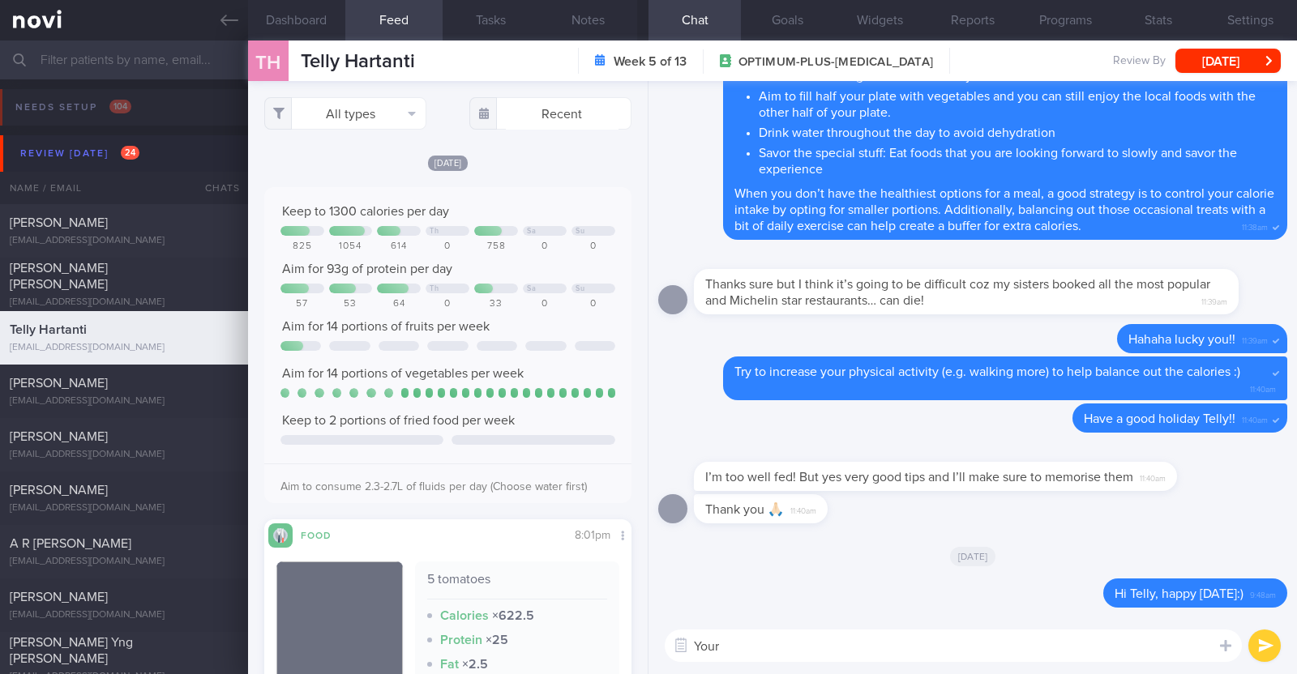
click at [739, 652] on textarea "Your" at bounding box center [953, 646] width 577 height 32
type textarea "Your vegetable intake in the past week has been absolutely amazing!"
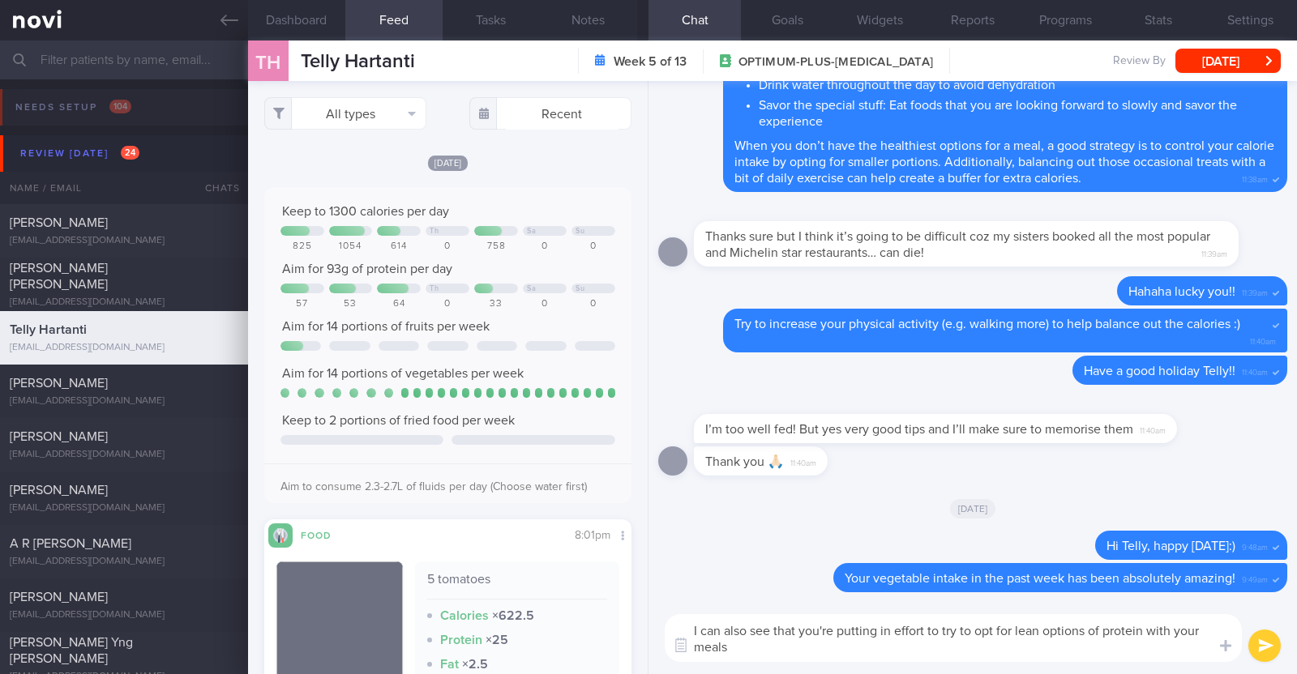
paste textarea "😀"
type textarea "I can also see that you're putting in effort to try to opt for lean options of …"
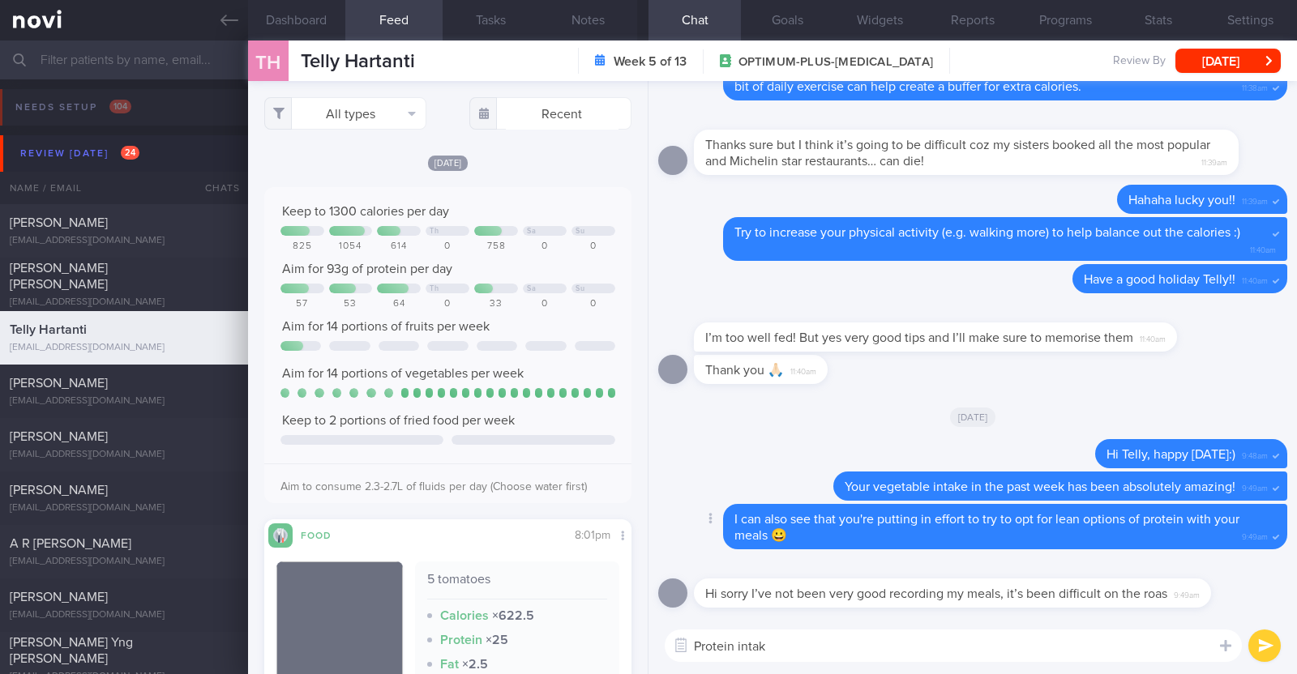
type textarea "Protein intake"
drag, startPoint x: 803, startPoint y: 639, endPoint x: 509, endPoint y: 636, distance: 293.5
click at [509, 636] on div "Dashboard Feed 19 Tasks Notes Chat Goals Widgets Reports Programs Stats Setting…" at bounding box center [772, 358] width 1049 height 634
type textarea "No worries, I understand!"
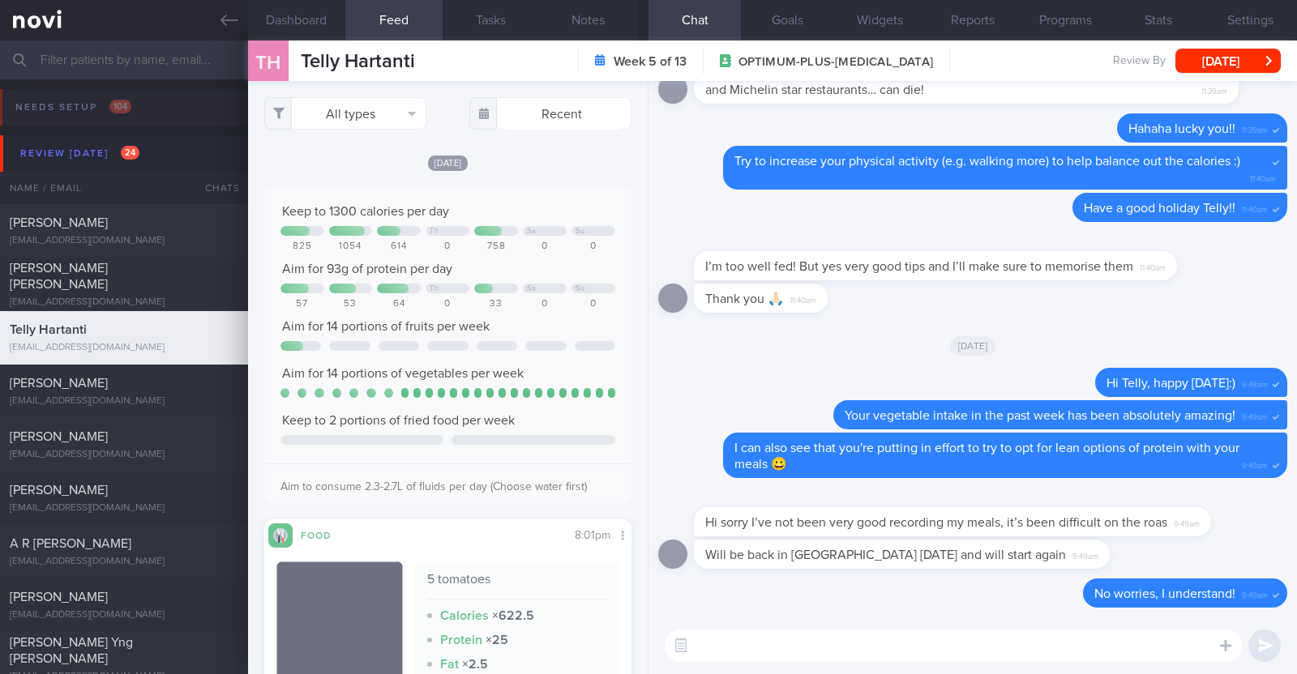
click at [990, 657] on textarea at bounding box center [953, 646] width 577 height 32
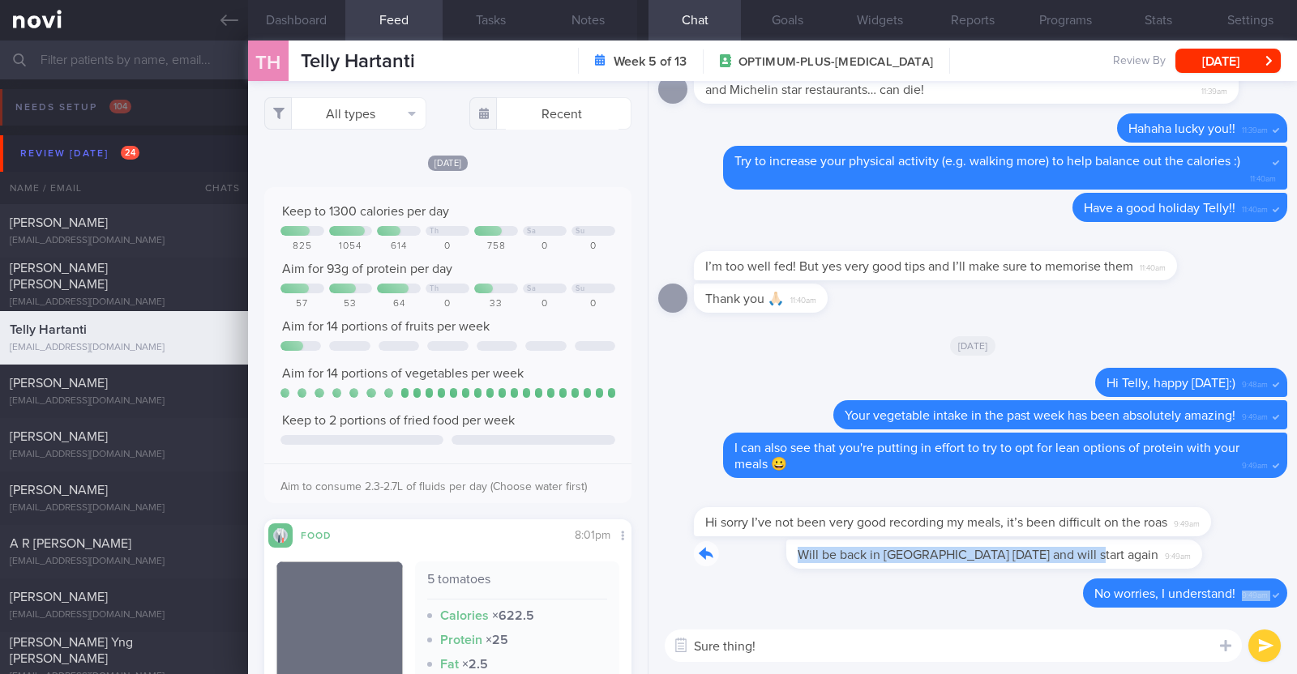
drag, startPoint x: 1029, startPoint y: 553, endPoint x: 1296, endPoint y: 579, distance: 268.0
click at [1296, 579] on div "Delete No worries, I understand! 9:49am Will be back in SG on Thursday and will…" at bounding box center [972, 349] width 648 height 537
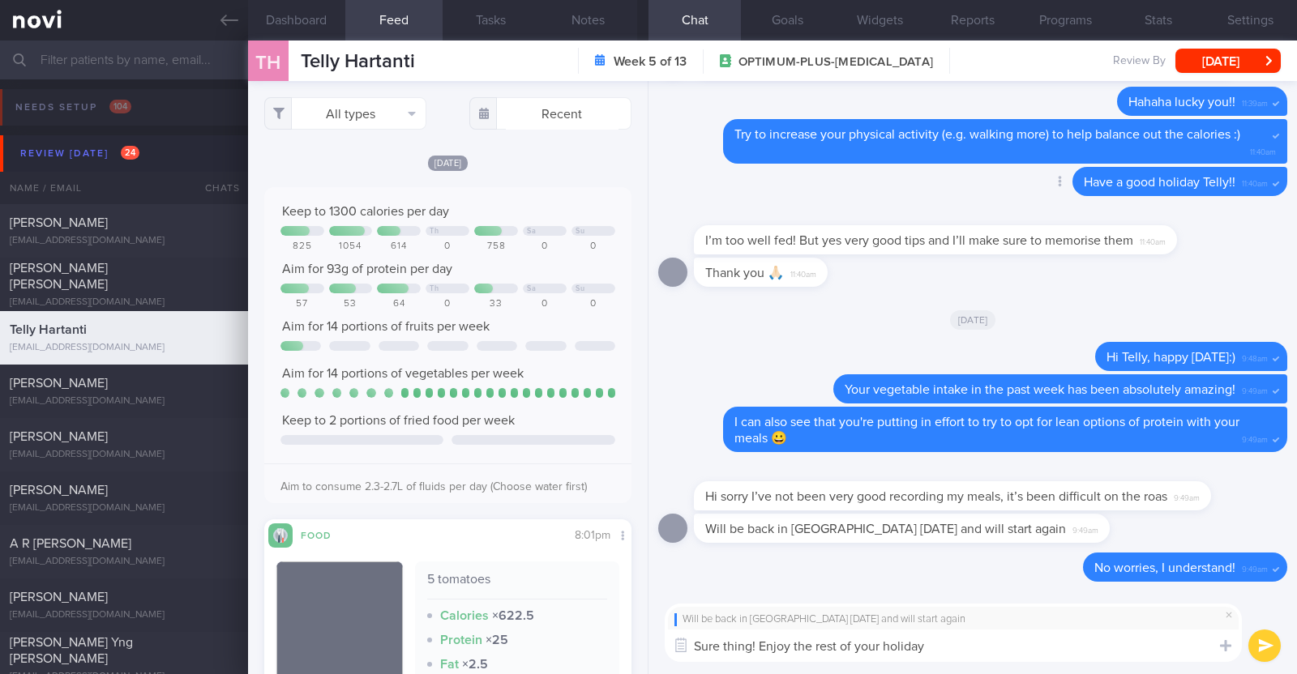
paste textarea "🤗"
type textarea "Sure thing! Enjoy the rest of your holiday 🤗"
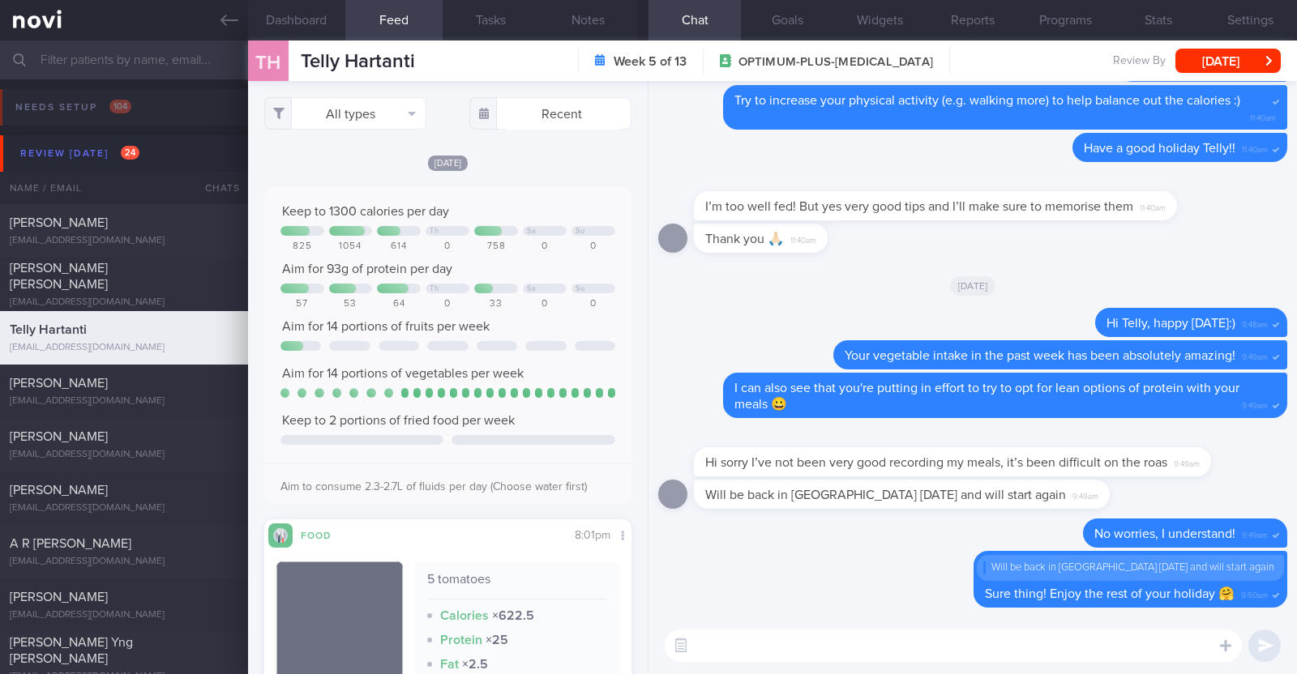
click at [768, 646] on textarea at bounding box center [953, 646] width 577 height 32
paste textarea "just want to let you know that I will be on leave from 9-10 Oct 2025. During th…"
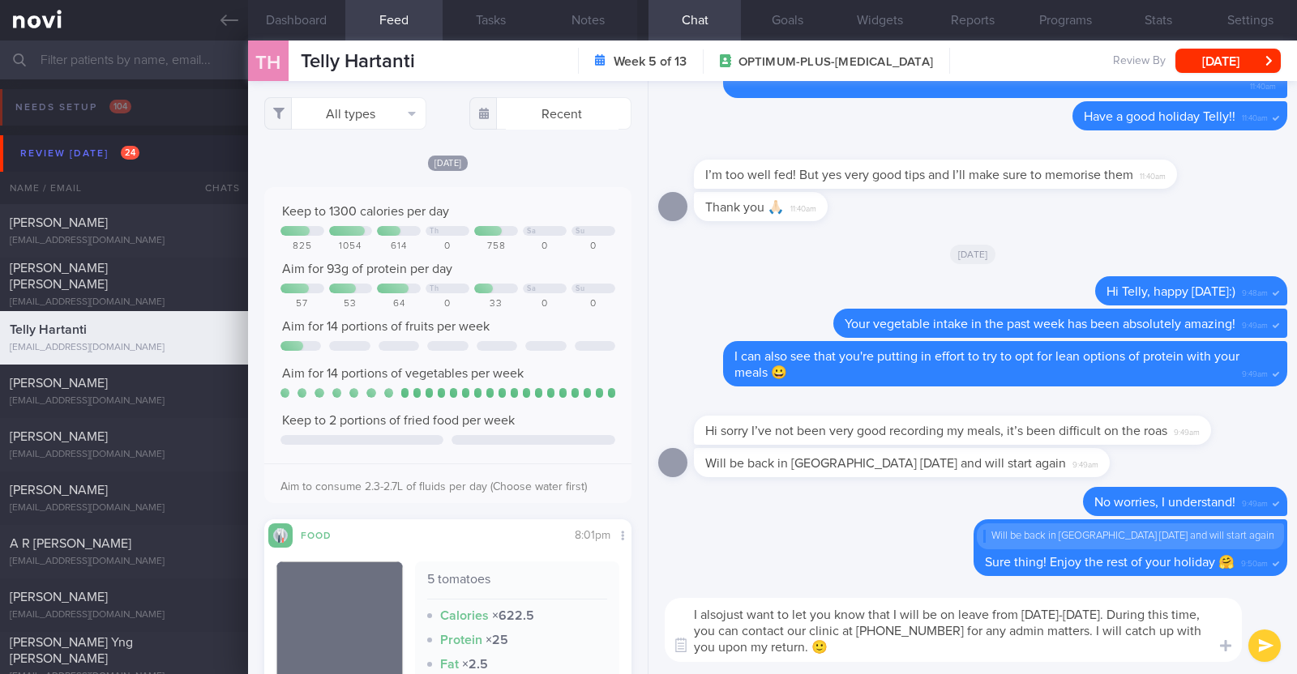
click at [723, 614] on textarea "I alsojust want to let you know that I will be on leave from 9-10 Oct 2025. Dur…" at bounding box center [953, 630] width 577 height 64
type textarea "I also just want to let you know that I will be on leave from 9-10 Oct 2025. Du…"
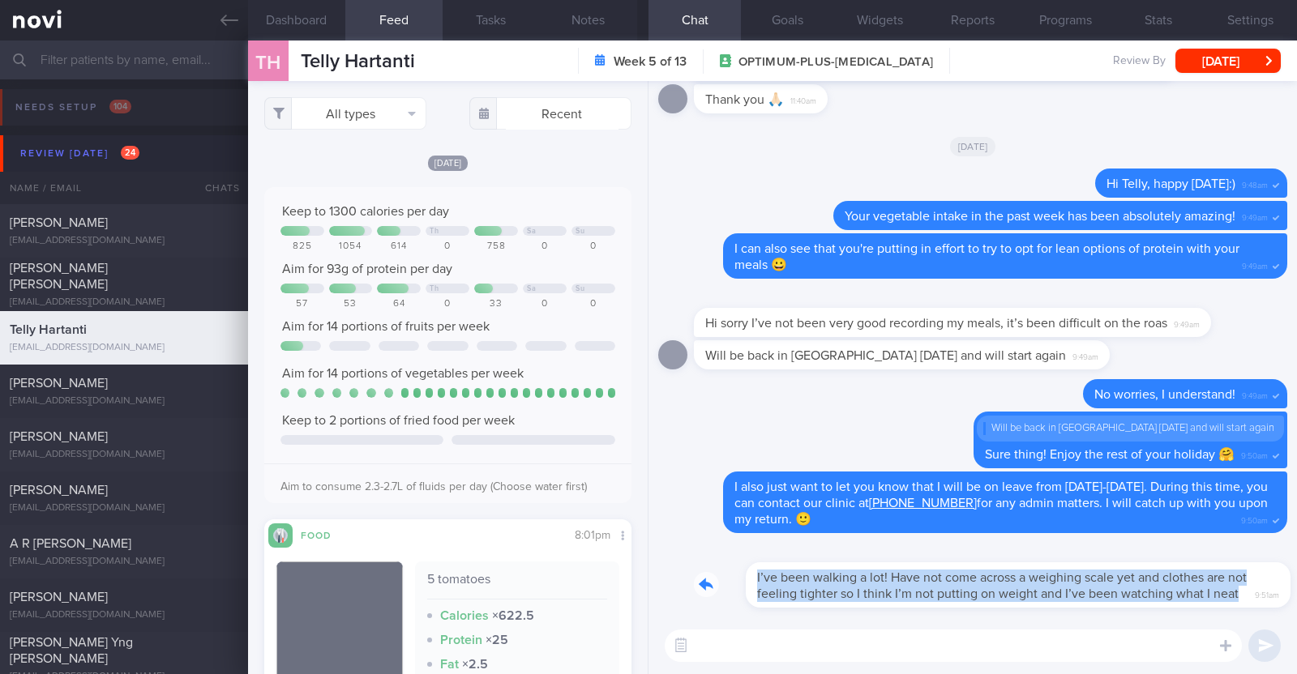
drag, startPoint x: 1213, startPoint y: 583, endPoint x: 1276, endPoint y: 584, distance: 63.2
click at [1276, 584] on div "I’ve been walking a lot! Have not come across a weighing scale yet and clothes …" at bounding box center [972, 349] width 648 height 537
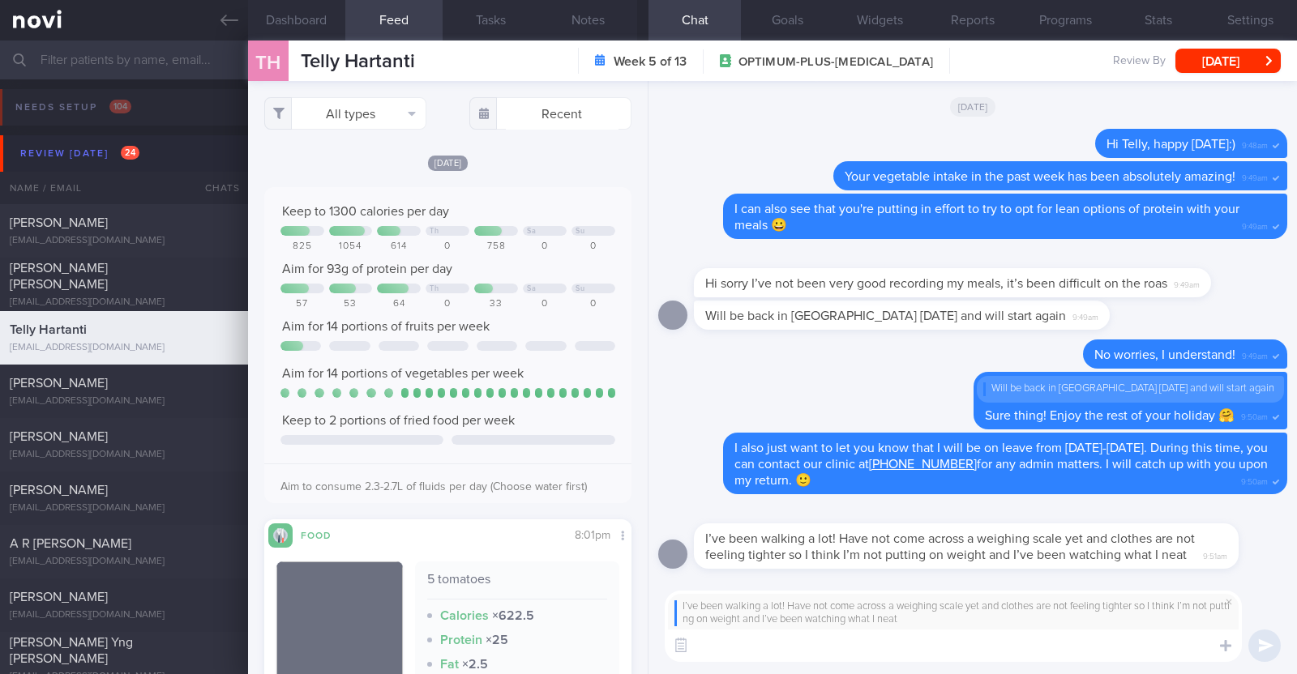
click at [1097, 651] on textarea at bounding box center [953, 646] width 577 height 32
select select "9"
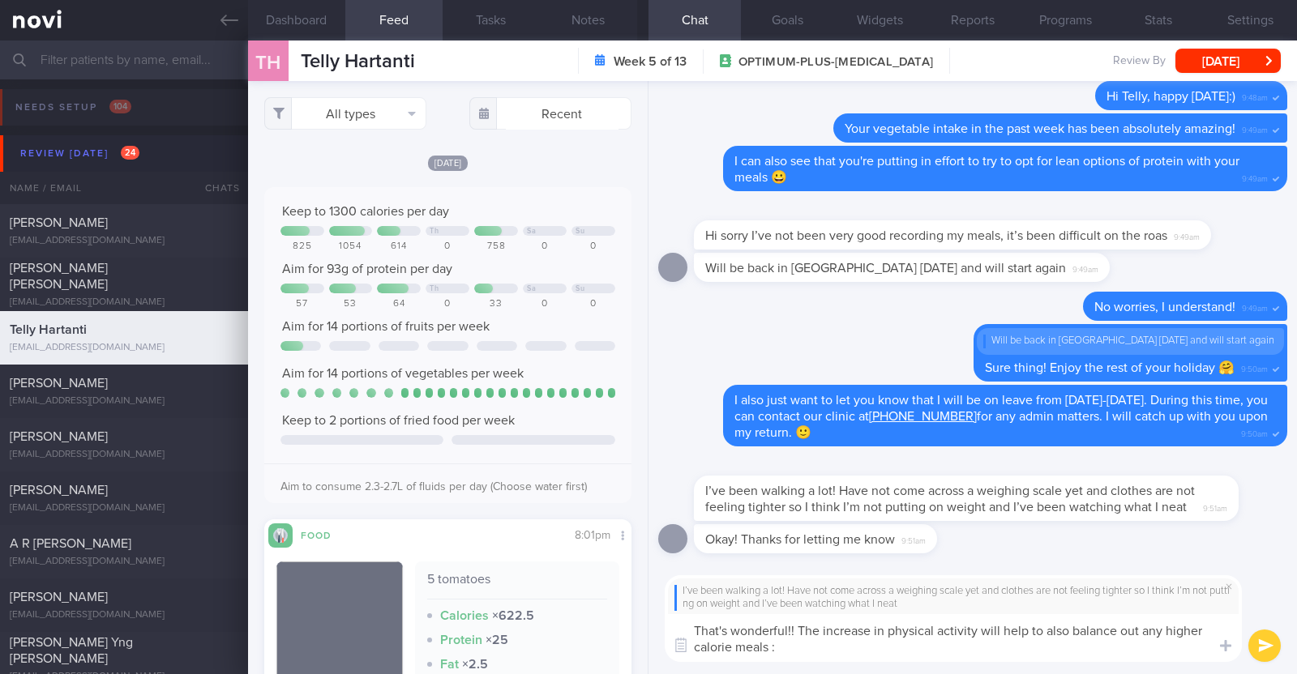
type textarea "That's wonderful!! The increase in physical activity will help to also balance …"
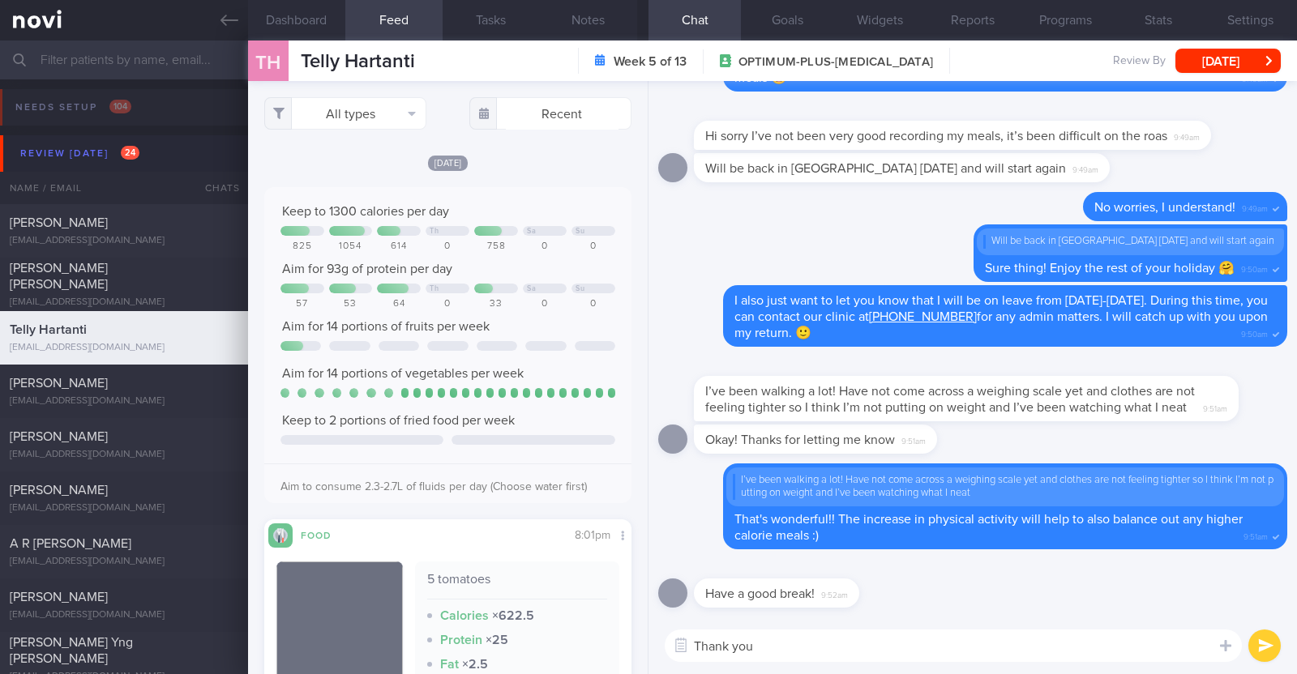
type textarea "Thank you!"
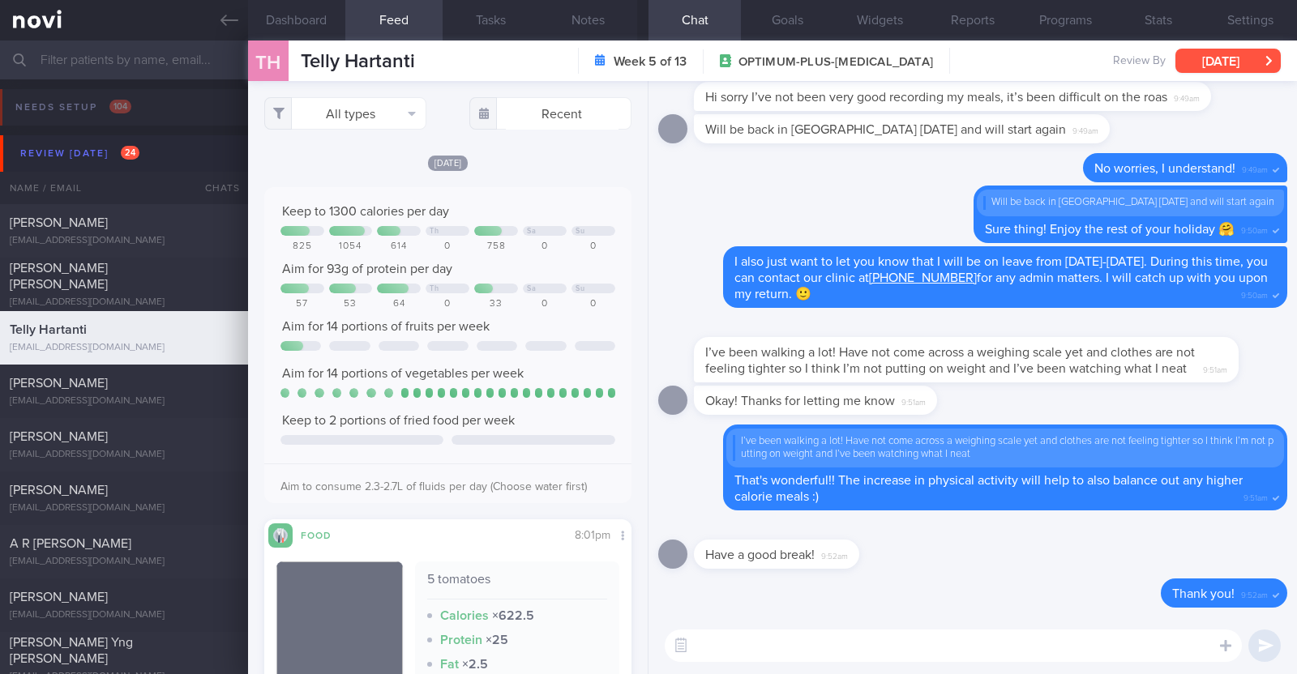
click at [1210, 60] on button "[DATE]" at bounding box center [1227, 61] width 105 height 24
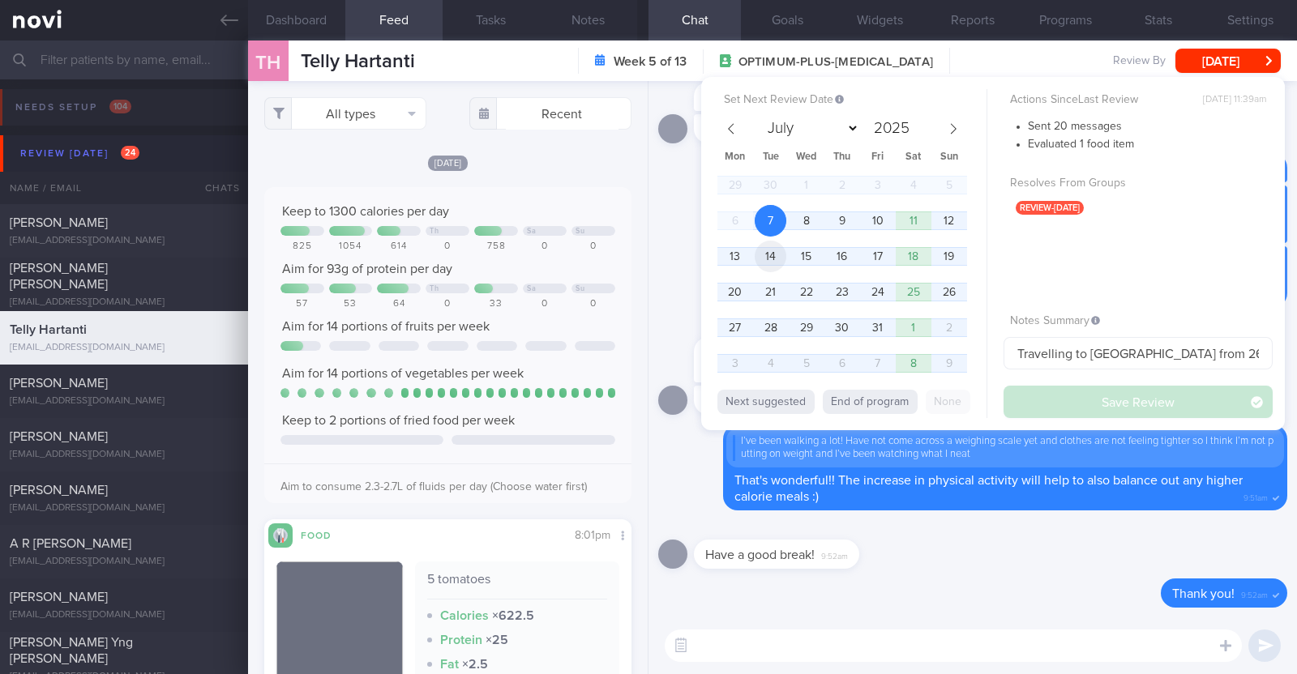
click at [774, 265] on span "14" at bounding box center [771, 257] width 32 height 32
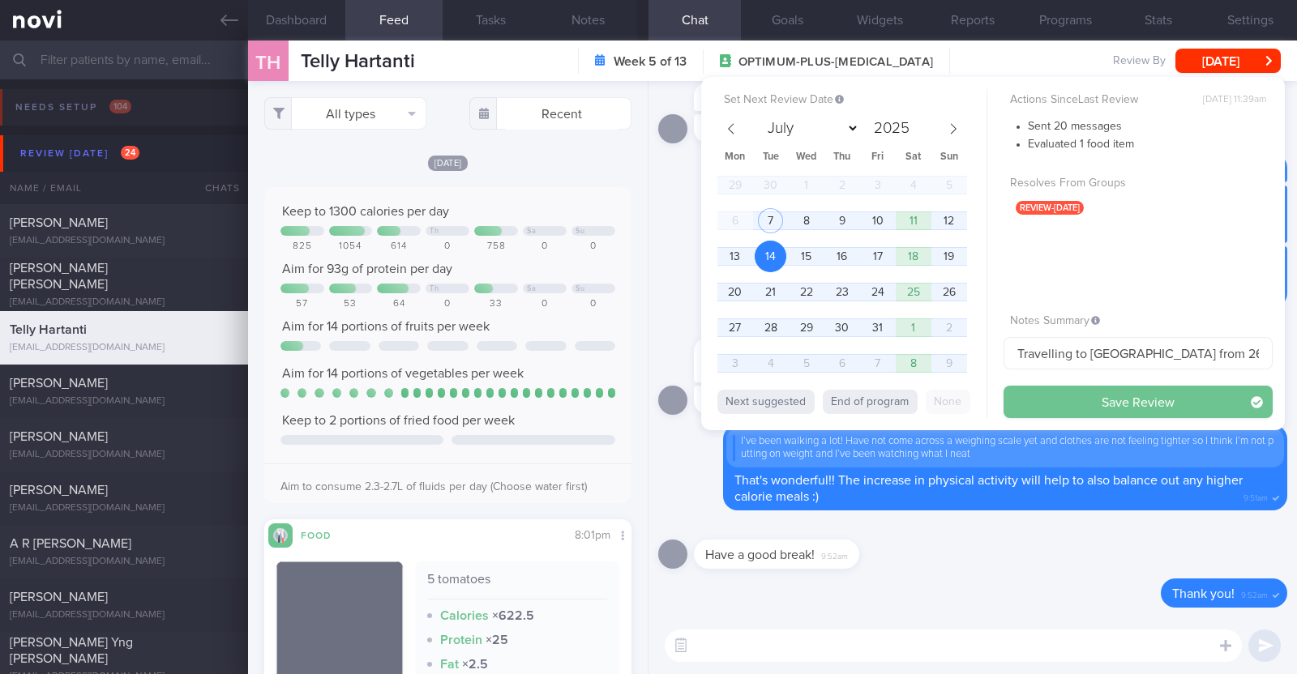
click at [1084, 394] on button "Save Review" at bounding box center [1138, 402] width 269 height 32
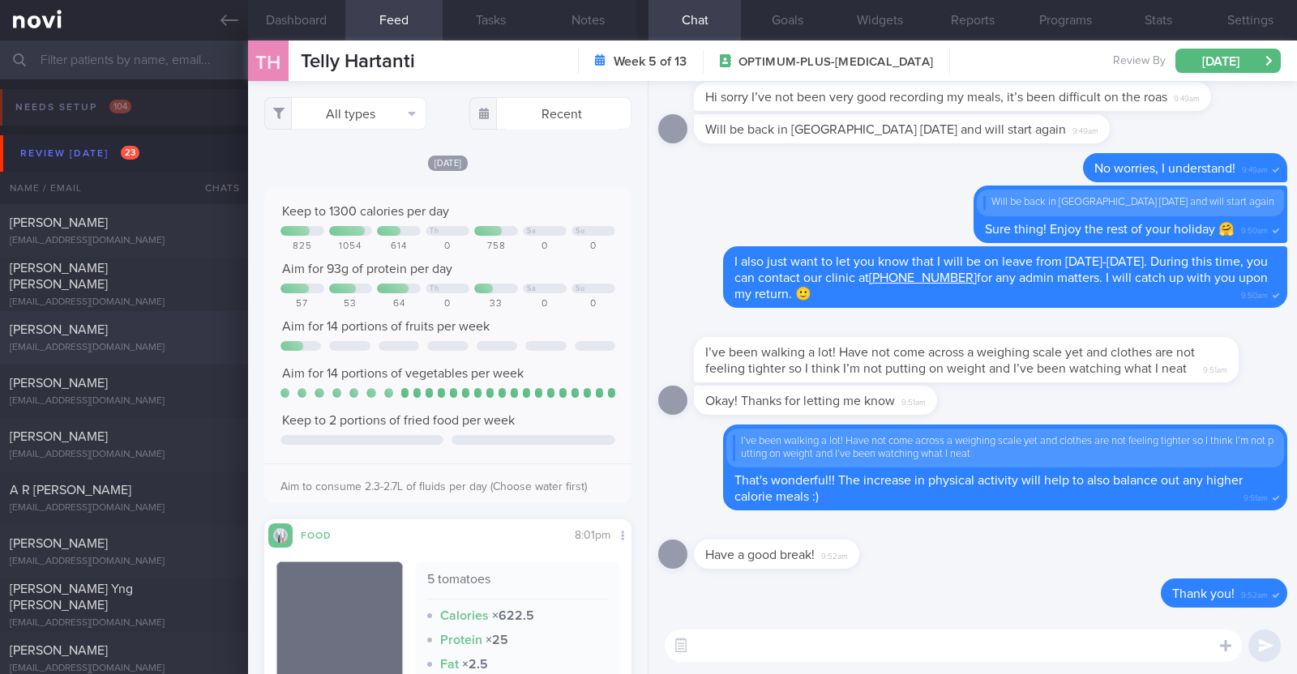
click at [206, 334] on div "[PERSON_NAME]" at bounding box center [122, 330] width 225 height 16
type input "Last log 7/9"
type textarea "40F Comorbidities: [MEDICAL_DATA] in remission (dx 2023) s/p THBSO in end [DATE…"
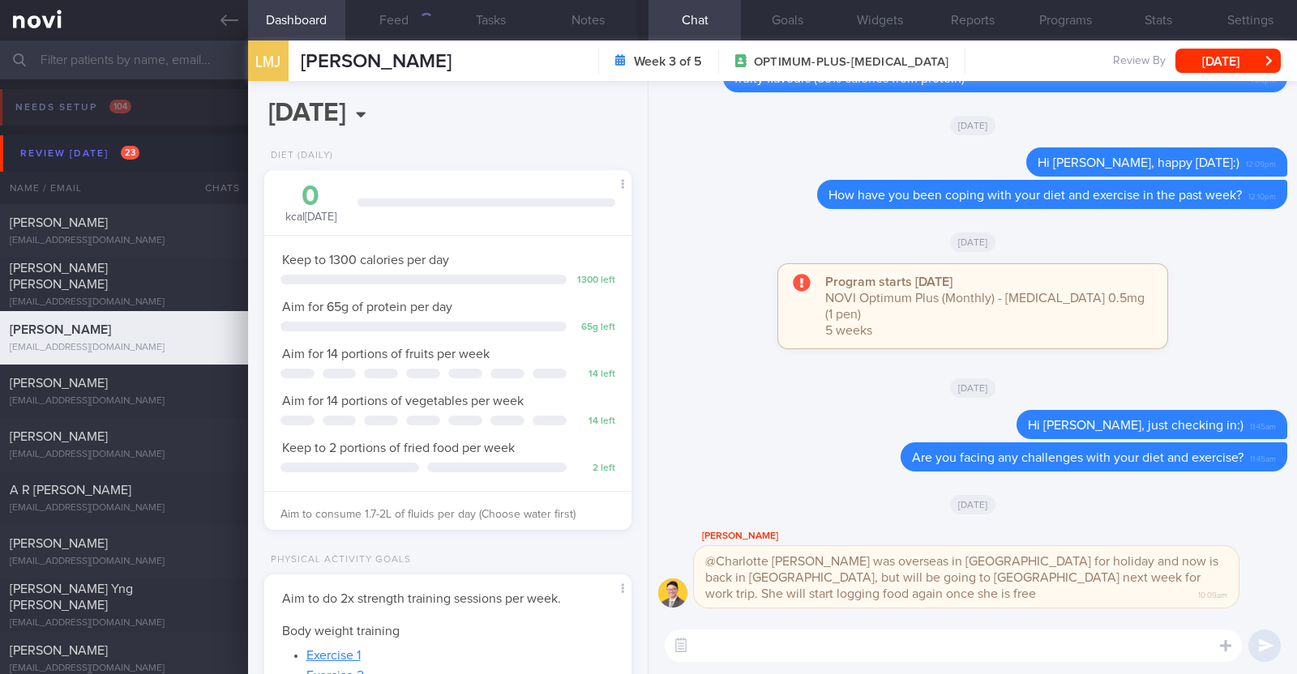
scroll to position [184, 323]
click at [402, 16] on button "Feed" at bounding box center [393, 20] width 97 height 41
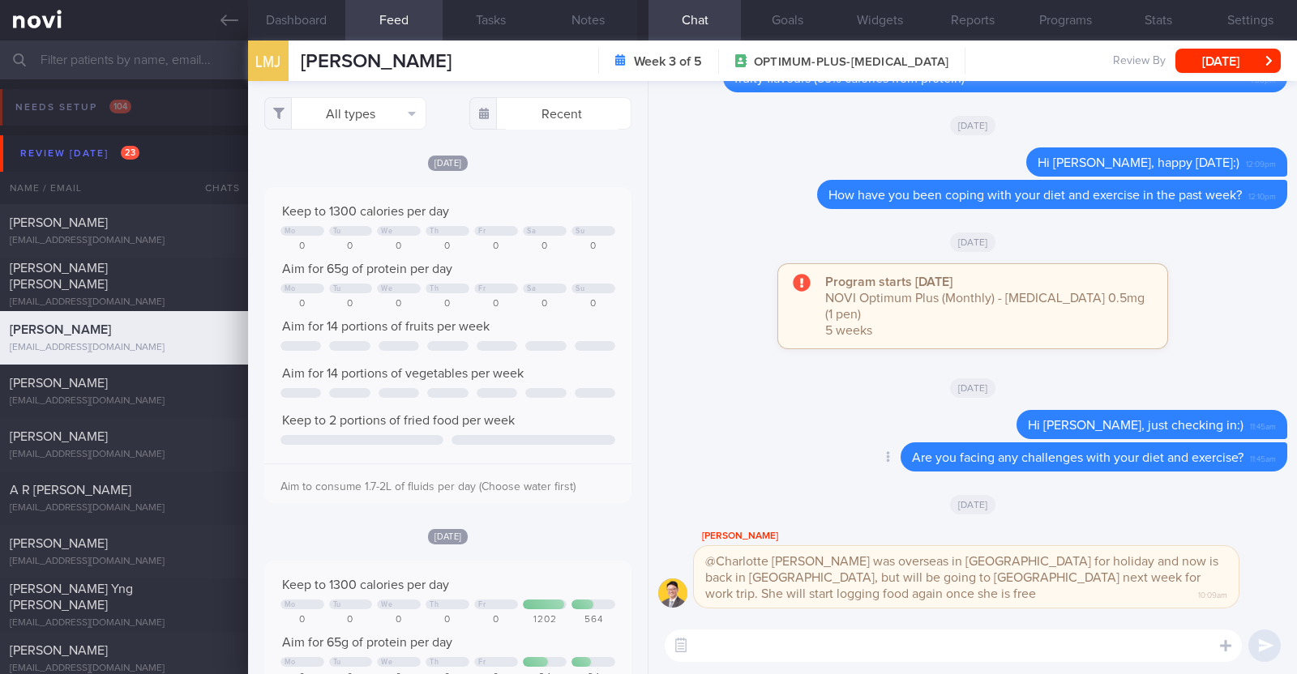
click at [836, 468] on div "Delete Are you facing any challenges with your diet and exercise? 11:45am" at bounding box center [1062, 457] width 452 height 29
click at [761, 646] on textarea at bounding box center [953, 646] width 577 height 32
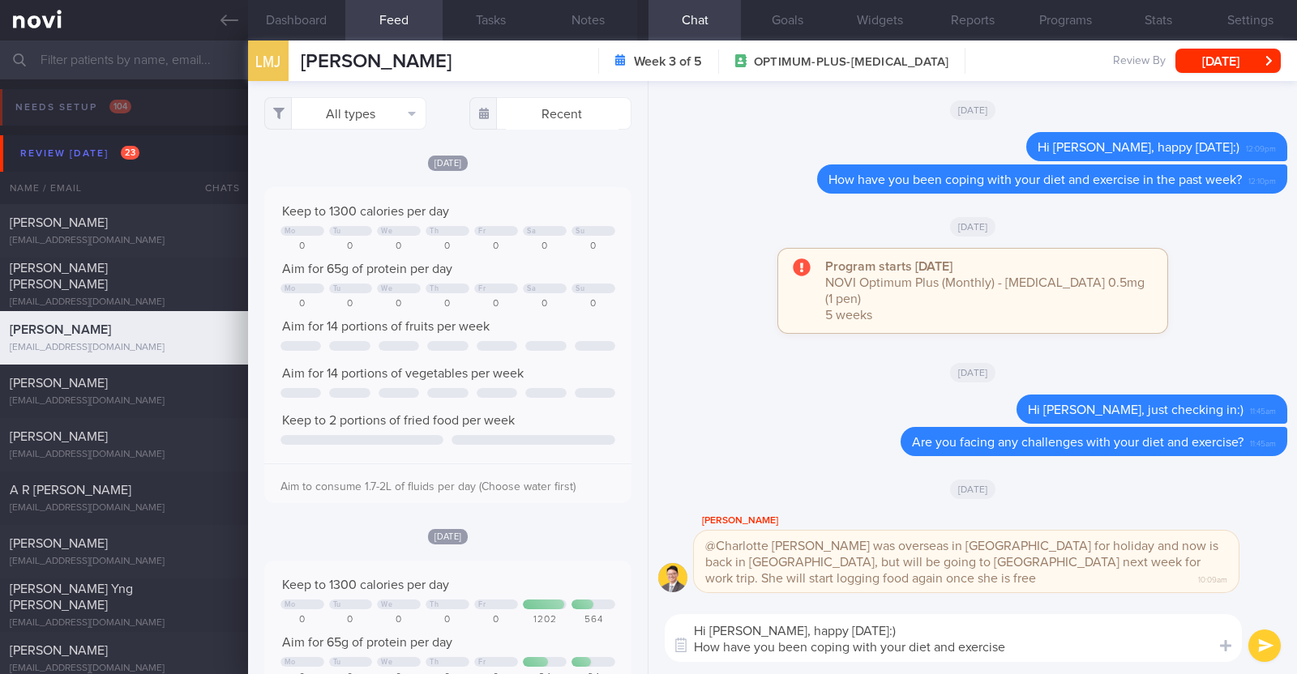
type textarea "Hi [PERSON_NAME], happy [DATE]:) How have you been coping with your diet and ex…"
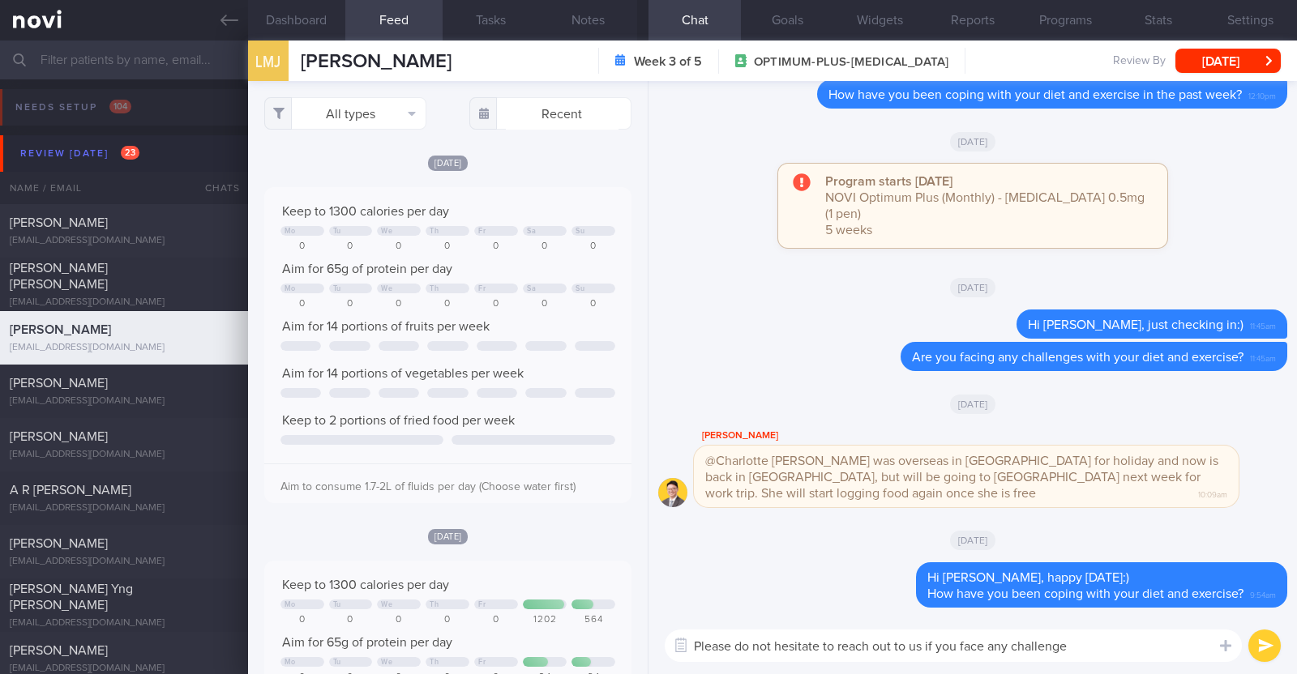
type textarea "Please do not hesitate to reach out to us if you face any challenges"
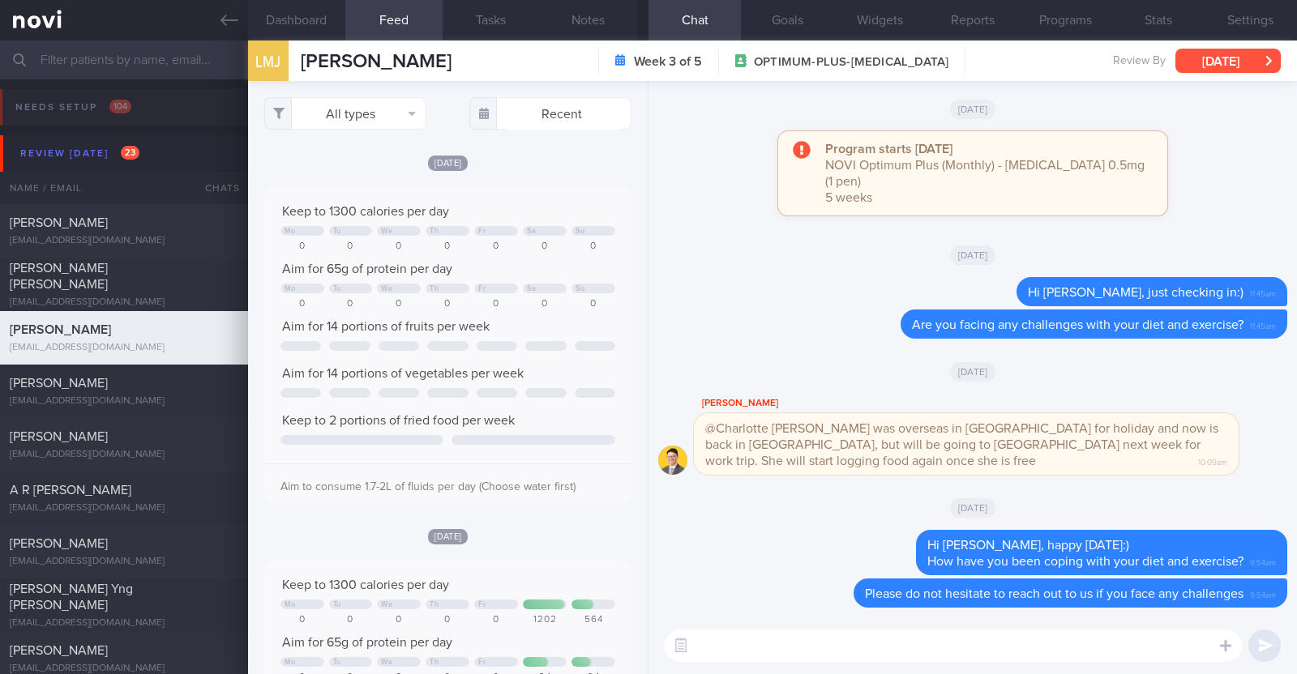
click at [1222, 58] on button "[DATE]" at bounding box center [1227, 61] width 105 height 24
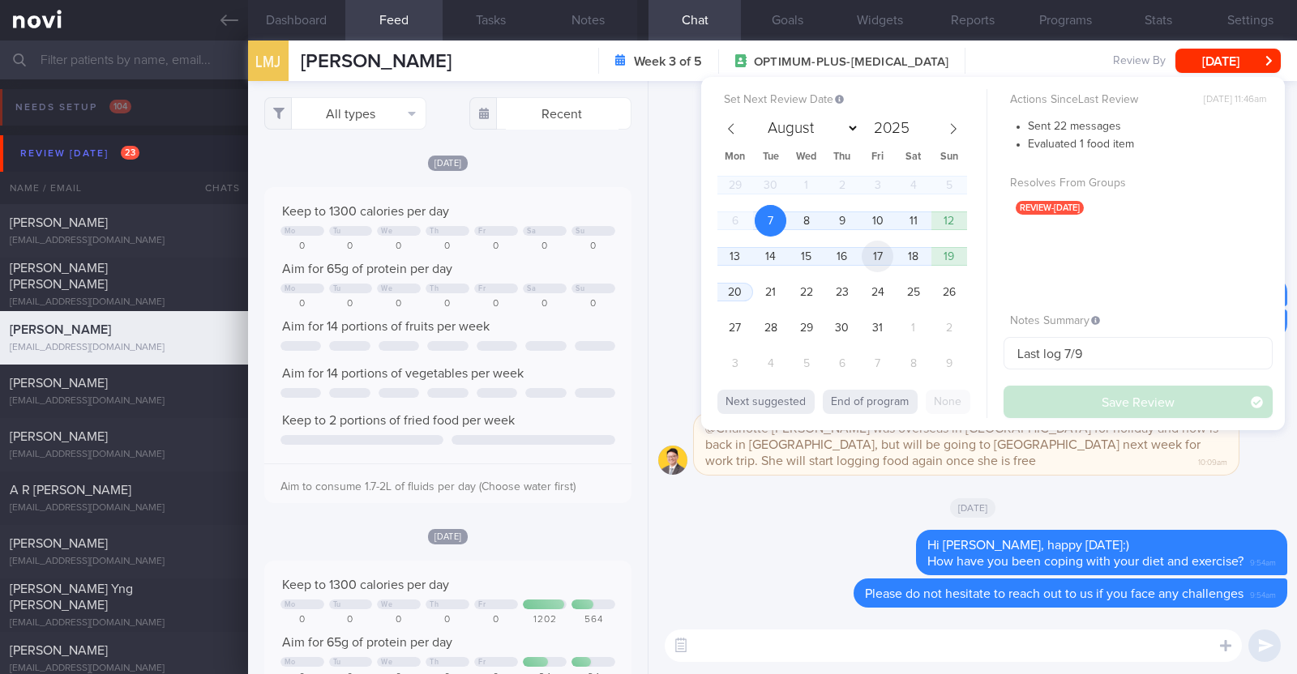
click at [883, 263] on span "17" at bounding box center [878, 257] width 32 height 32
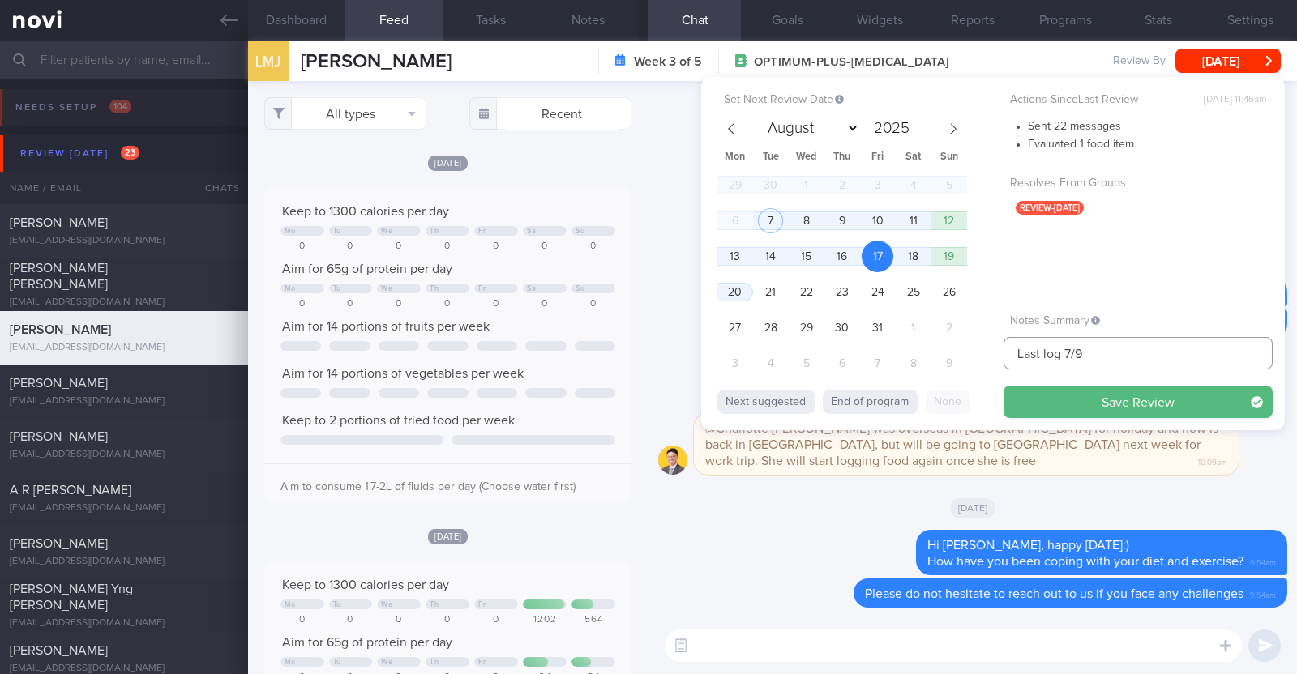
click at [1093, 360] on input "Last log 7/9" at bounding box center [1138, 353] width 269 height 32
type input "Last log 7/9. r/v 17/10"
click at [1094, 404] on button "Save Review" at bounding box center [1138, 402] width 269 height 32
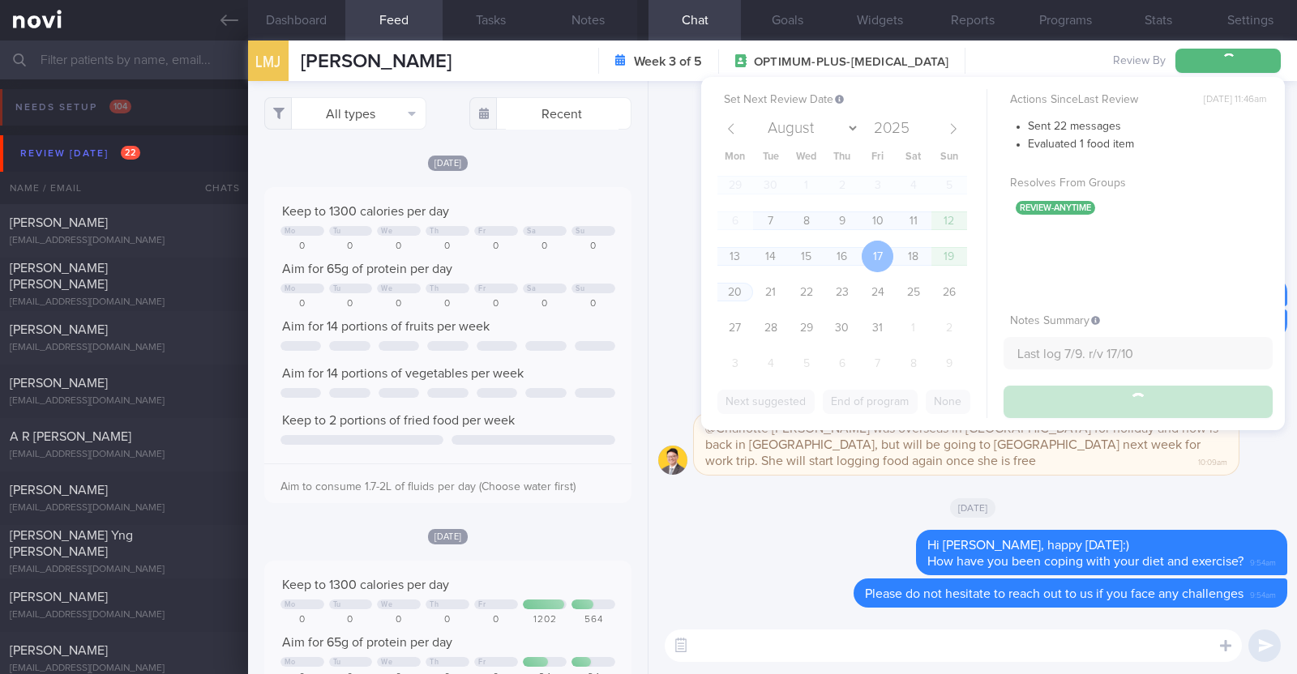
type input "Last log 7/9. r/v 17/10"
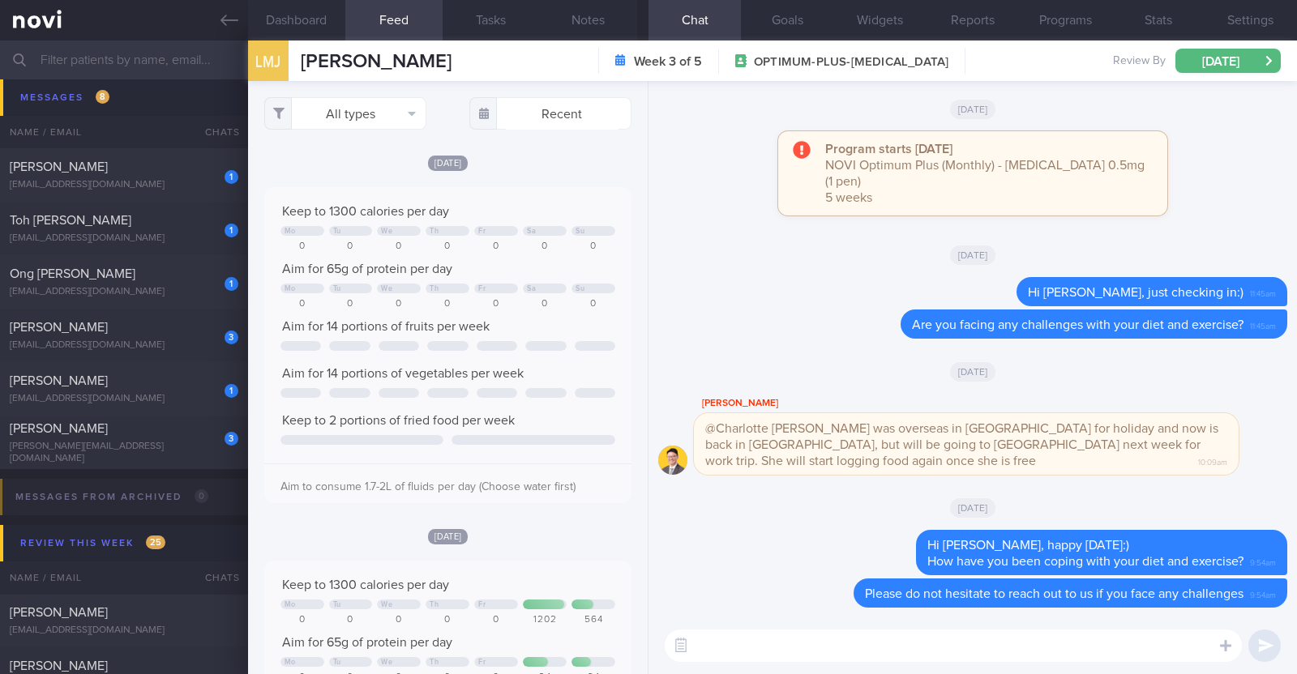
scroll to position [1418, 0]
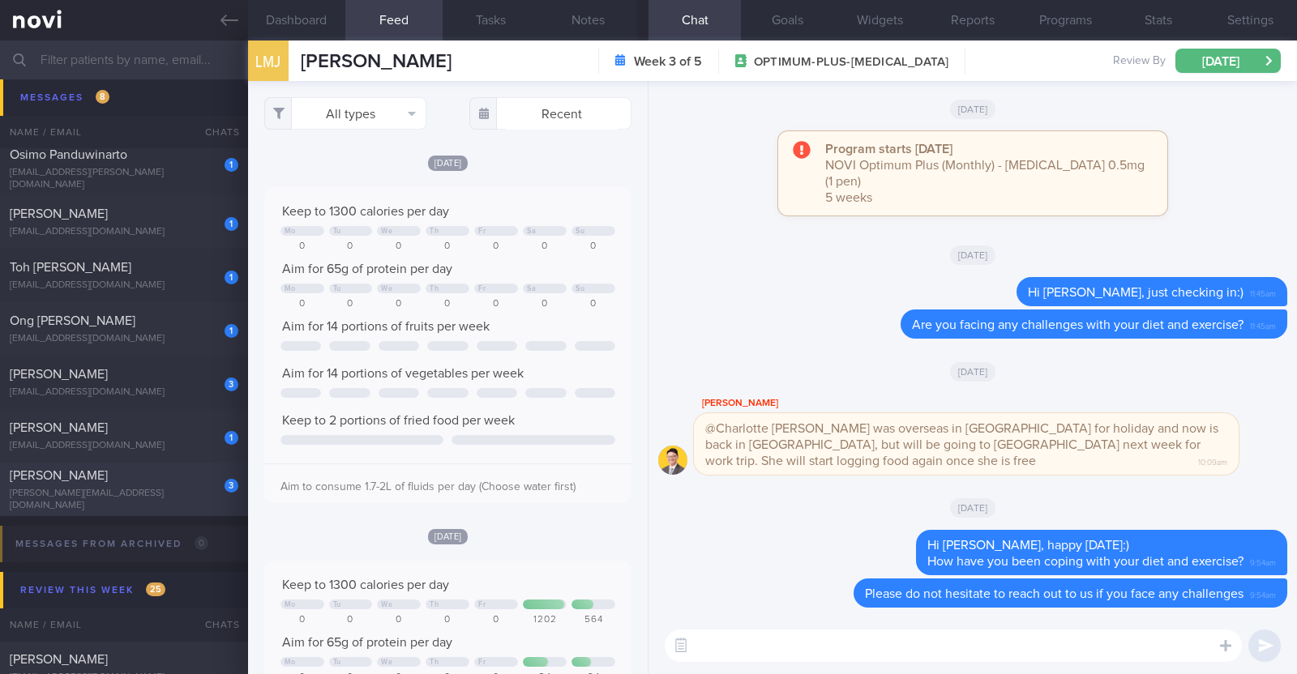
click at [133, 484] on div "[PERSON_NAME]" at bounding box center [122, 476] width 225 height 16
type input "R/v with [PERSON_NAME] 28/10. r/v 14/10"
type textarea "61M Comorbidities: Asthma Diverticulitis with bladder fistula s/p surgery in Fe…"
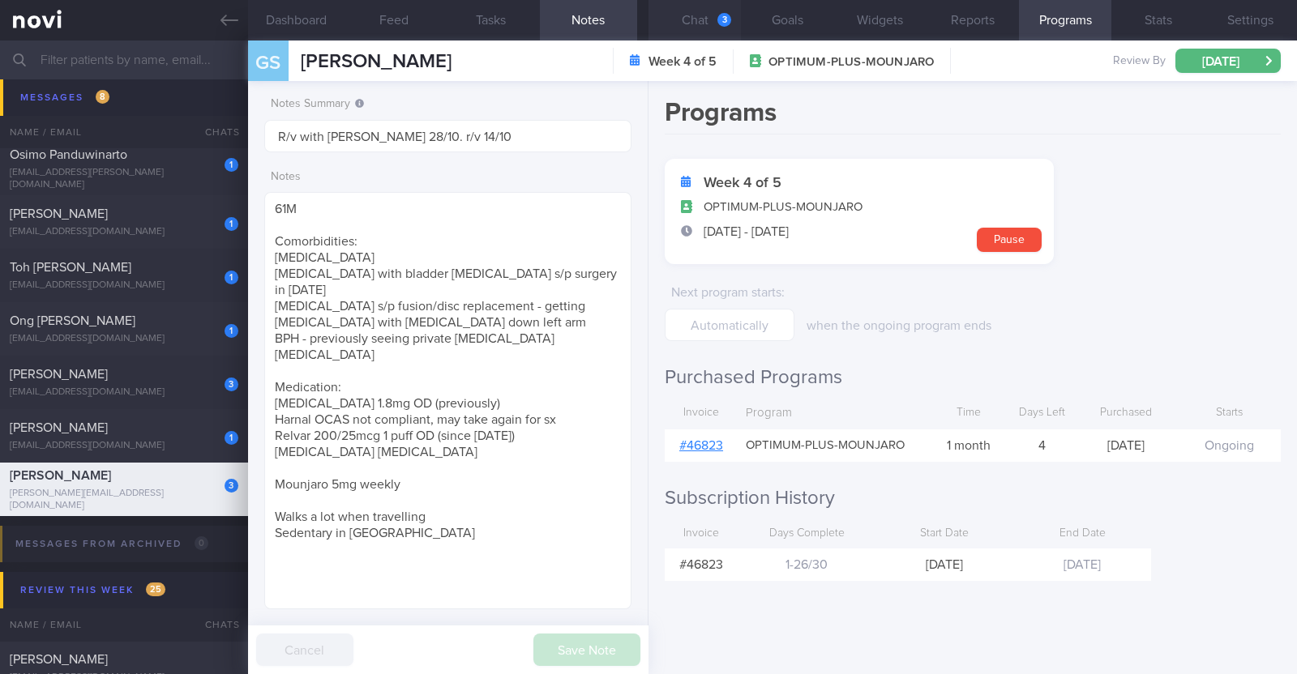
click at [701, 22] on button "Chat 3" at bounding box center [694, 20] width 92 height 41
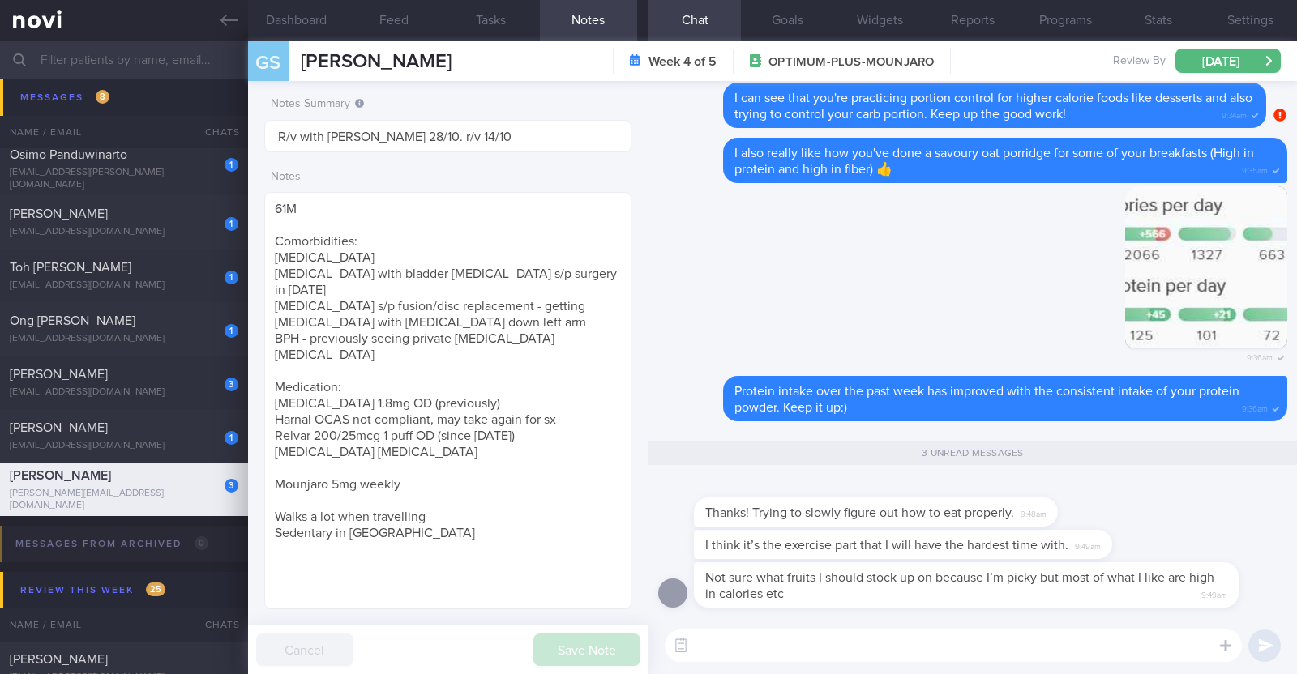
click at [953, 639] on textarea at bounding box center [953, 646] width 577 height 32
drag, startPoint x: 1100, startPoint y: 540, endPoint x: 1222, endPoint y: 537, distance: 121.6
click at [1222, 537] on div "I think it’s the exercise part that I will have the hardest time with. 9:49am" at bounding box center [972, 546] width 629 height 32
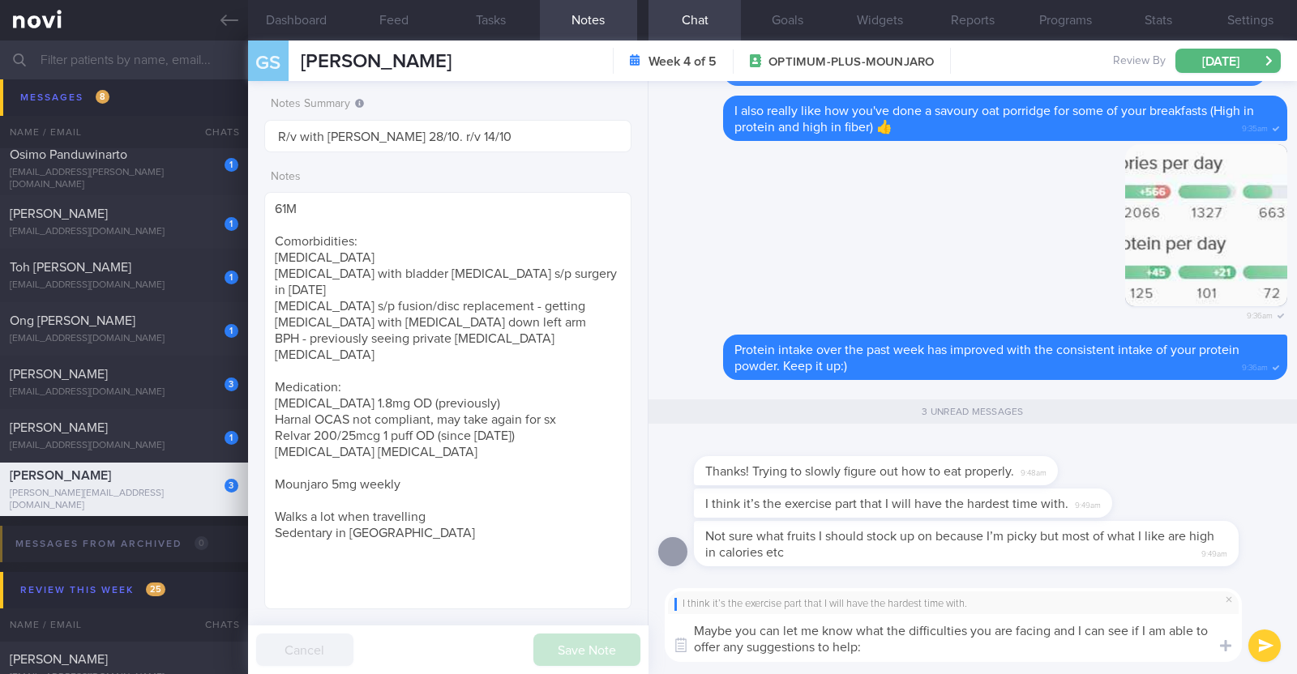
type textarea "Maybe you can let me know what the difficulties you are facing and I can see if…"
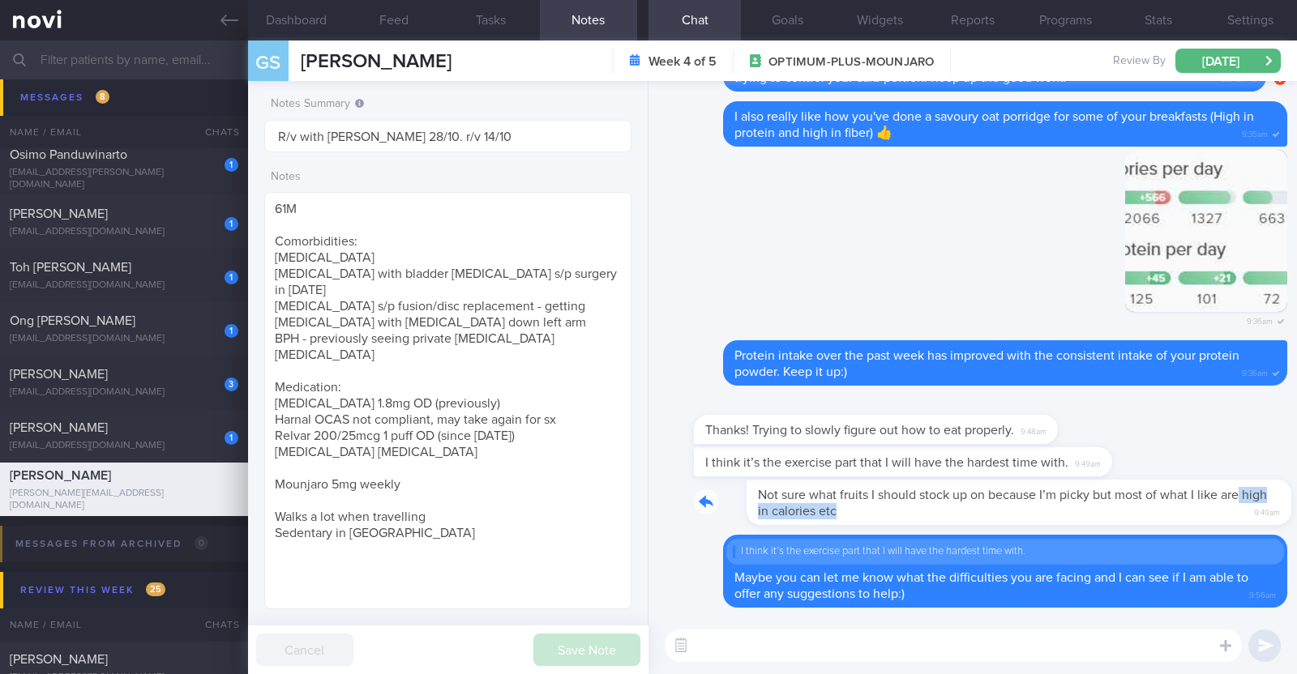
drag, startPoint x: 1207, startPoint y: 500, endPoint x: 1278, endPoint y: 507, distance: 70.9
click at [1278, 507] on div "Delete I think it’s the exercise part that I will have the hardest time with. M…" at bounding box center [972, 349] width 648 height 537
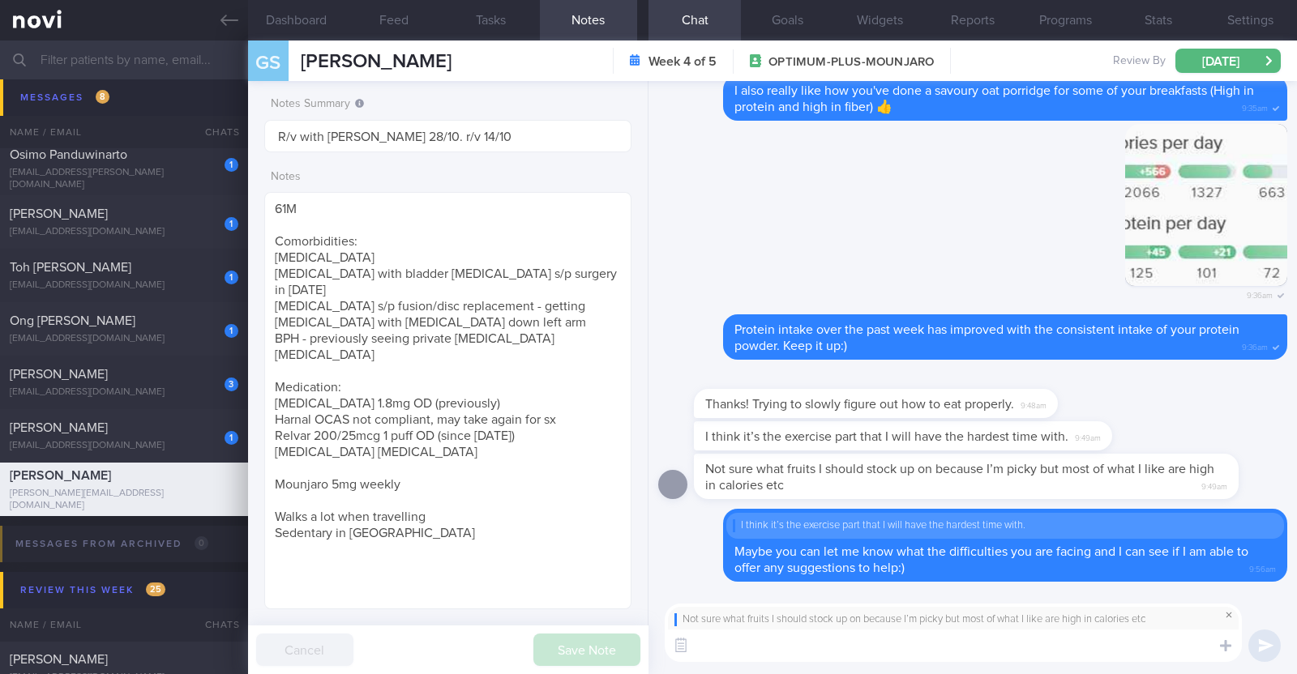
click at [1228, 619] on span at bounding box center [1228, 615] width 19 height 19
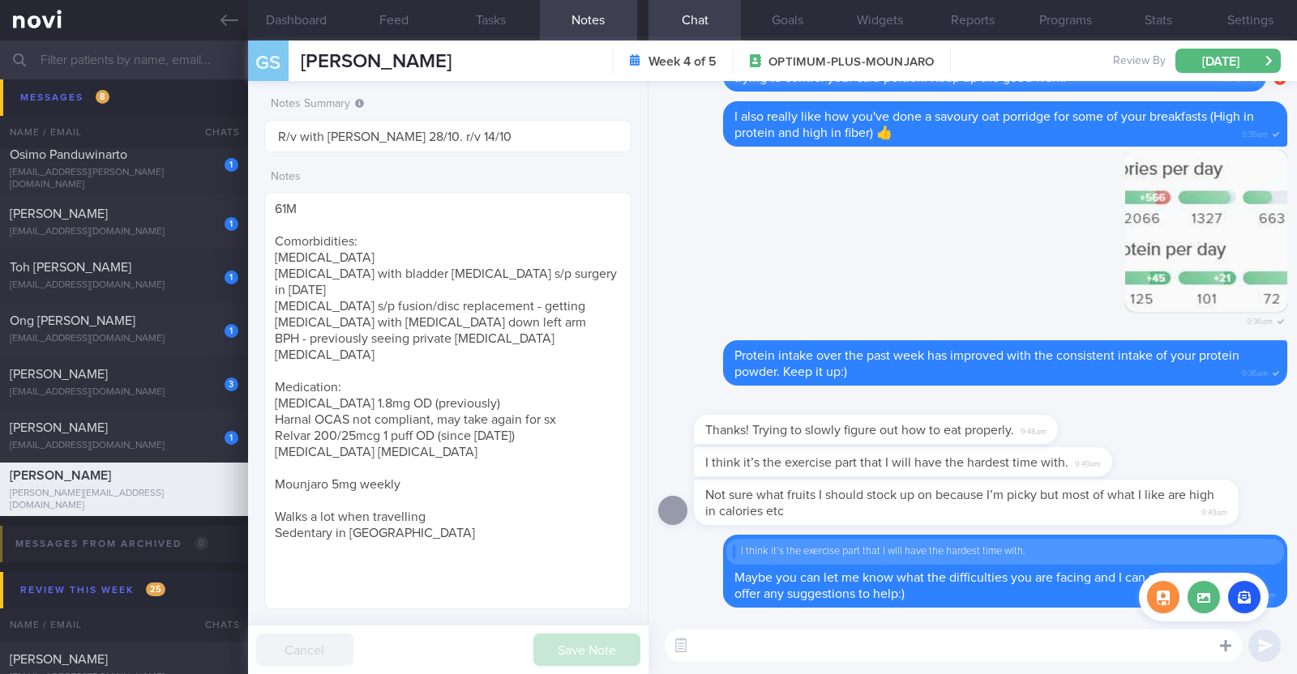
click at [1226, 642] on icon at bounding box center [1225, 645] width 11 height 11
click at [1250, 585] on button "button" at bounding box center [1244, 597] width 32 height 32
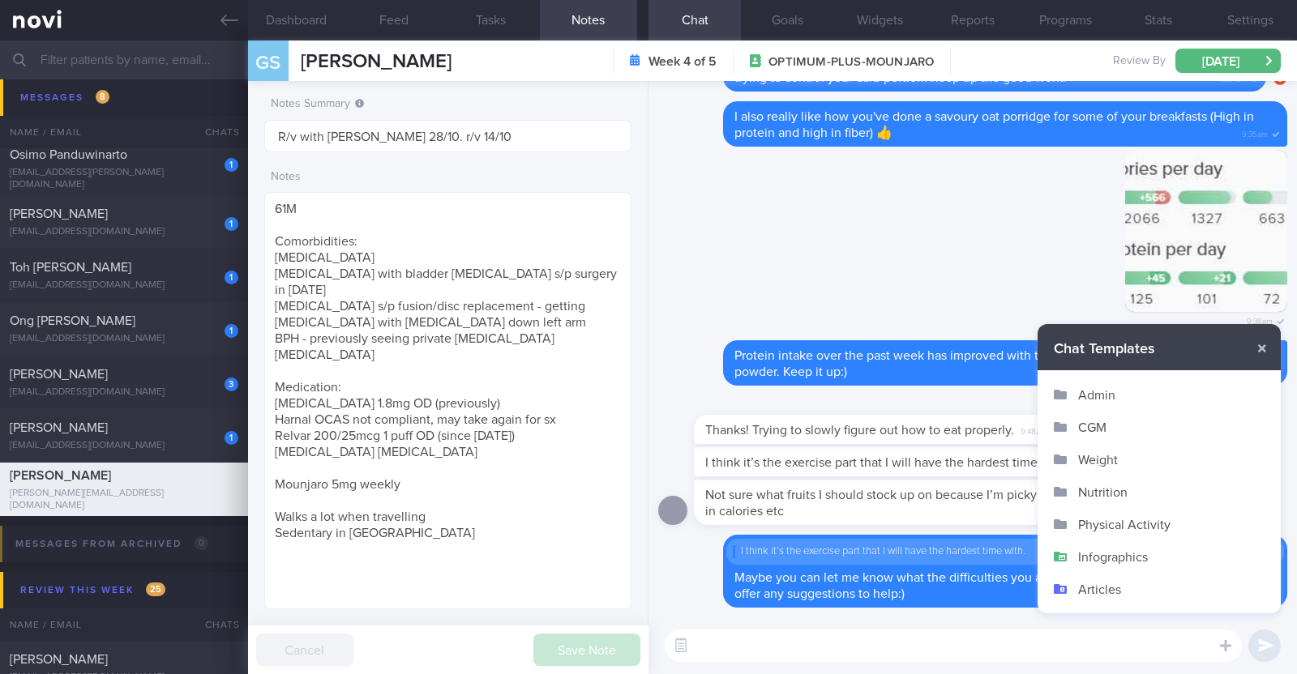
click at [1163, 554] on button "Infographics" at bounding box center [1159, 557] width 243 height 32
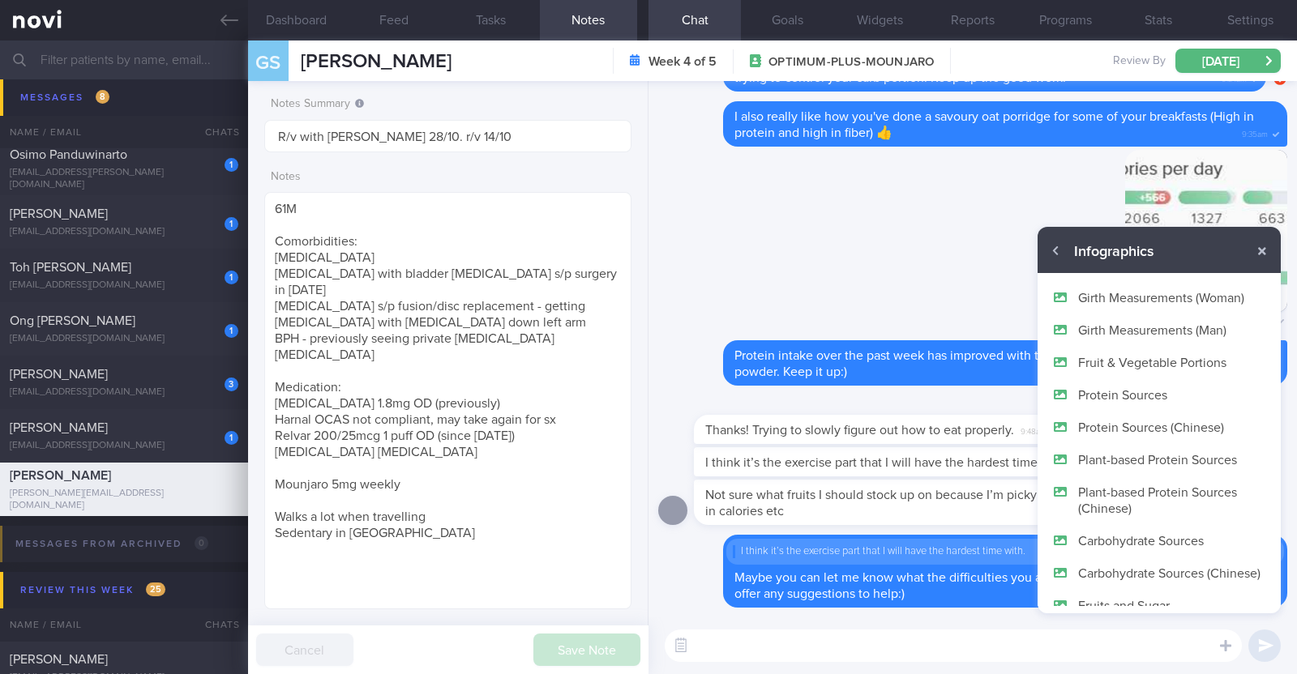
scroll to position [96, 0]
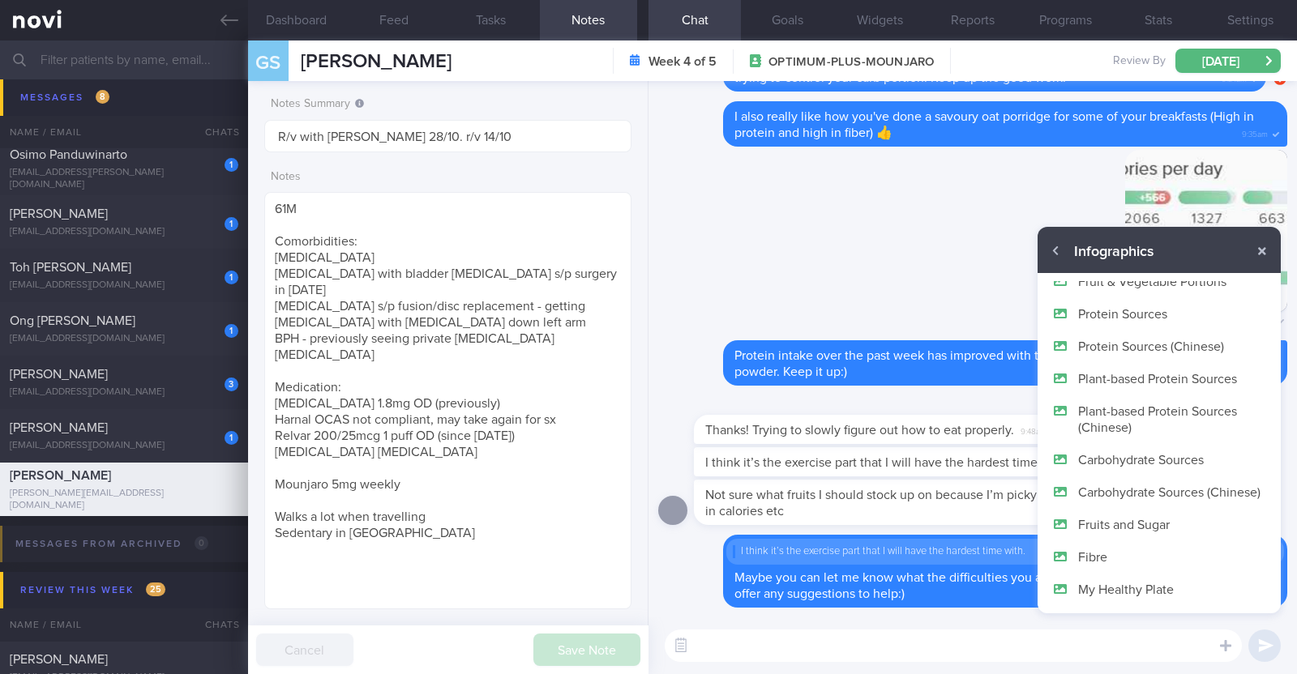
click at [1124, 531] on button "Fruits and Sugar" at bounding box center [1159, 524] width 243 height 32
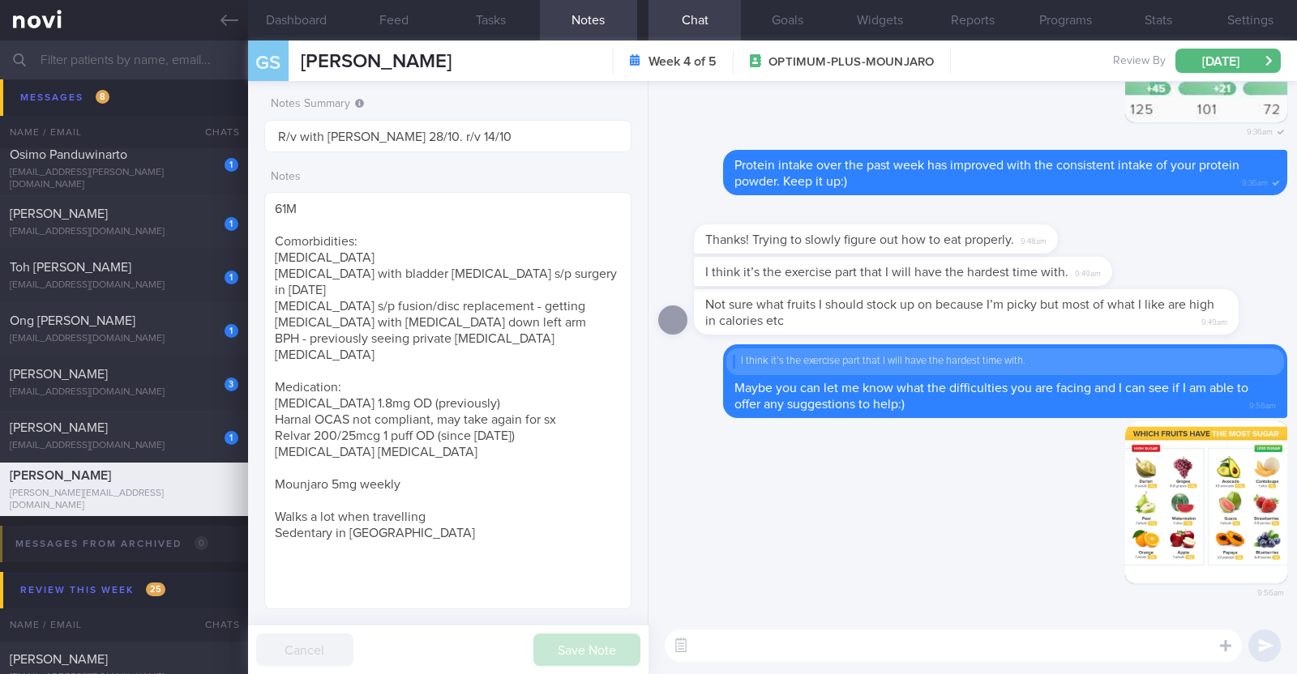
scroll to position [0, 0]
click at [978, 643] on textarea at bounding box center [953, 646] width 577 height 32
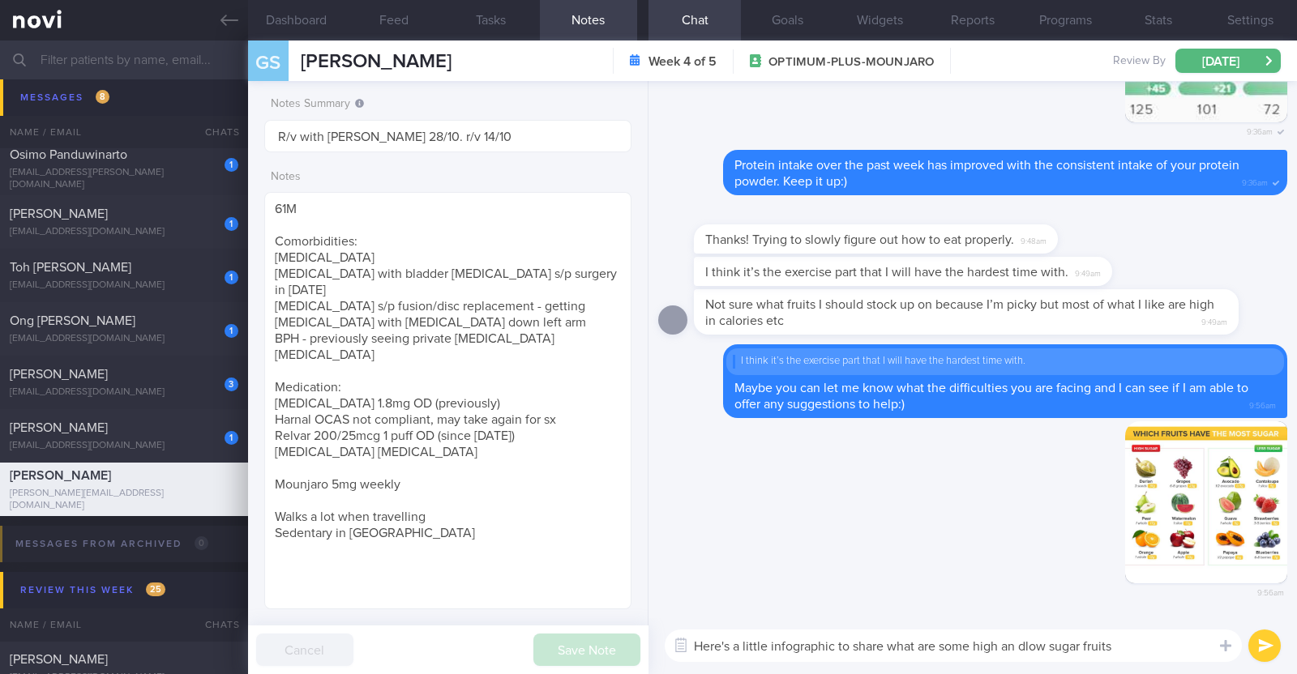
click at [1018, 643] on textarea "Here's a little infographic to share what are some high an dlow sugar fruits" at bounding box center [953, 646] width 577 height 32
type textarea "Here's a little infographic to share what are some high and low sugar fruits"
click at [1124, 642] on textarea "Here's a little infographic to share what are some high and low sugar fruits" at bounding box center [953, 646] width 577 height 32
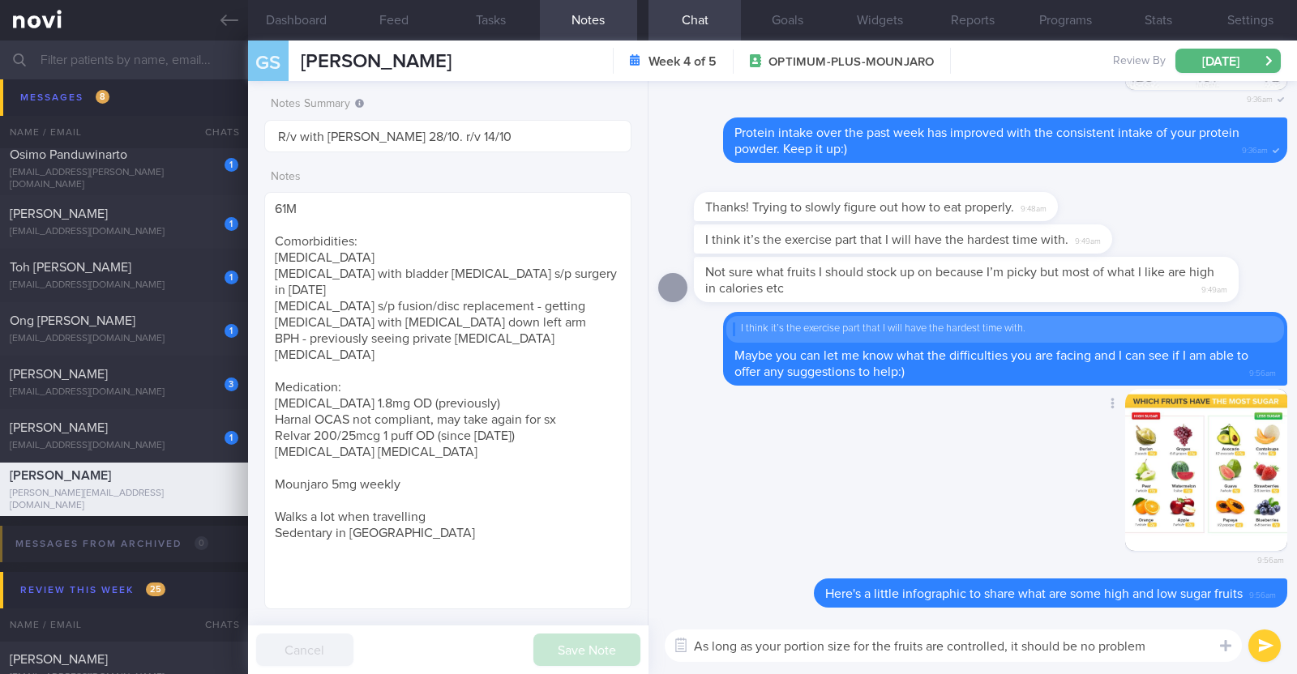
paste textarea "😀"
type textarea "As long as your portion size for the fruits are controlled, it should be no pro…"
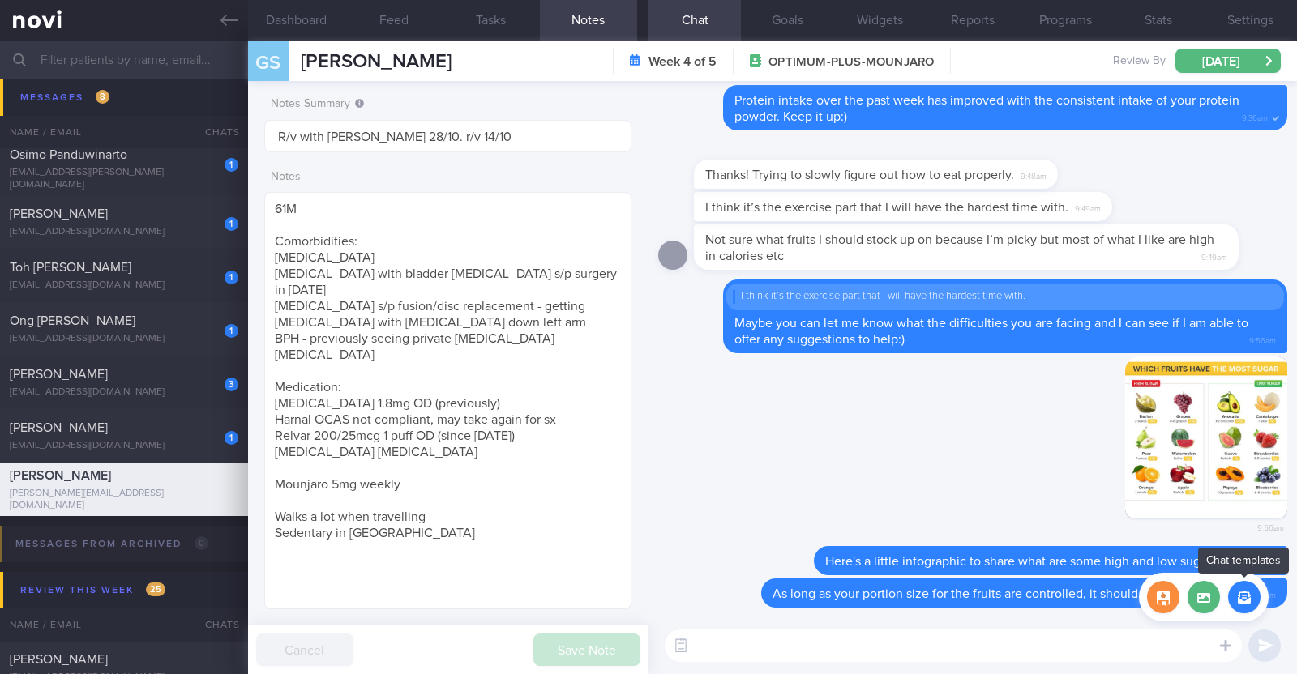
click at [1242, 608] on button "button" at bounding box center [1244, 597] width 32 height 32
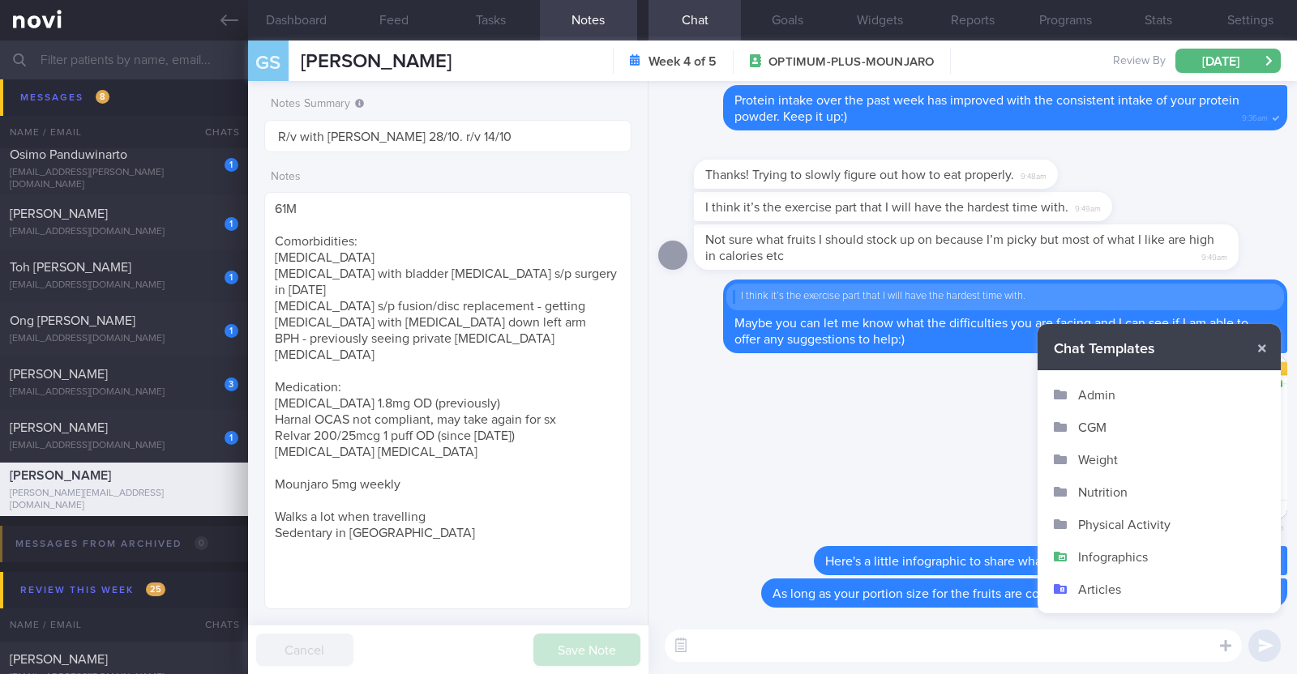
click at [1125, 557] on button "Infographics" at bounding box center [1159, 557] width 243 height 32
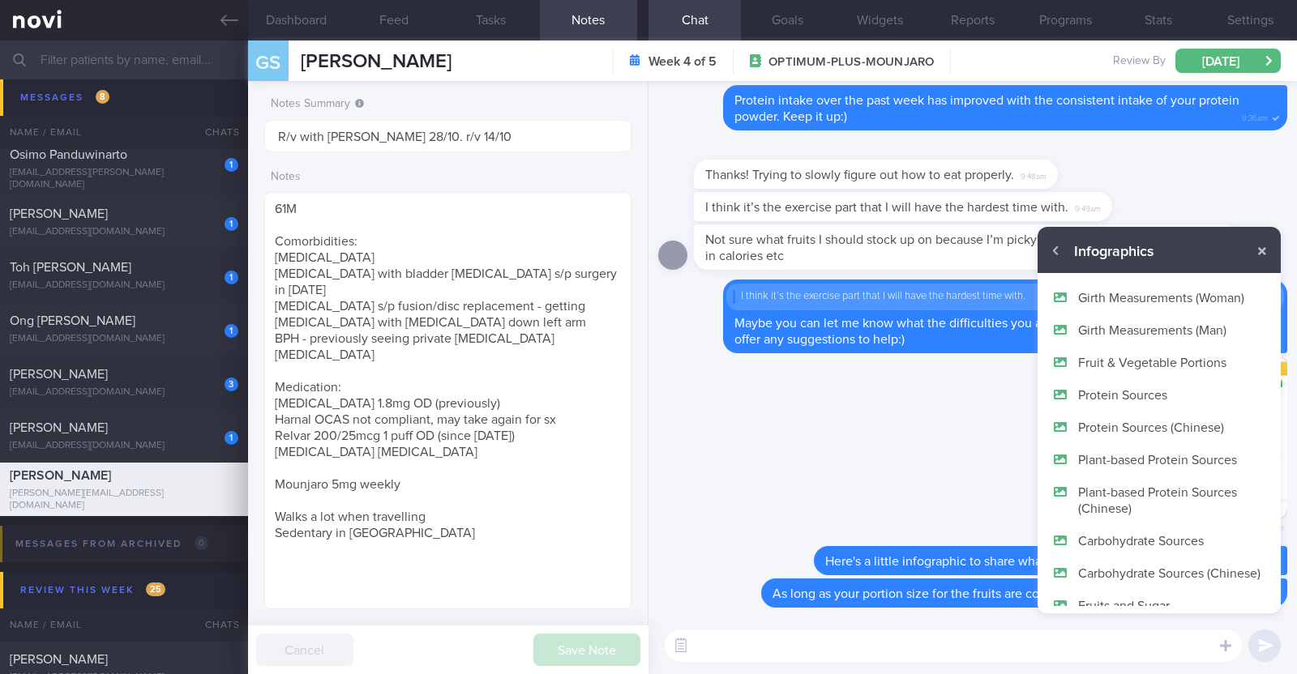
click at [1184, 354] on button "Fruit & Vegetable Portions" at bounding box center [1159, 362] width 243 height 32
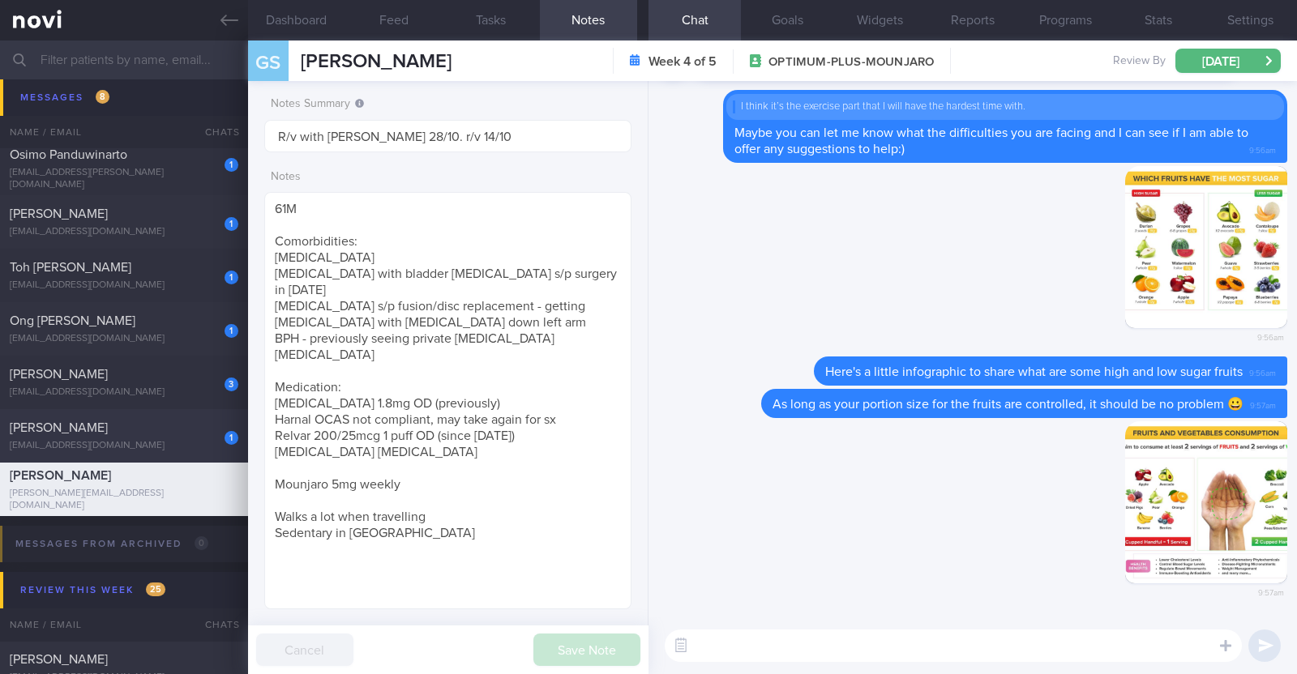
click at [153, 441] on div "[EMAIL_ADDRESS][DOMAIN_NAME]" at bounding box center [124, 446] width 229 height 12
type textarea "32M Comorbidities: HLD - familial (diagnosed for 4-5 years back) Borderline HTN…"
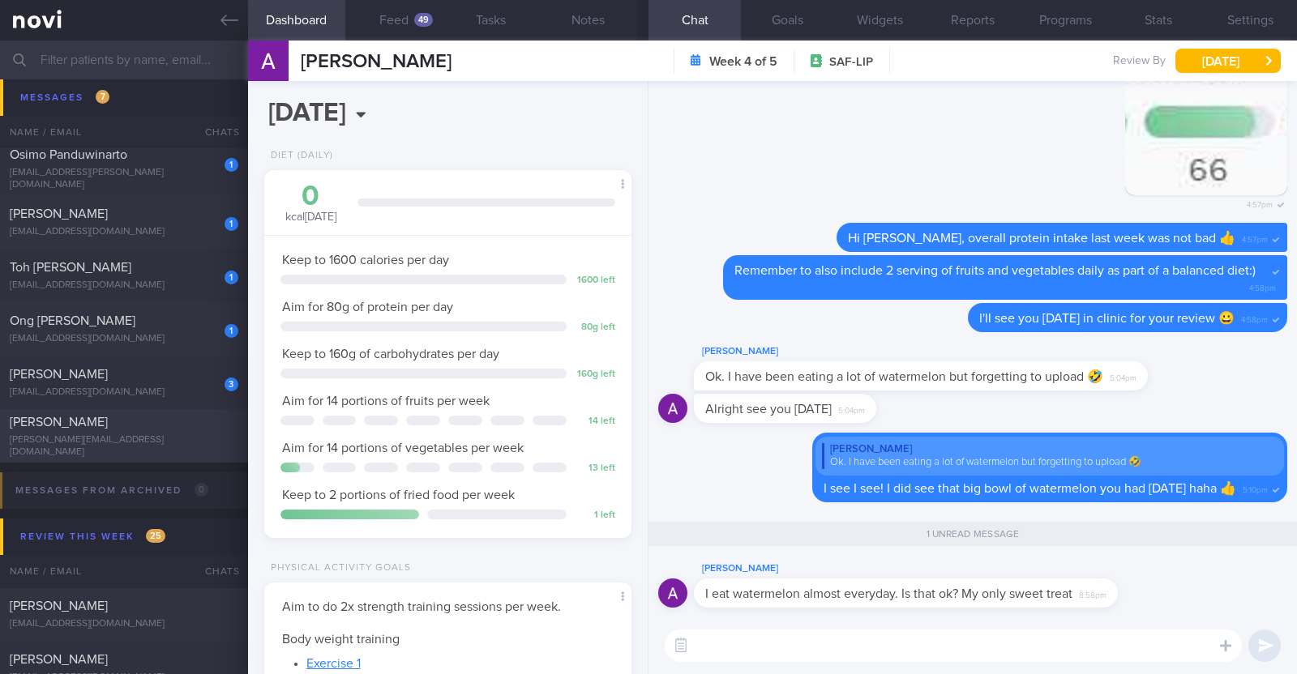
scroll to position [164, 328]
click at [712, 644] on textarea at bounding box center [953, 646] width 577 height 32
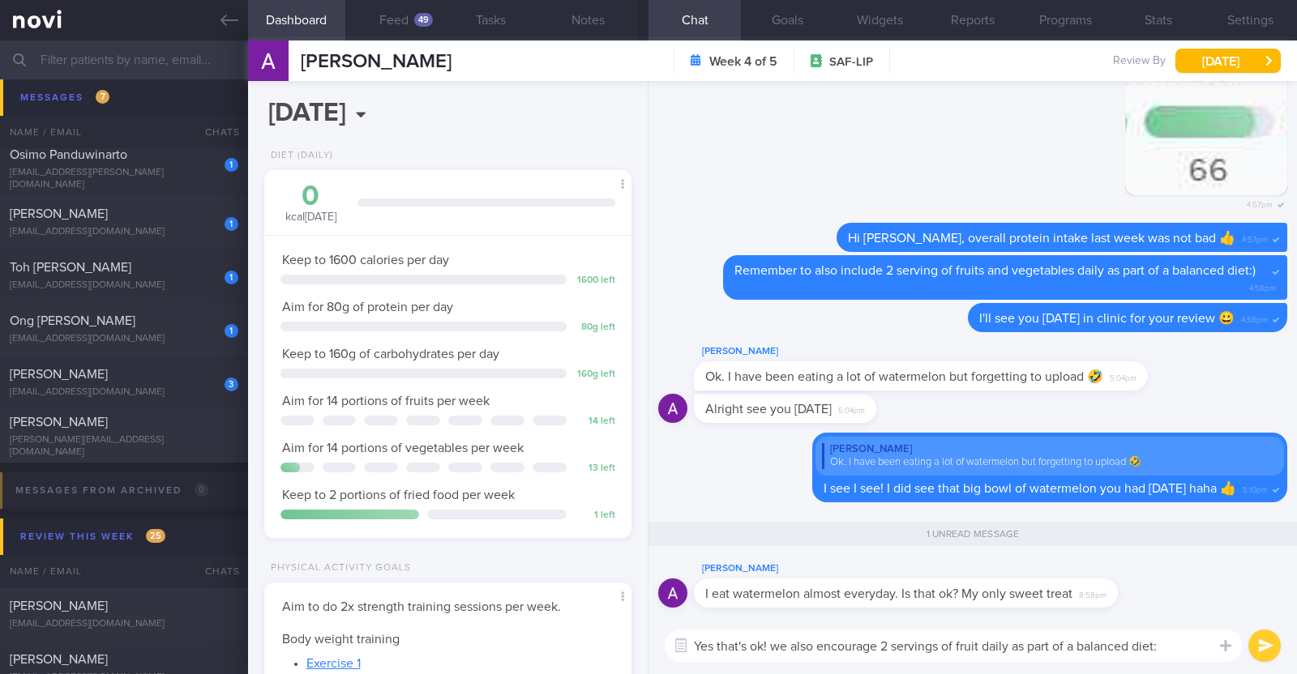
type textarea "Yes that's ok! we also encourage 2 servings of fruit daily as part of a balance…"
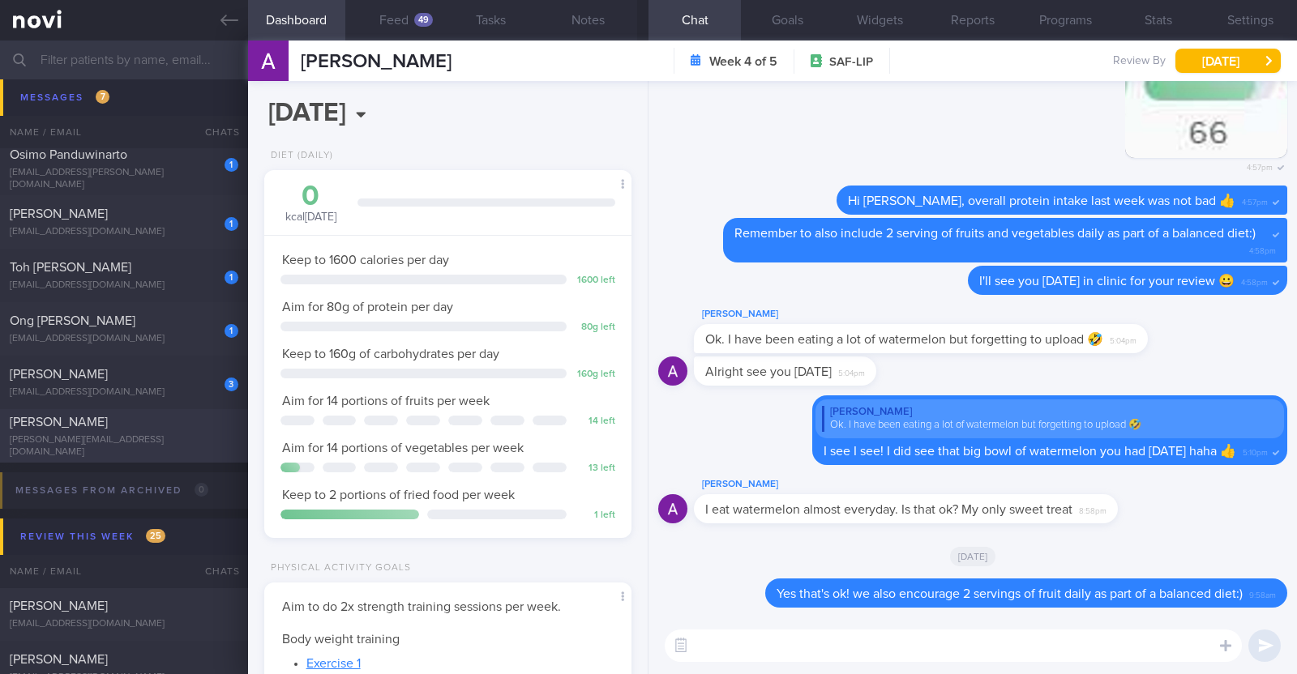
scroll to position [1316, 0]
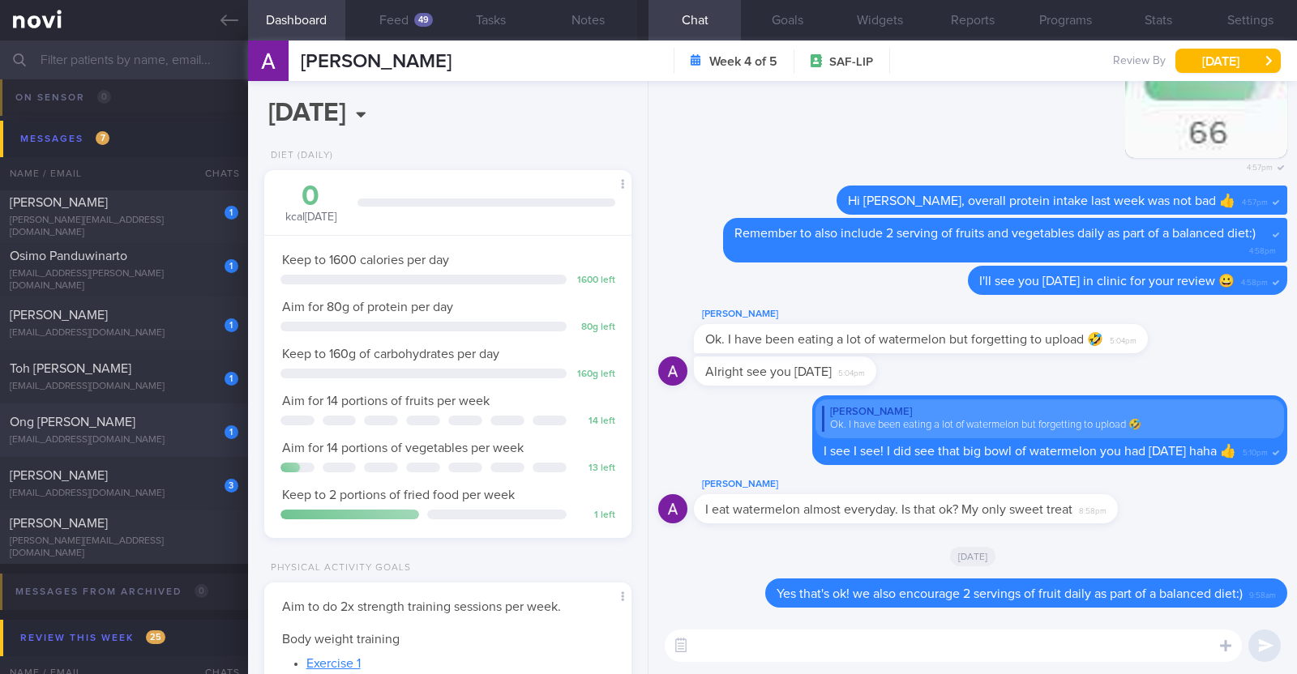
click at [161, 430] on div "1 Ong Peck Cheong ongpeckcheong@gmail.com" at bounding box center [124, 430] width 248 height 32
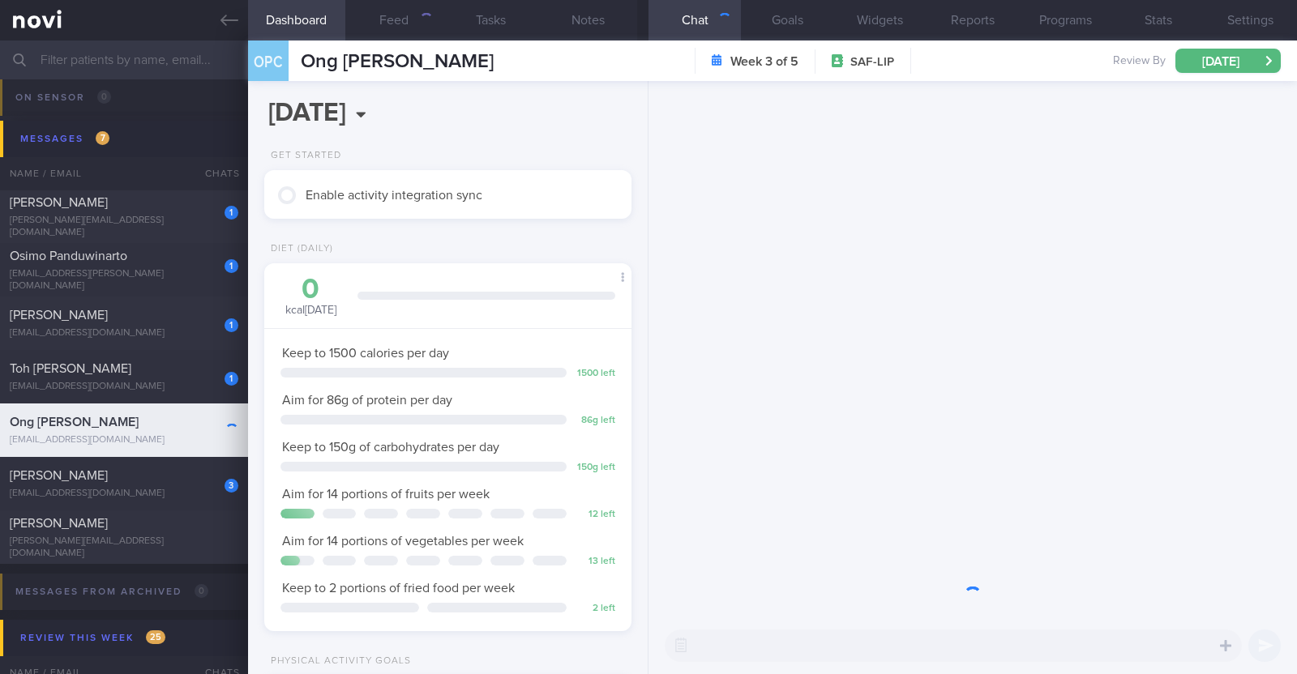
scroll to position [164, 328]
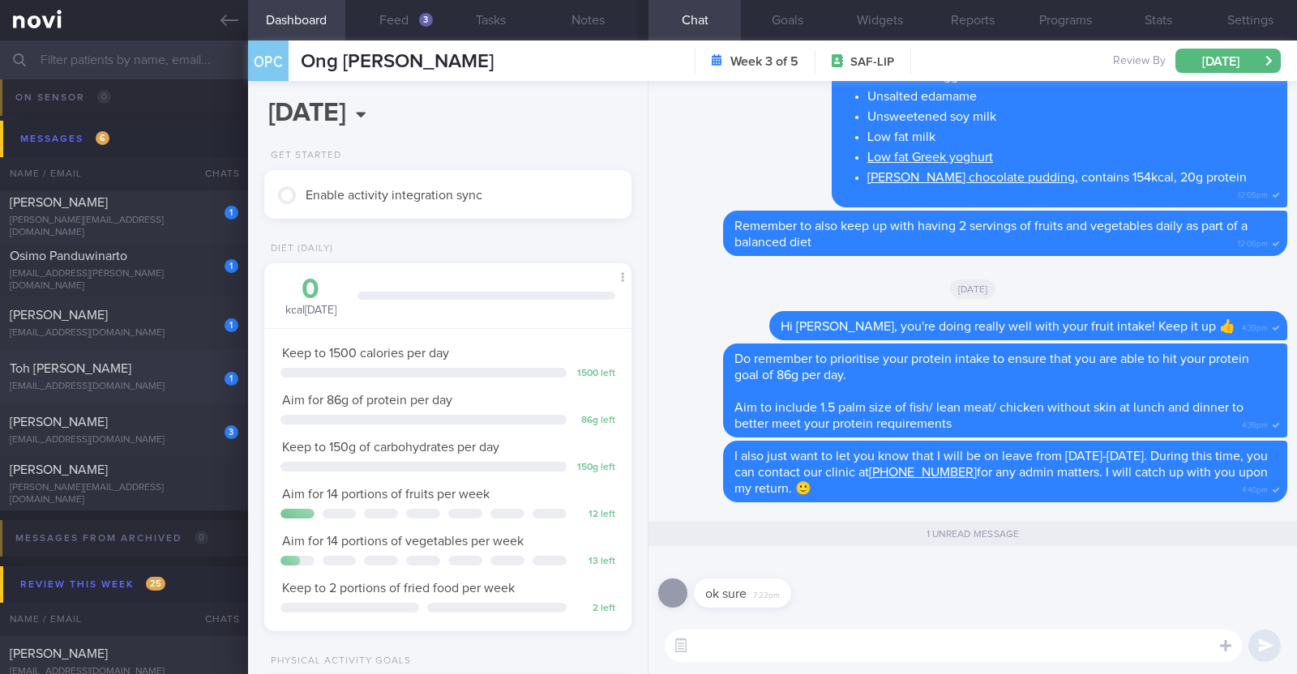
click at [164, 383] on div "xiaoduzi78@yahoo.com" at bounding box center [124, 387] width 229 height 12
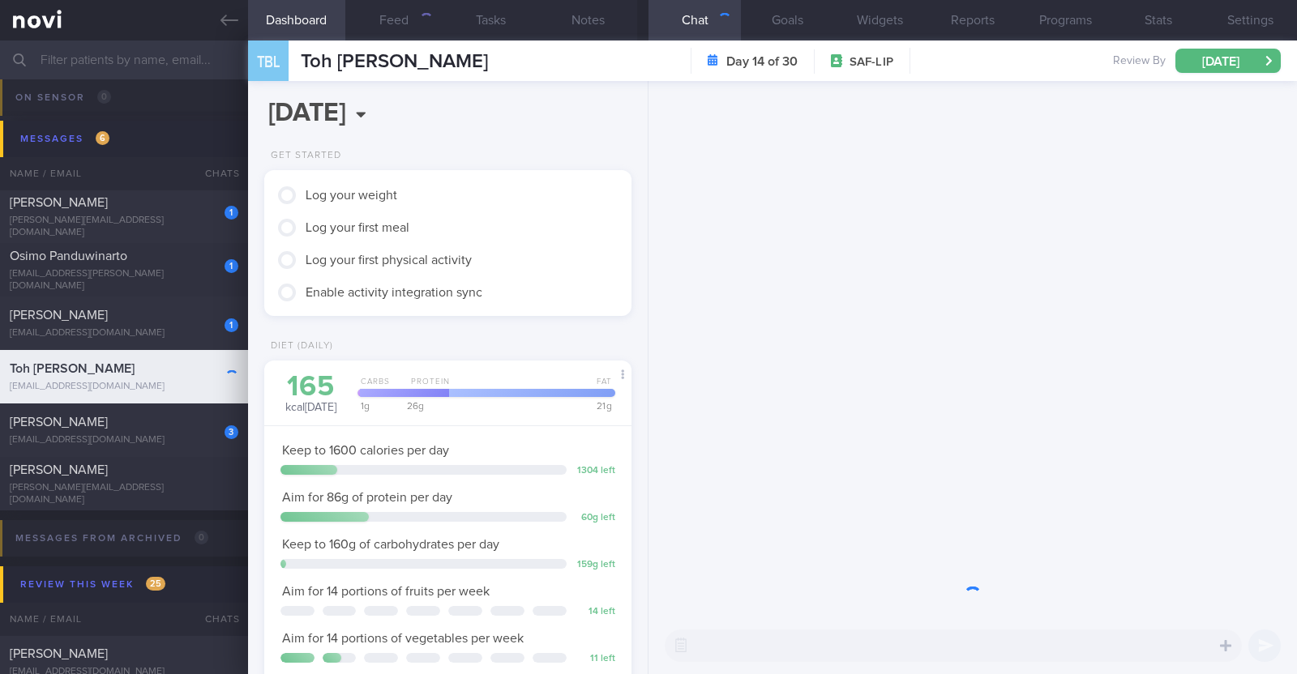
scroll to position [184, 323]
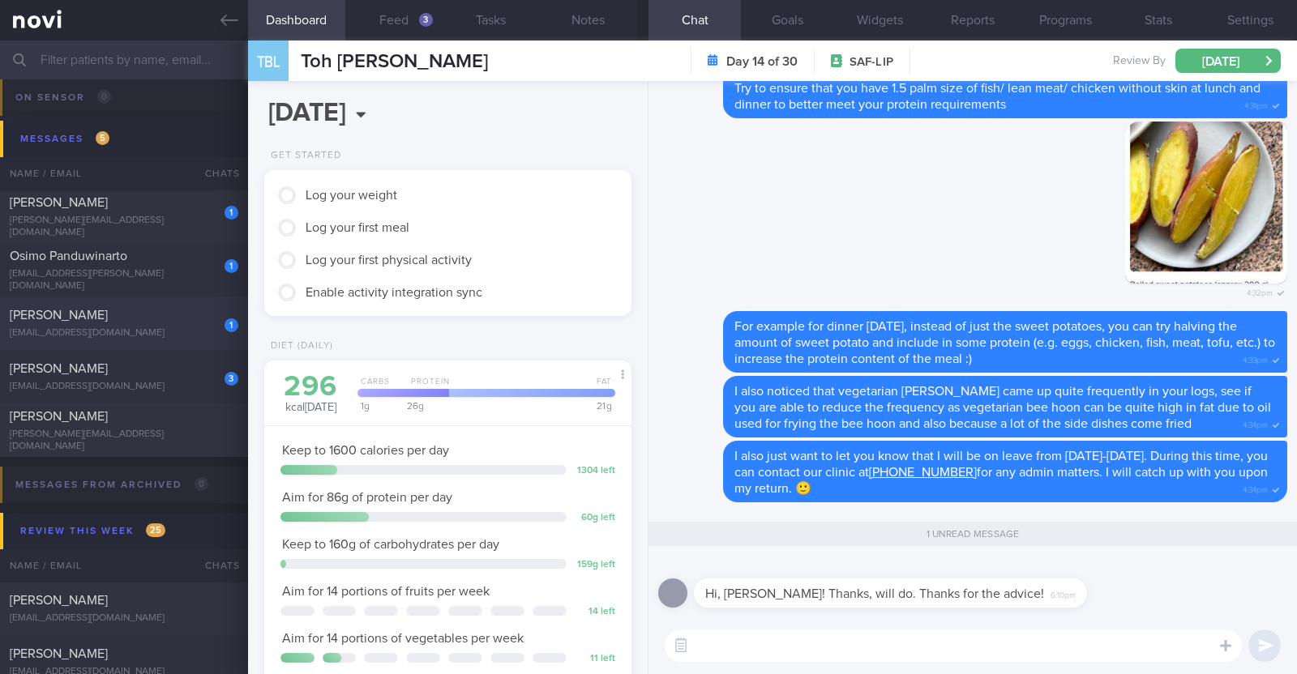
click at [164, 323] on div "1 Damien Keogh damien.keogh2@gmail.com" at bounding box center [124, 323] width 248 height 32
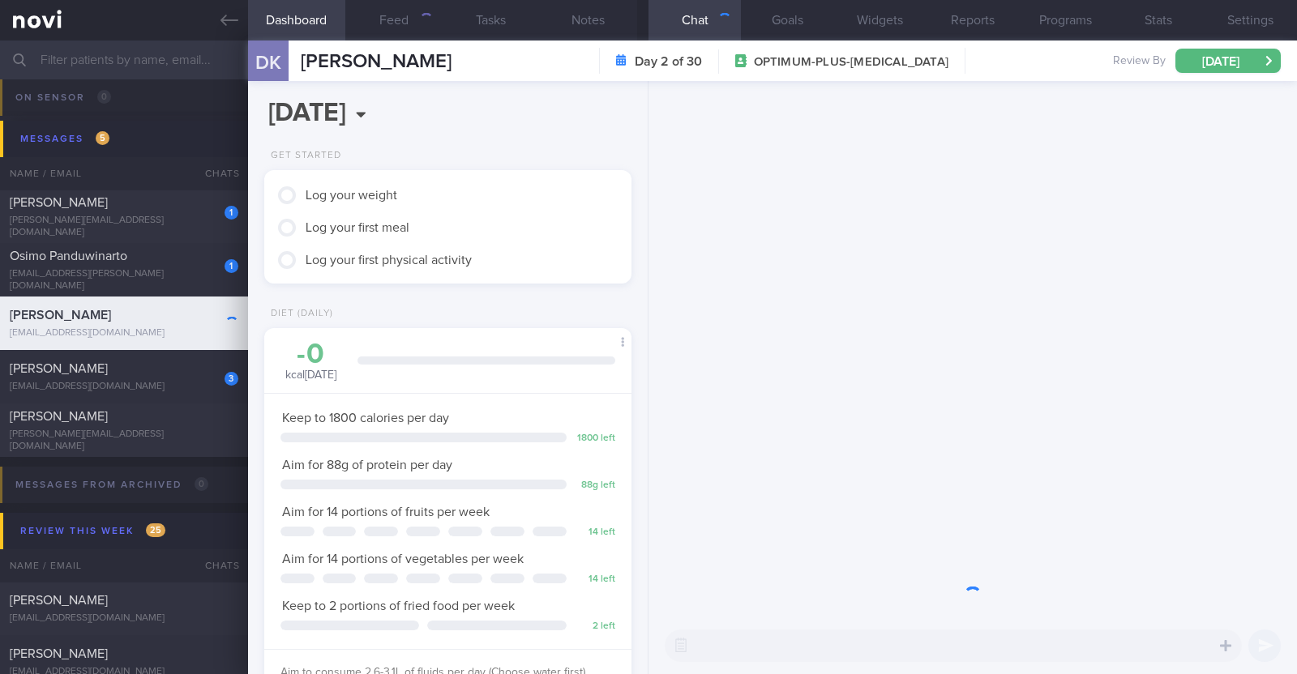
scroll to position [184, 323]
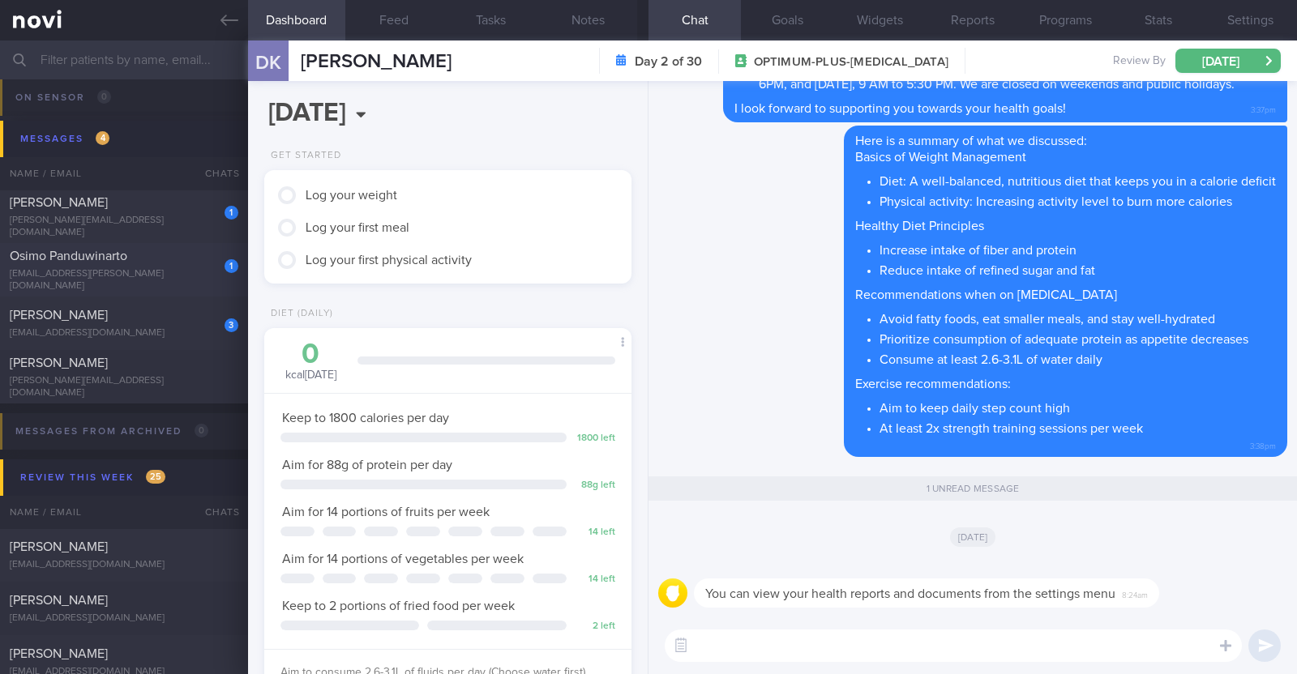
click at [146, 269] on div "1 Osimo Panduwinarto giorgius.oshimo@gmail.com" at bounding box center [124, 270] width 248 height 45
type textarea "38M Comorbidities: Obesity Hypertension Hyperlipidemia Proteinuria Infertility/…"
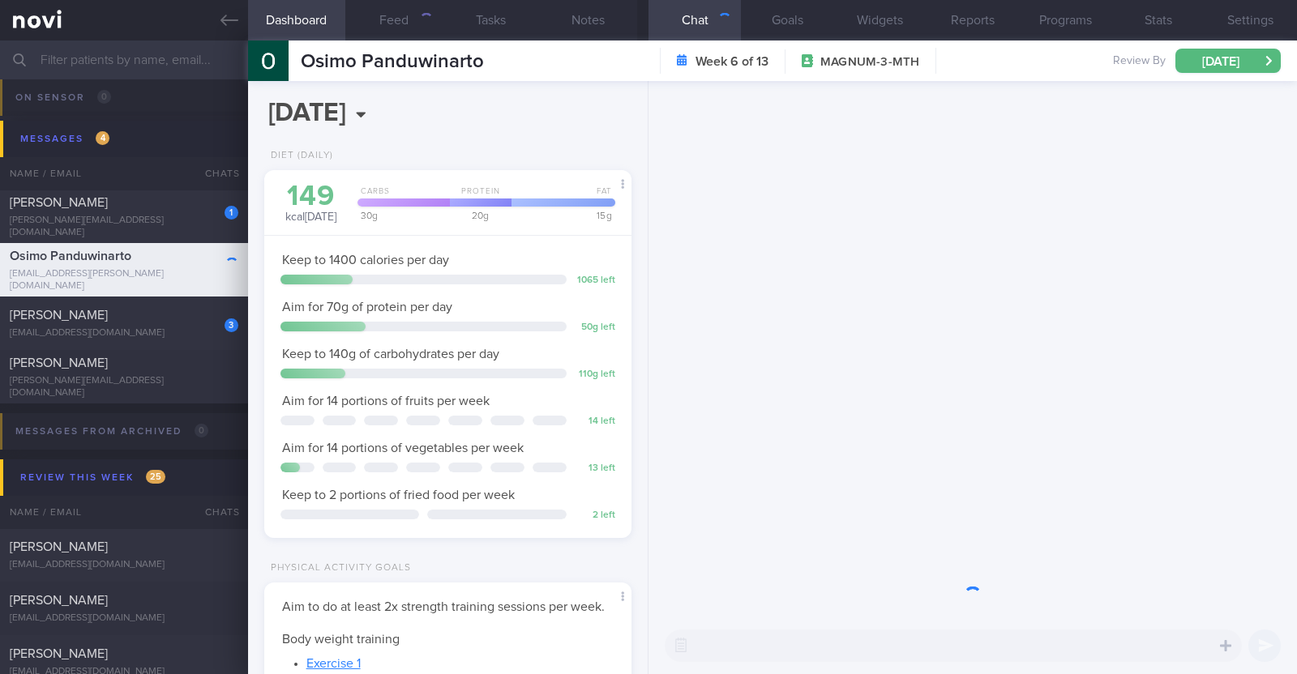
scroll to position [164, 328]
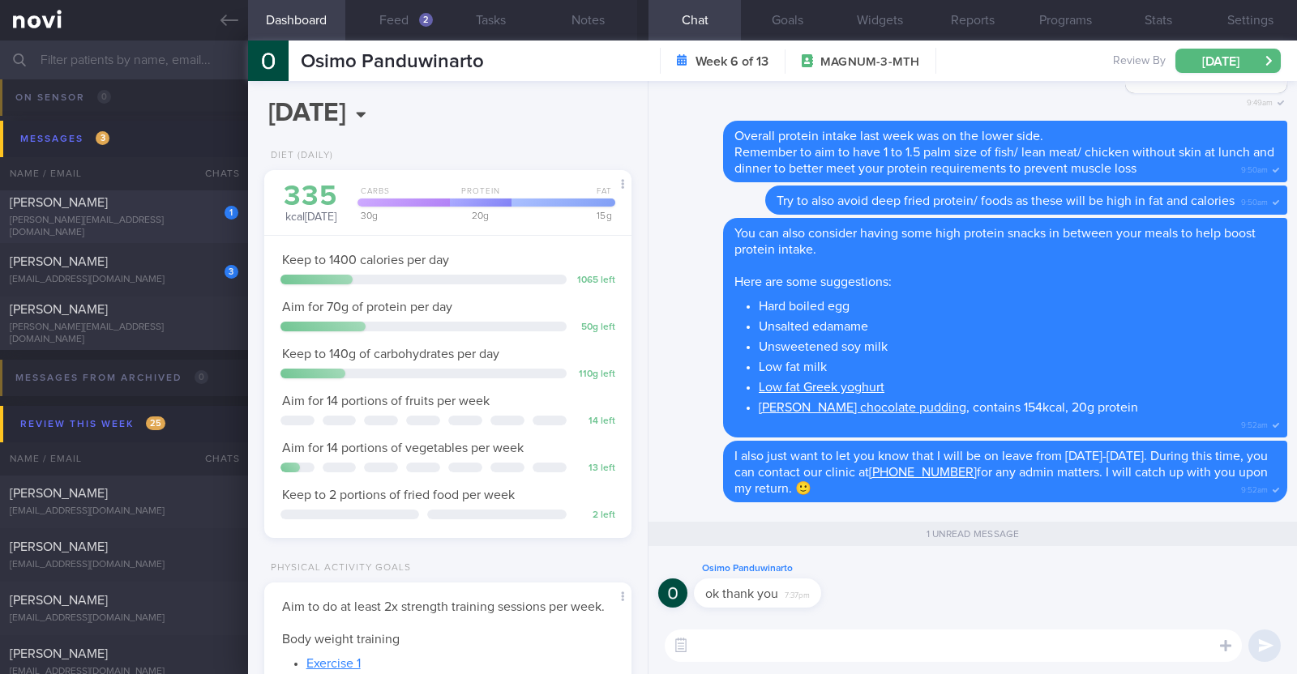
click at [142, 218] on div "1 Jesper Ong jesper.ong.nh@gmail.com" at bounding box center [124, 217] width 248 height 45
type input "r/v 13/10. KIV downgrade to digital support. last msg 27/8"
type textarea "40M Co-morbidities: [MEDICAL_DATA] [MEDICAL_DATA] 1mg wkly [MEDICAL_DATA] XR 50…"
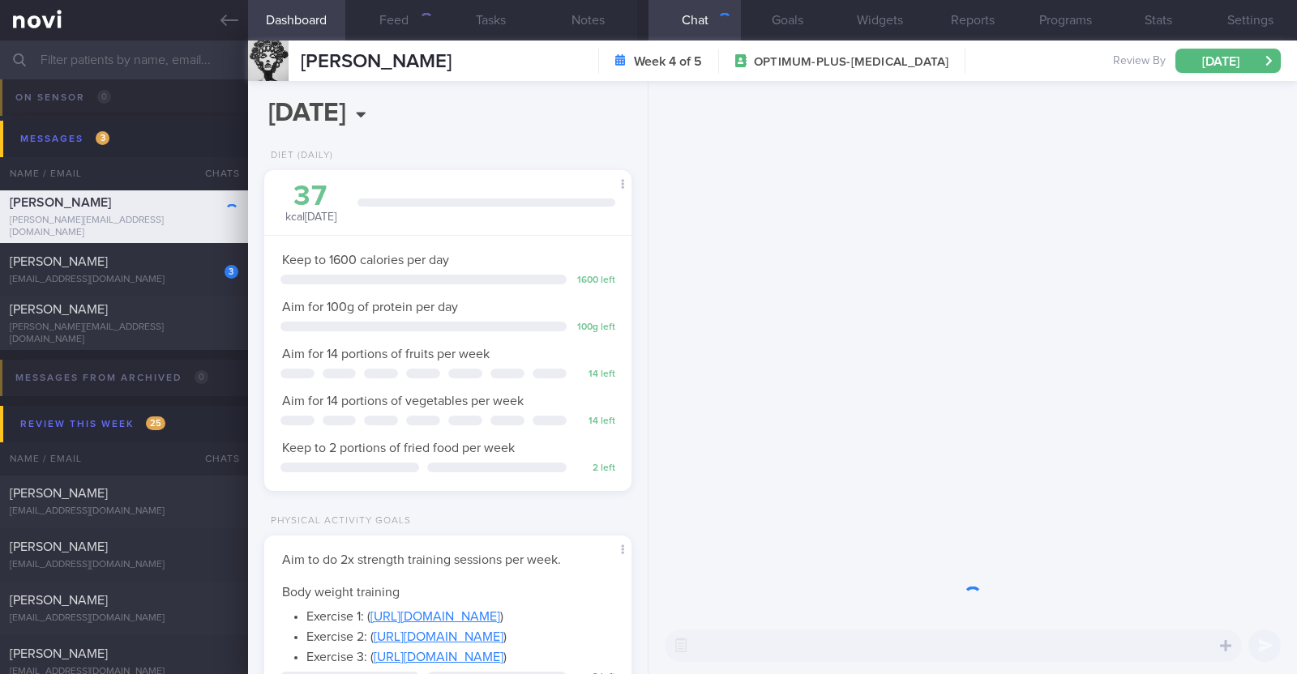
scroll to position [810437, 810299]
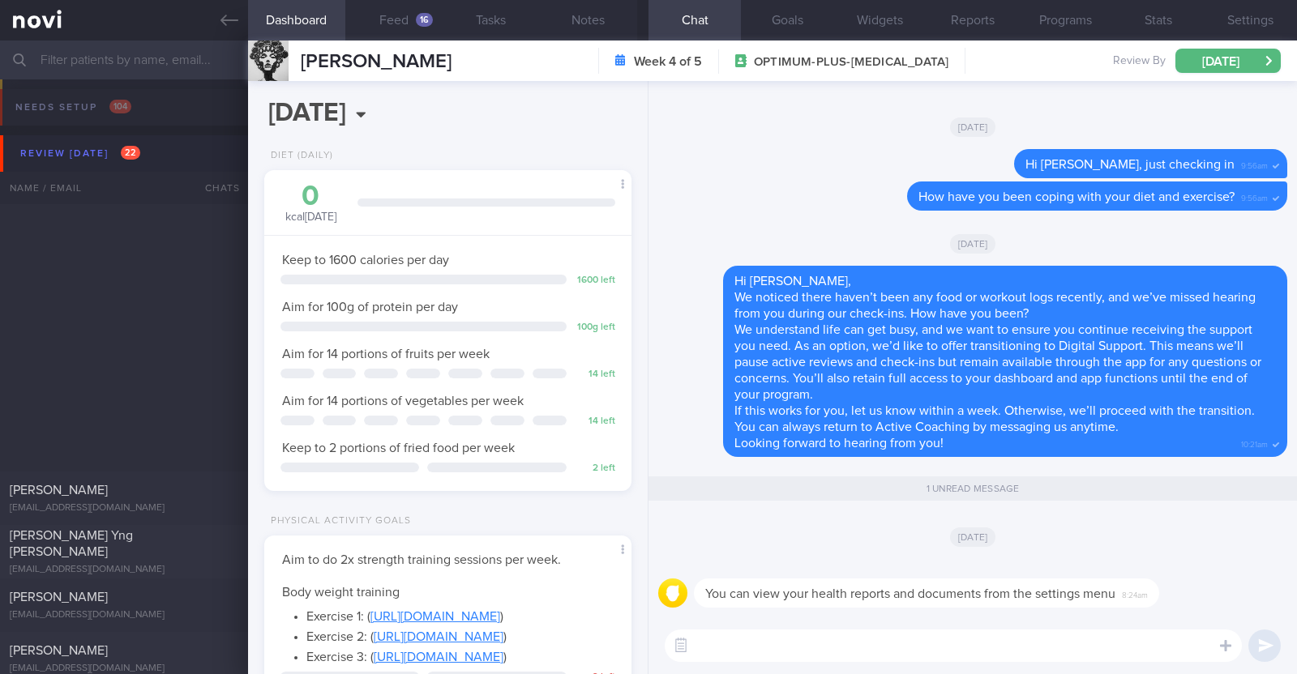
select select "9"
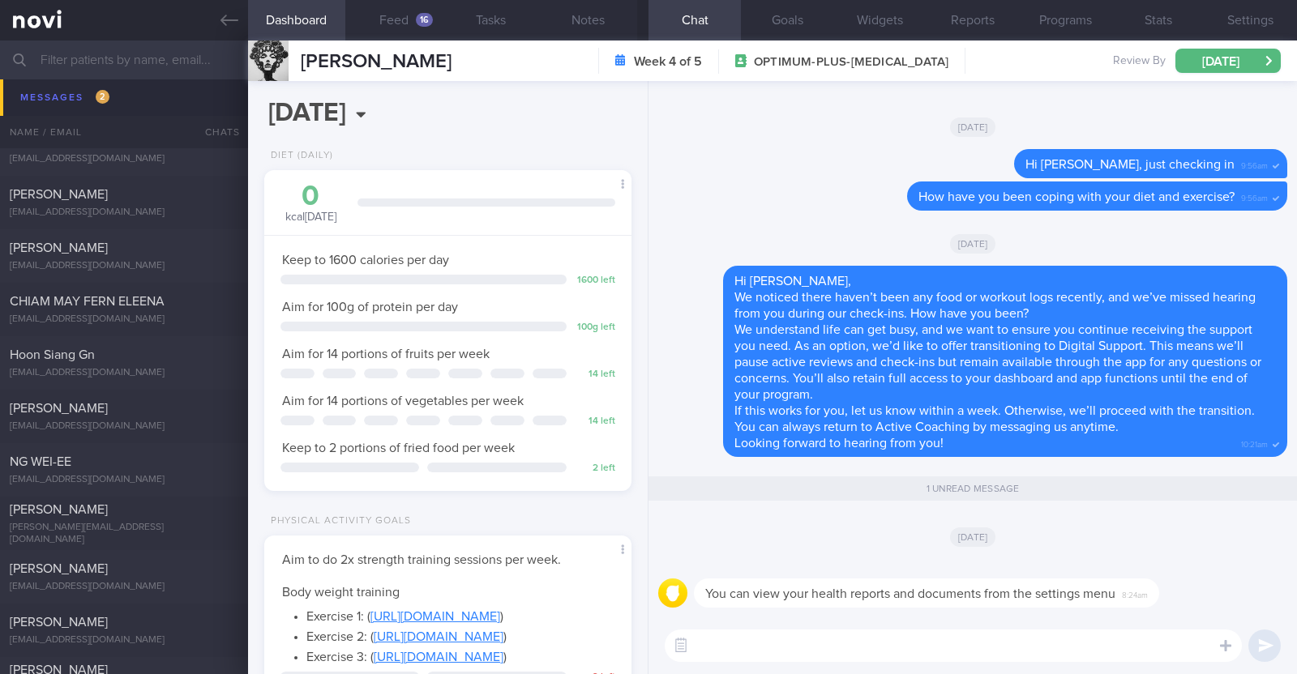
scroll to position [1418, 0]
